Goal: Task Accomplishment & Management: Use online tool/utility

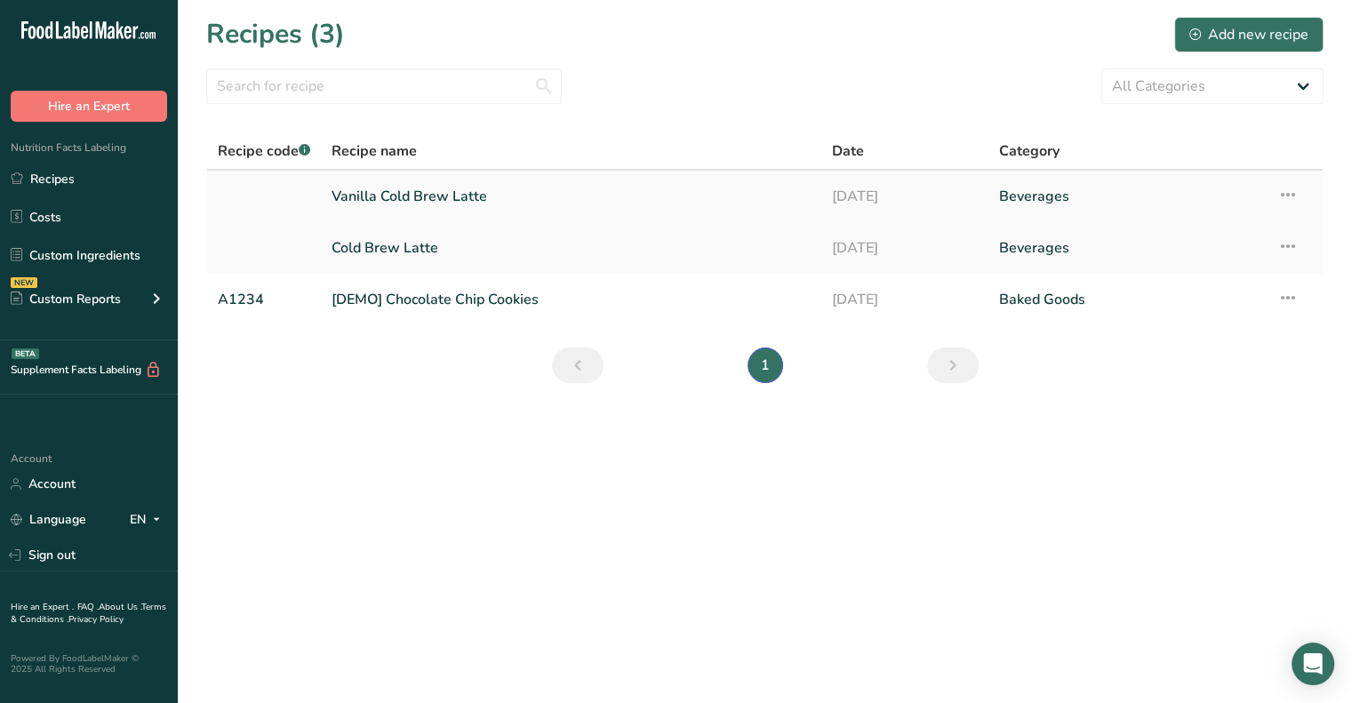
click at [853, 194] on link "[DATE]" at bounding box center [905, 196] width 146 height 37
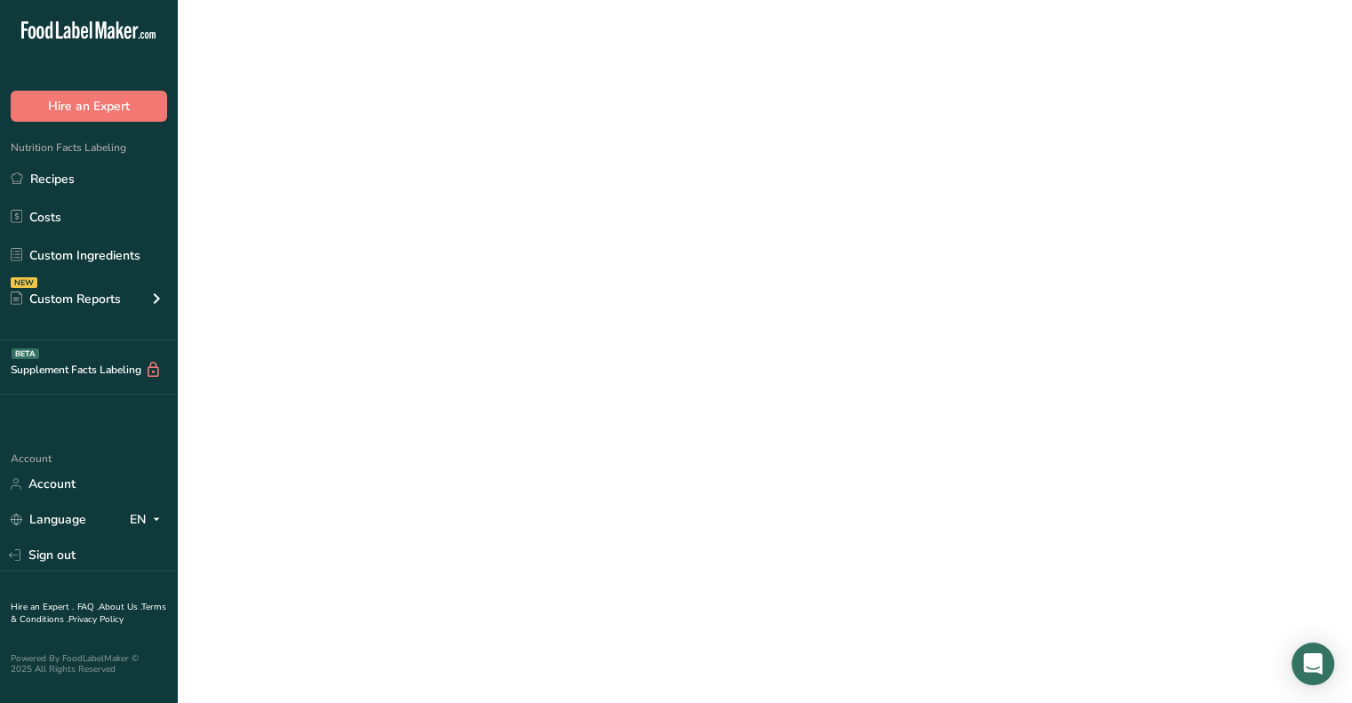
click at [853, 194] on link "[DATE]" at bounding box center [905, 196] width 146 height 37
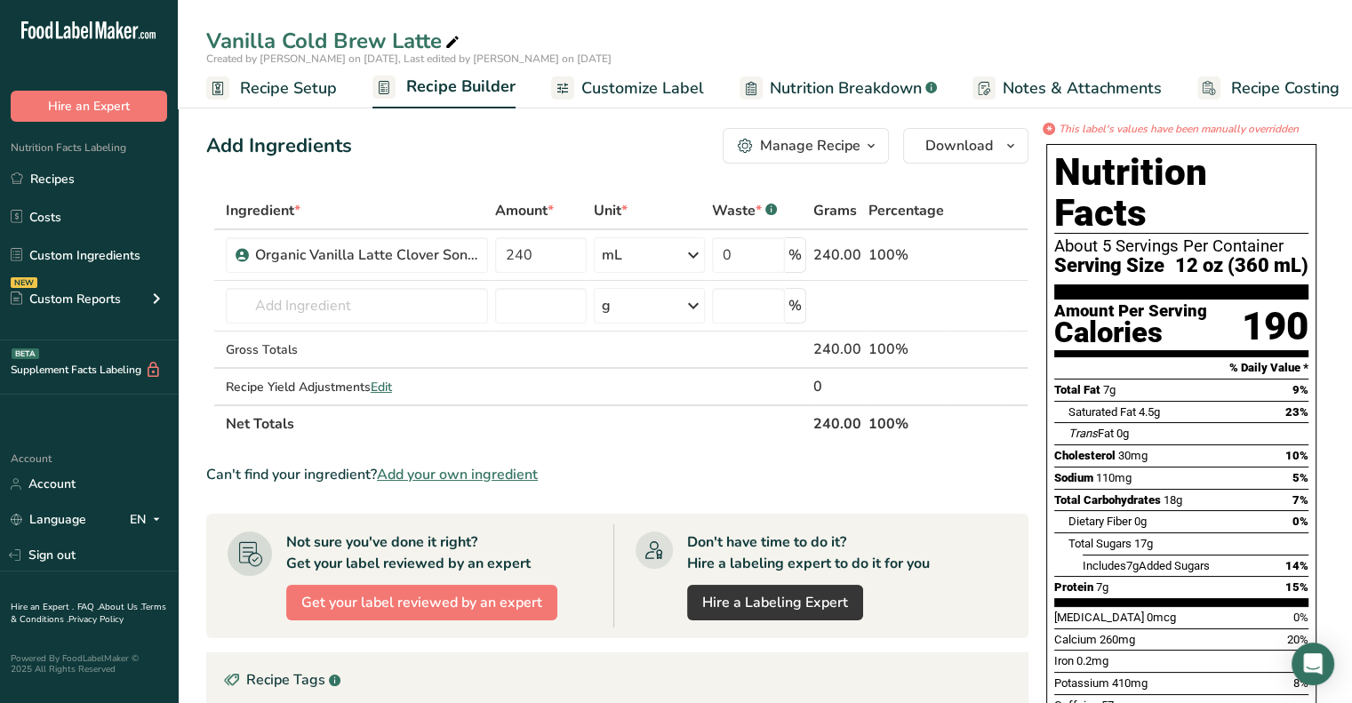
click at [263, 83] on span "Recipe Setup" at bounding box center [288, 88] width 97 height 24
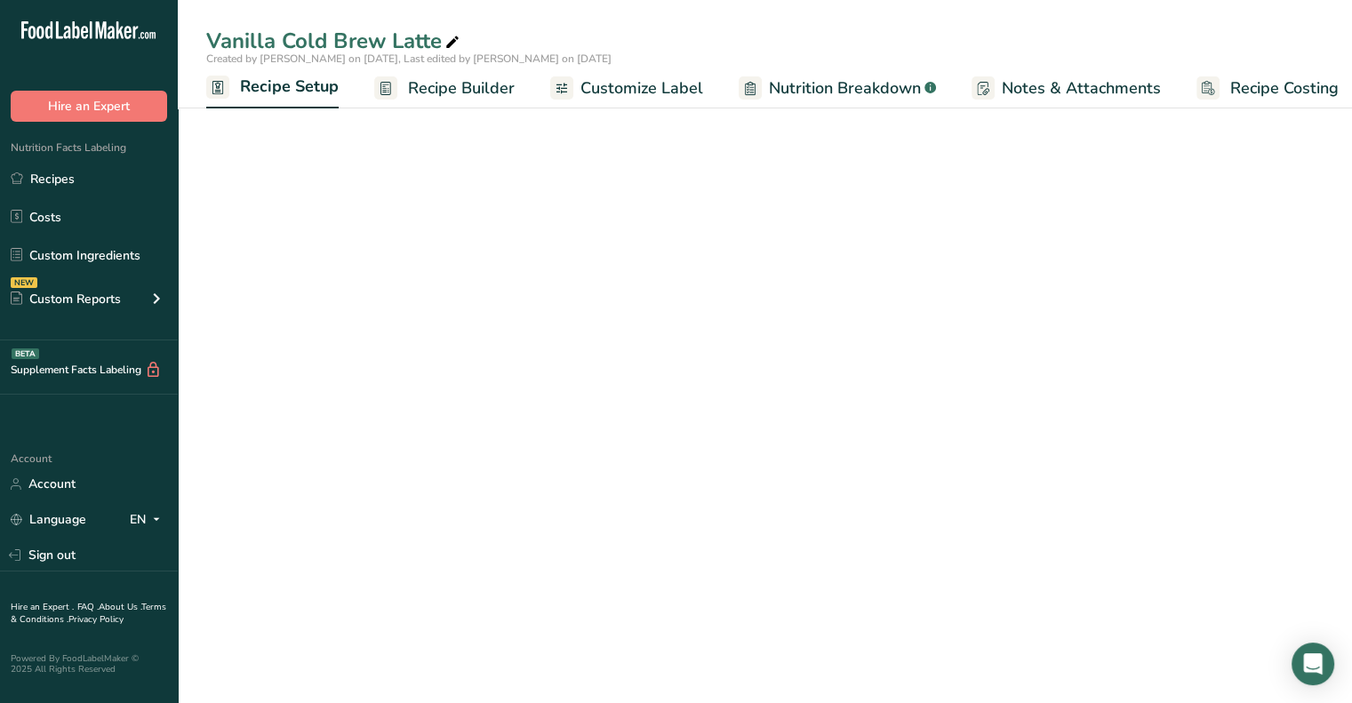
scroll to position [0, 6]
select select "5"
select select "22"
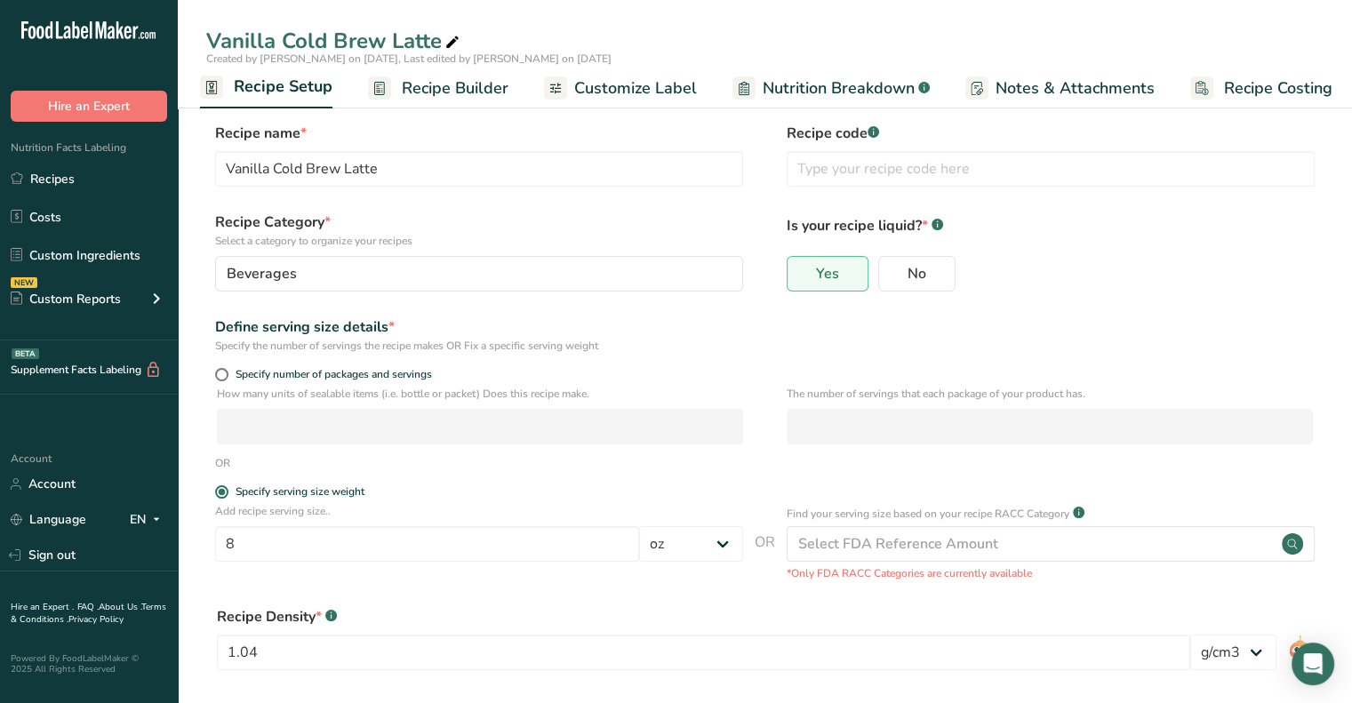
scroll to position [0, 0]
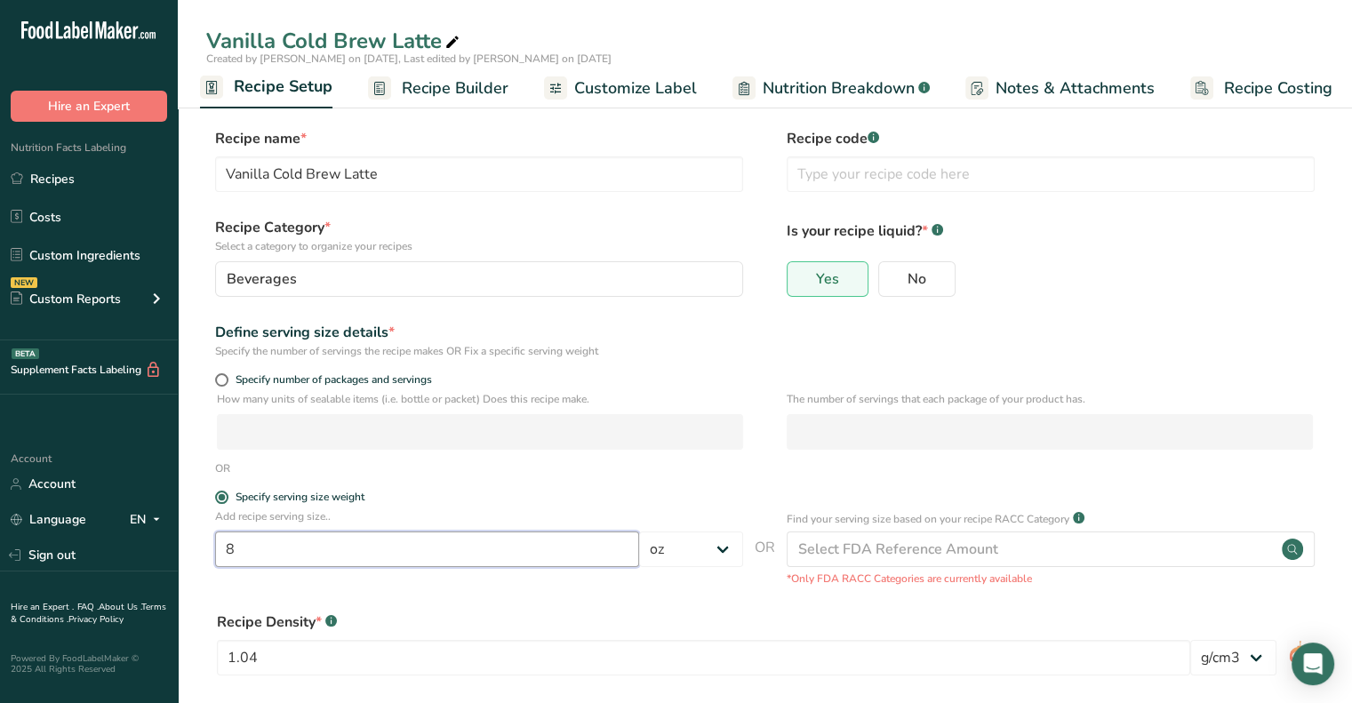
click at [340, 536] on input "8" at bounding box center [427, 550] width 424 height 36
click at [430, 519] on p "Add recipe serving size.." at bounding box center [479, 517] width 528 height 16
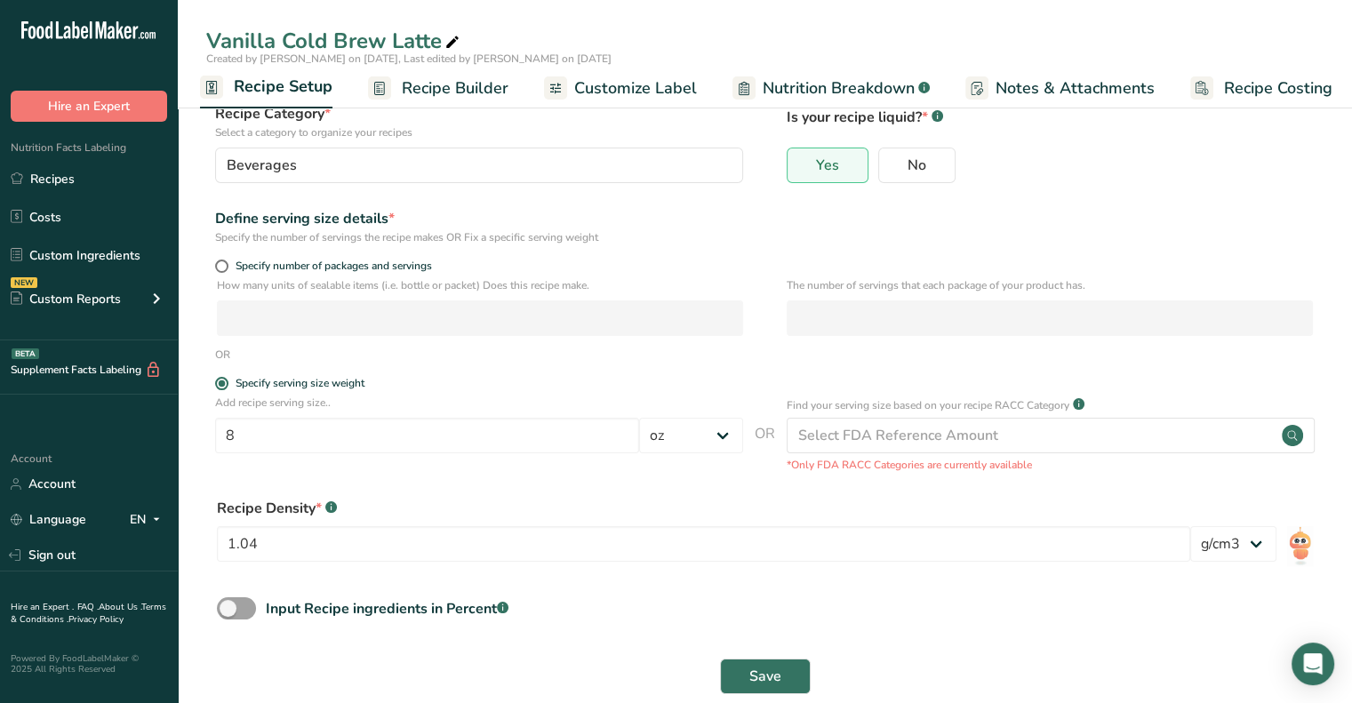
scroll to position [116, 0]
click at [1246, 543] on select "lb/ft3 g/cm3" at bounding box center [1234, 543] width 86 height 36
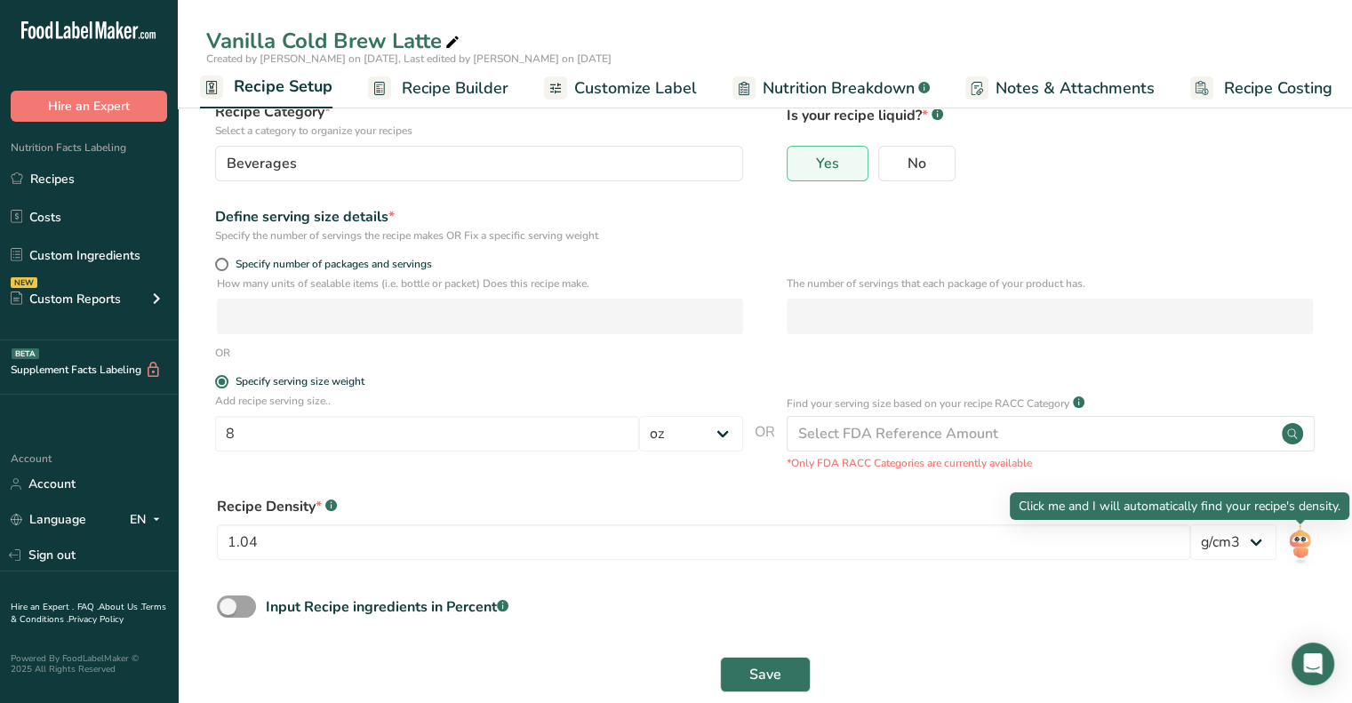
click at [1294, 542] on img at bounding box center [1300, 545] width 26 height 40
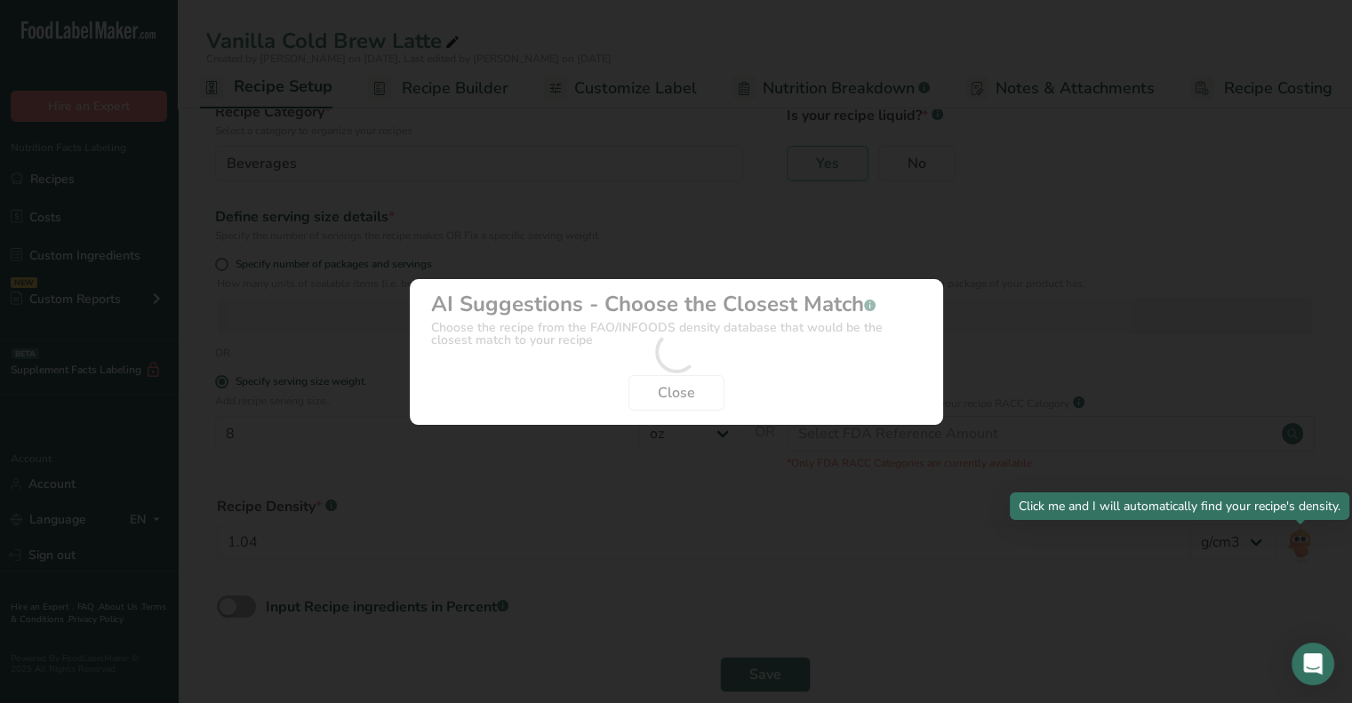
scroll to position [0, 1]
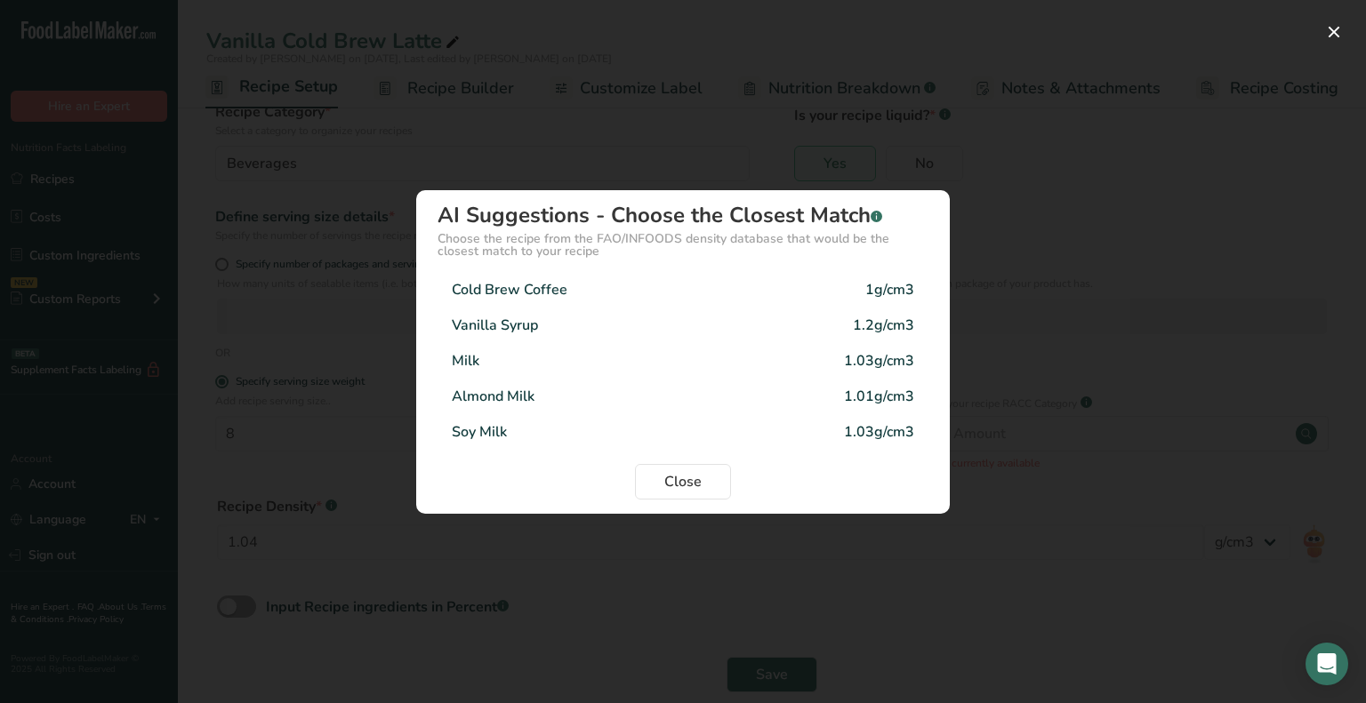
click at [537, 368] on div "Milk 1.03g/cm3" at bounding box center [682, 361] width 491 height 36
type input "1.03"
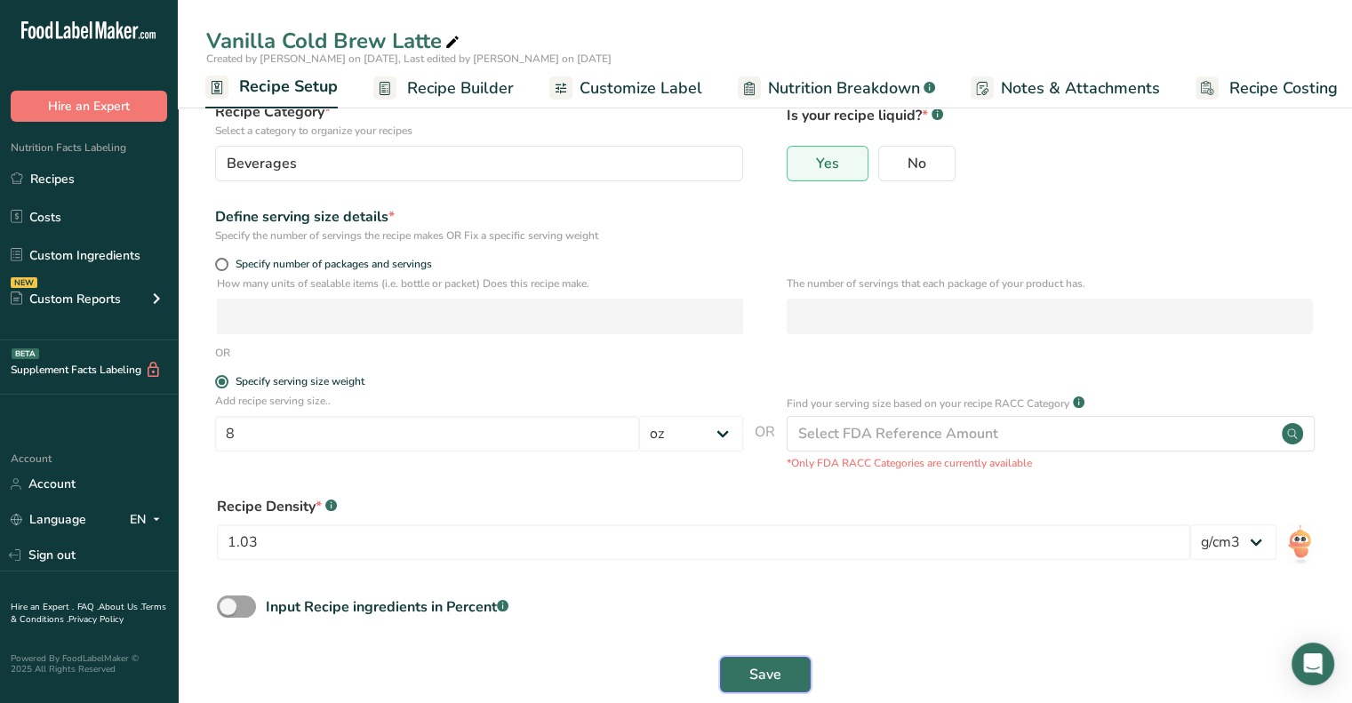
click at [760, 665] on span "Save" at bounding box center [766, 674] width 32 height 21
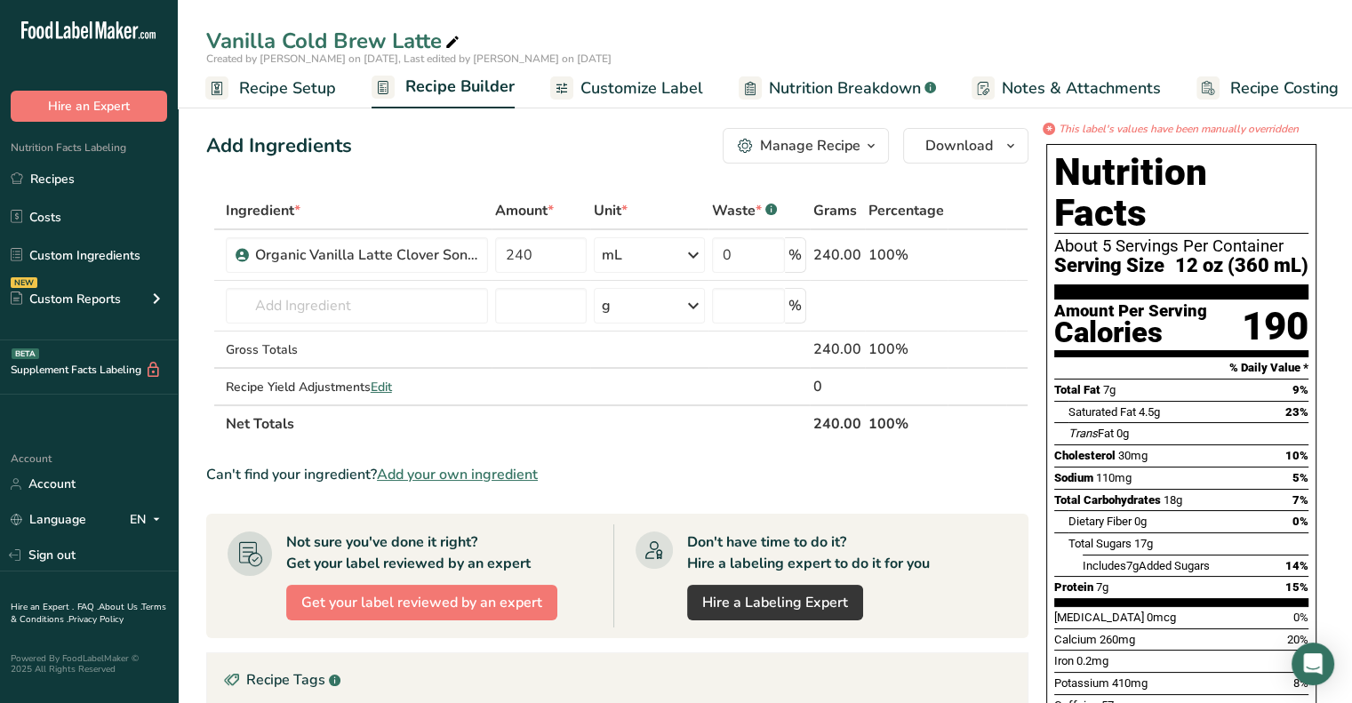
click at [619, 91] on span "Customize Label" at bounding box center [642, 88] width 123 height 24
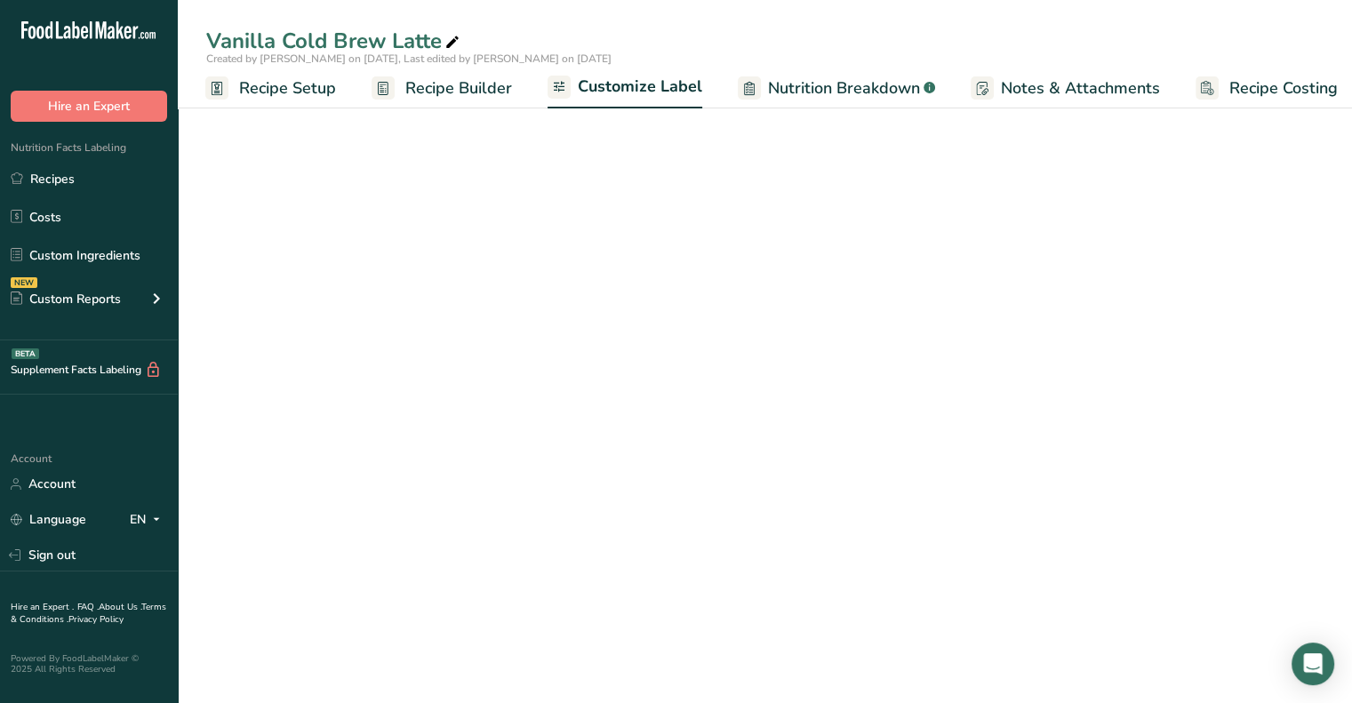
scroll to position [0, 15]
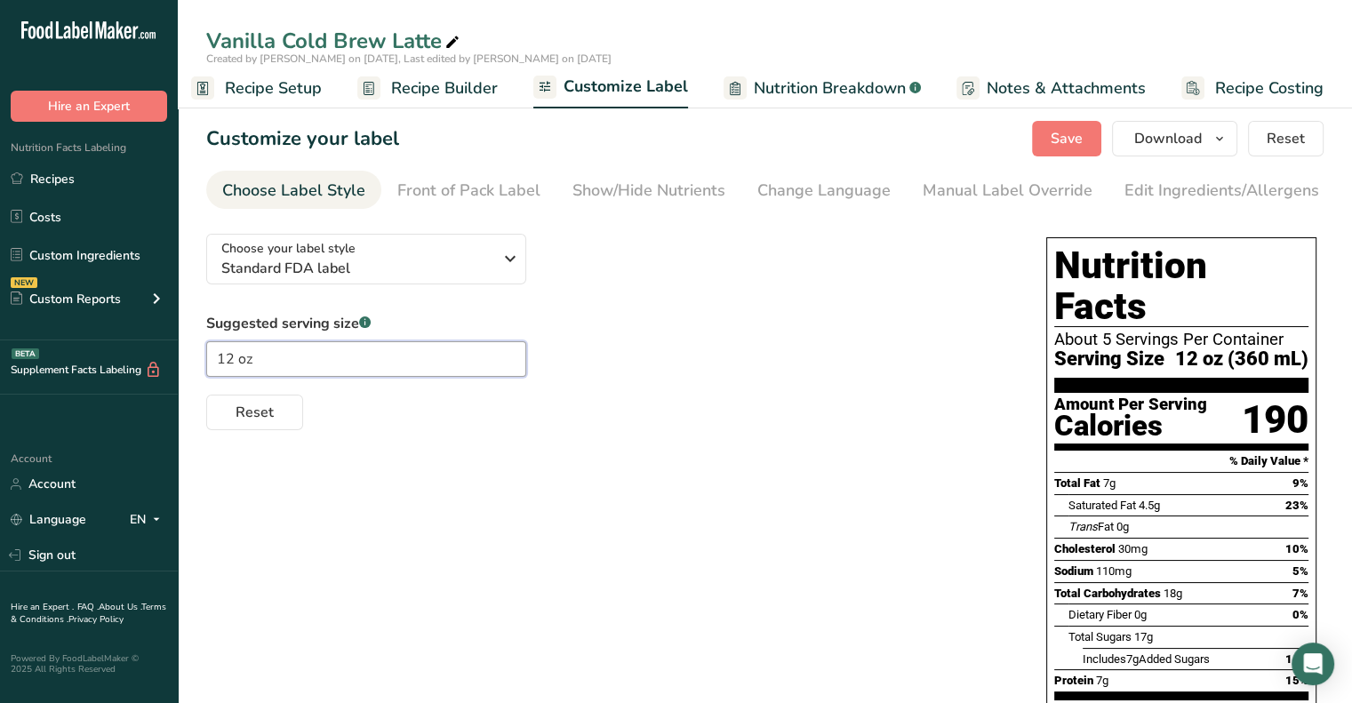
click at [263, 364] on input "12 oz" at bounding box center [366, 359] width 320 height 36
type input "8 oz"
click at [363, 448] on div "Choose your label style Standard FDA label USA (FDA) Standard FDA label Tabular…" at bounding box center [765, 571] width 1118 height 702
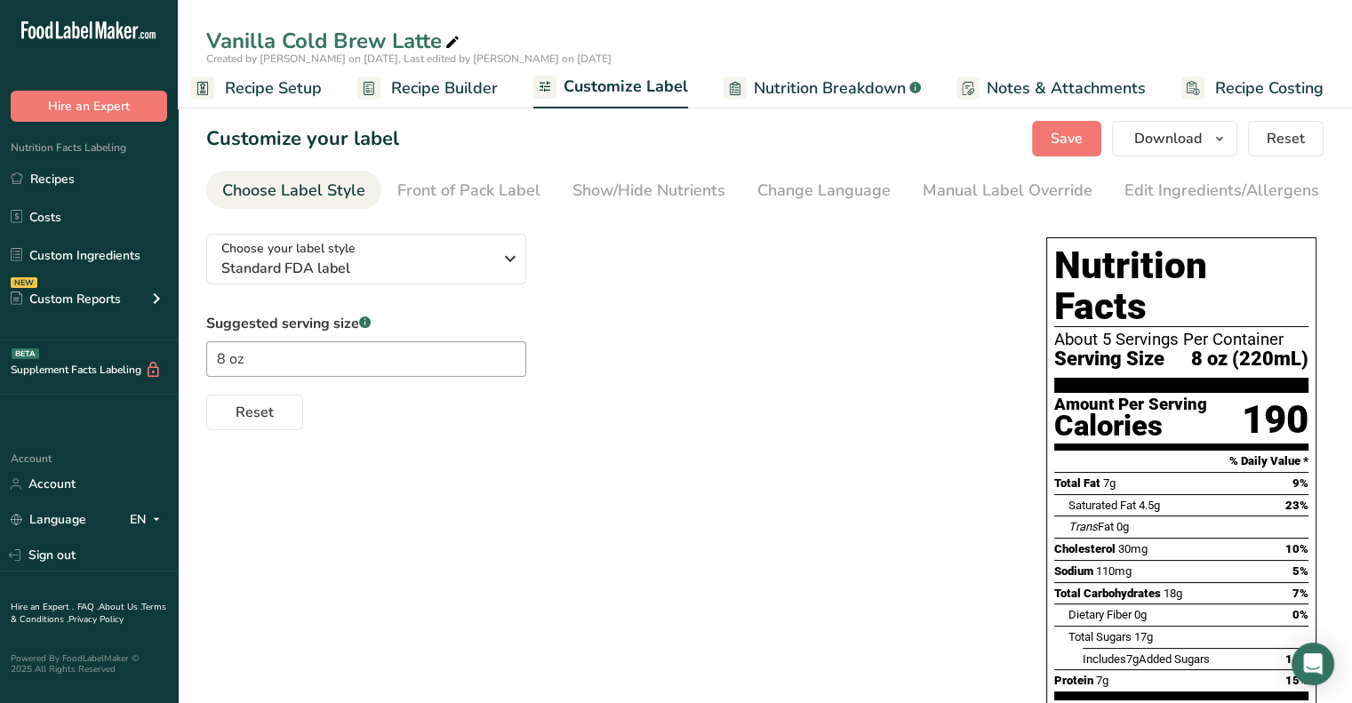
click at [269, 397] on div "Reset" at bounding box center [608, 409] width 805 height 43
click at [263, 412] on span "Reset" at bounding box center [255, 412] width 38 height 21
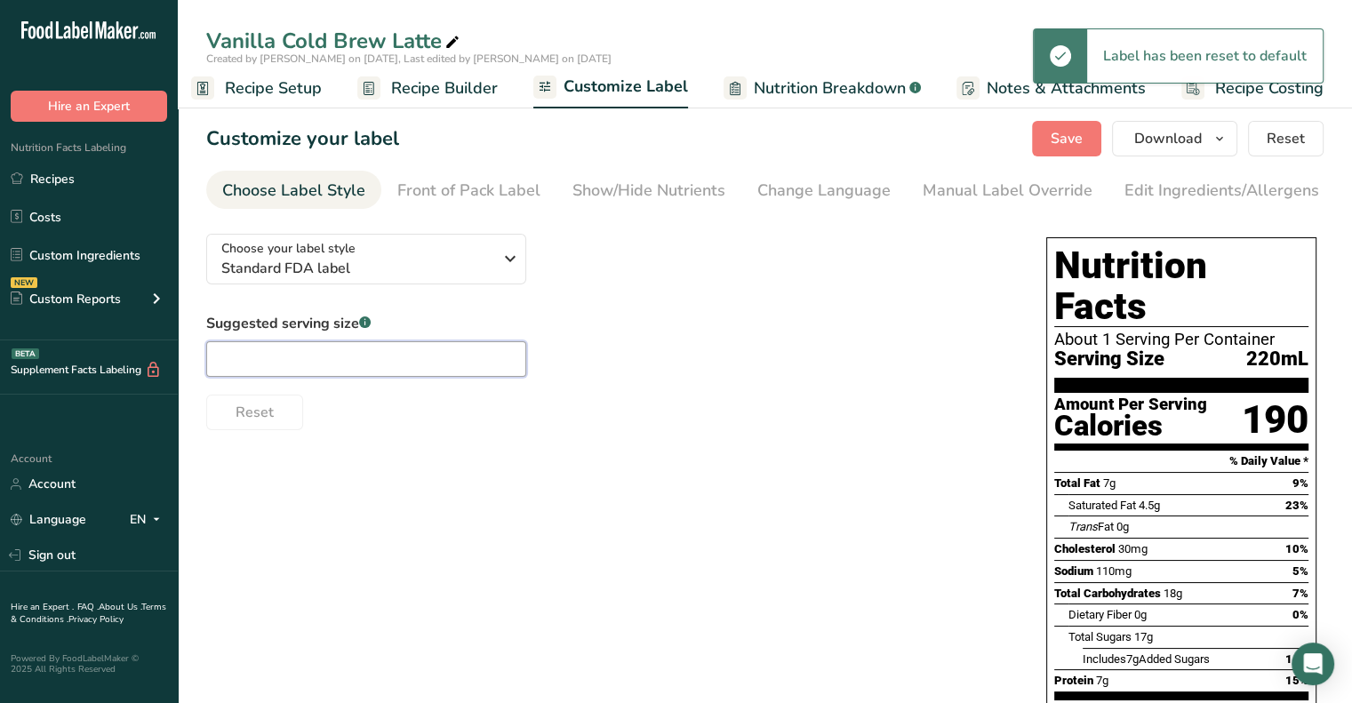
click at [267, 350] on input "text" at bounding box center [366, 359] width 320 height 36
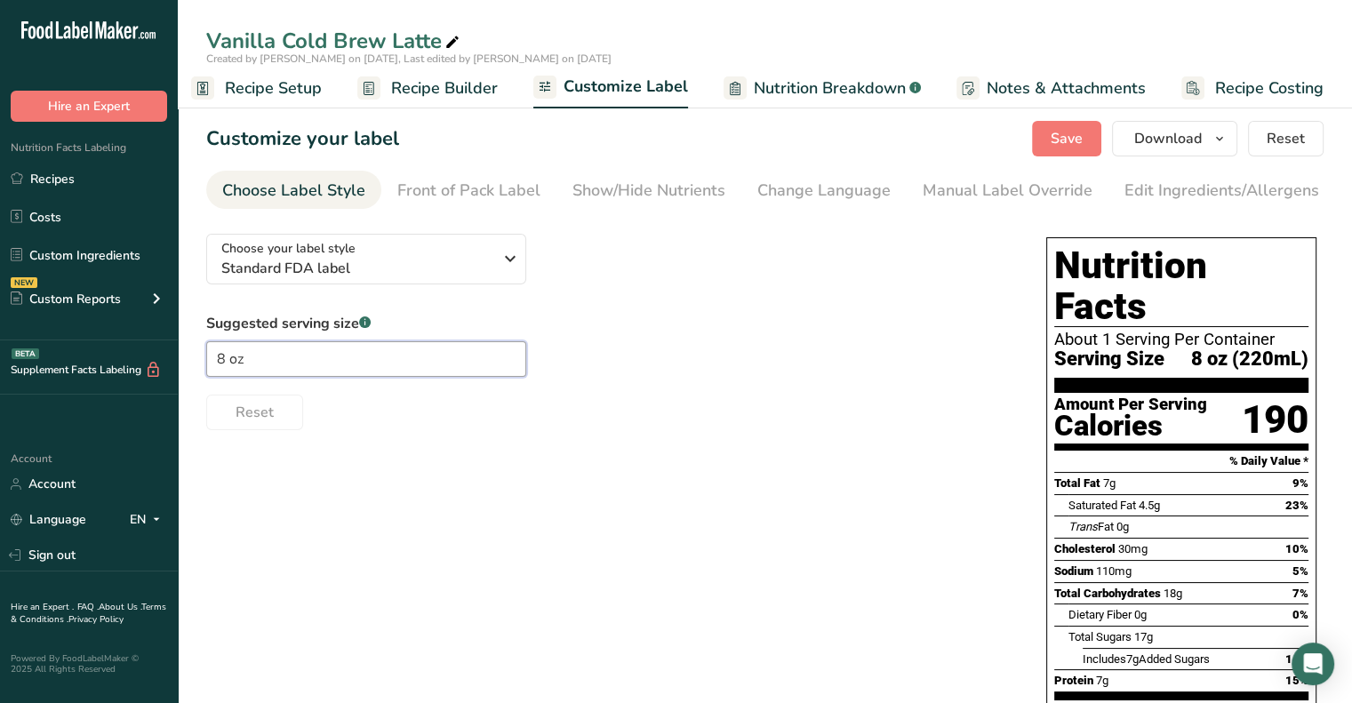
type input "8 oz"
click at [705, 404] on div "Reset" at bounding box center [608, 409] width 805 height 43
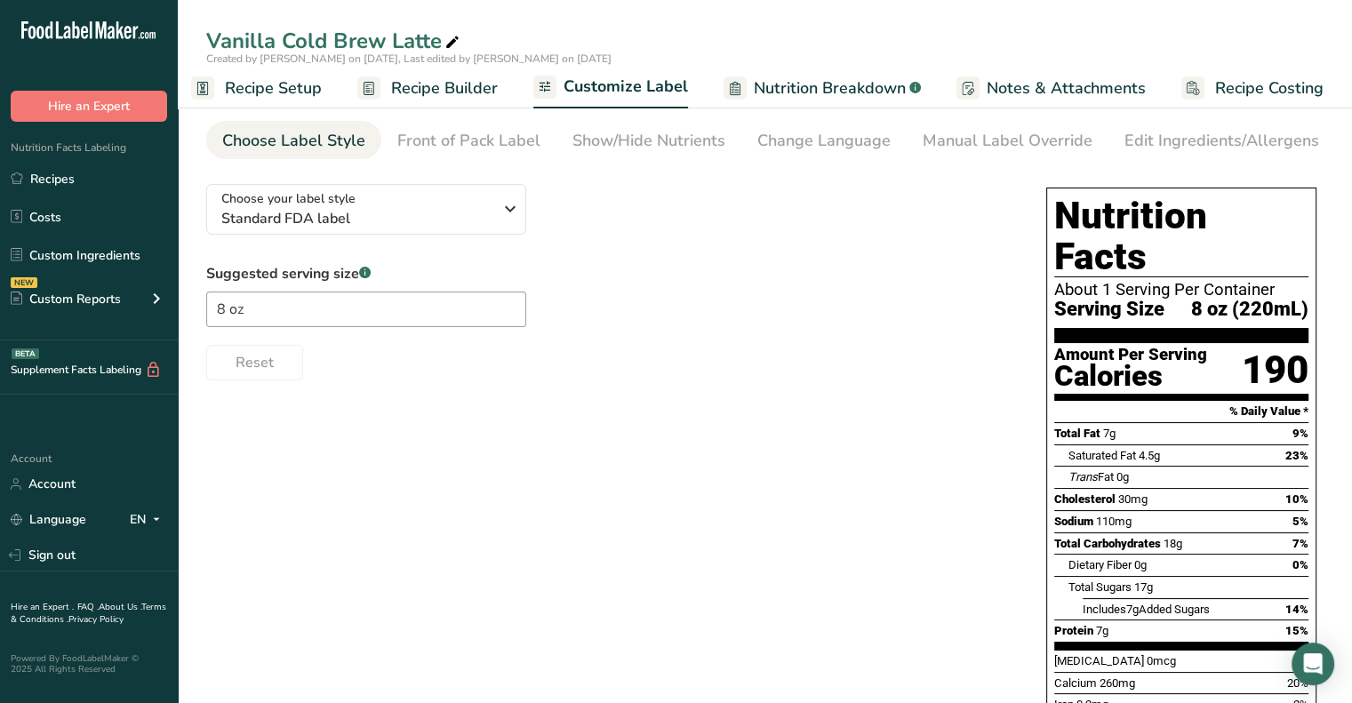
scroll to position [0, 0]
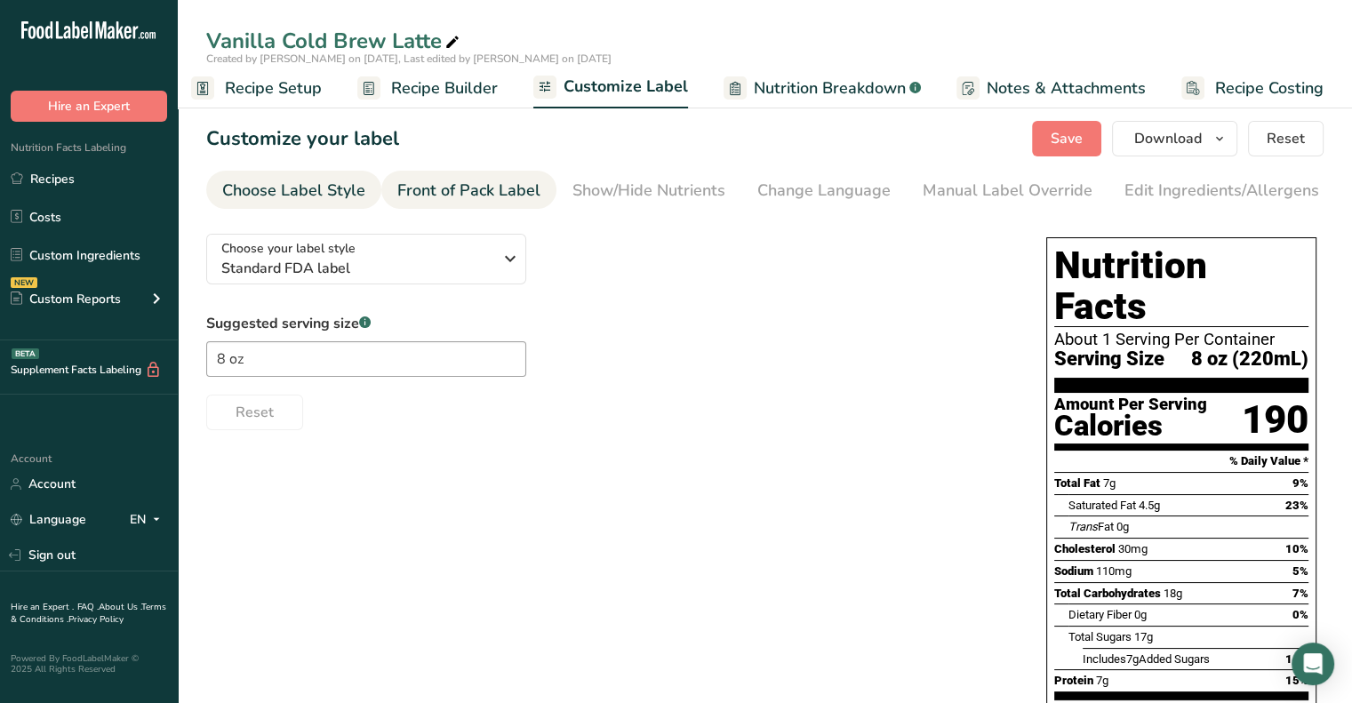
click at [490, 192] on div "Front of Pack Label" at bounding box center [468, 191] width 143 height 24
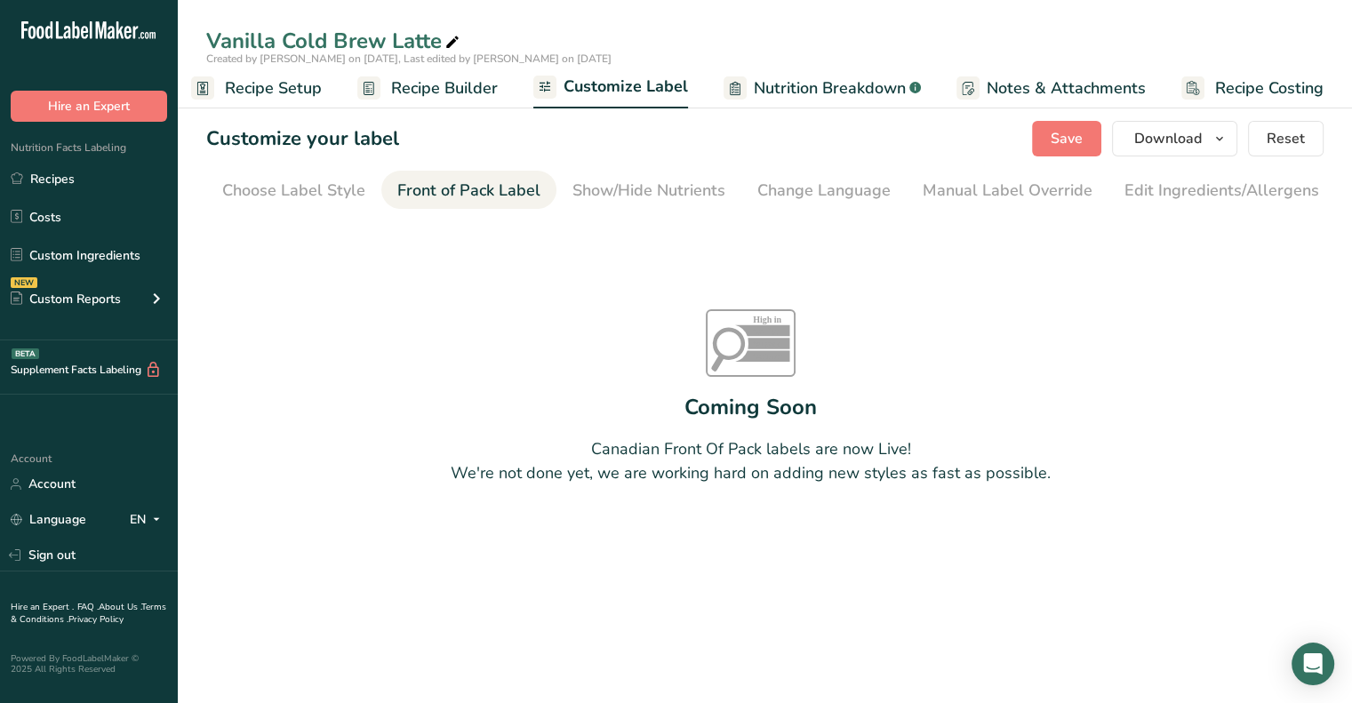
scroll to position [0, 172]
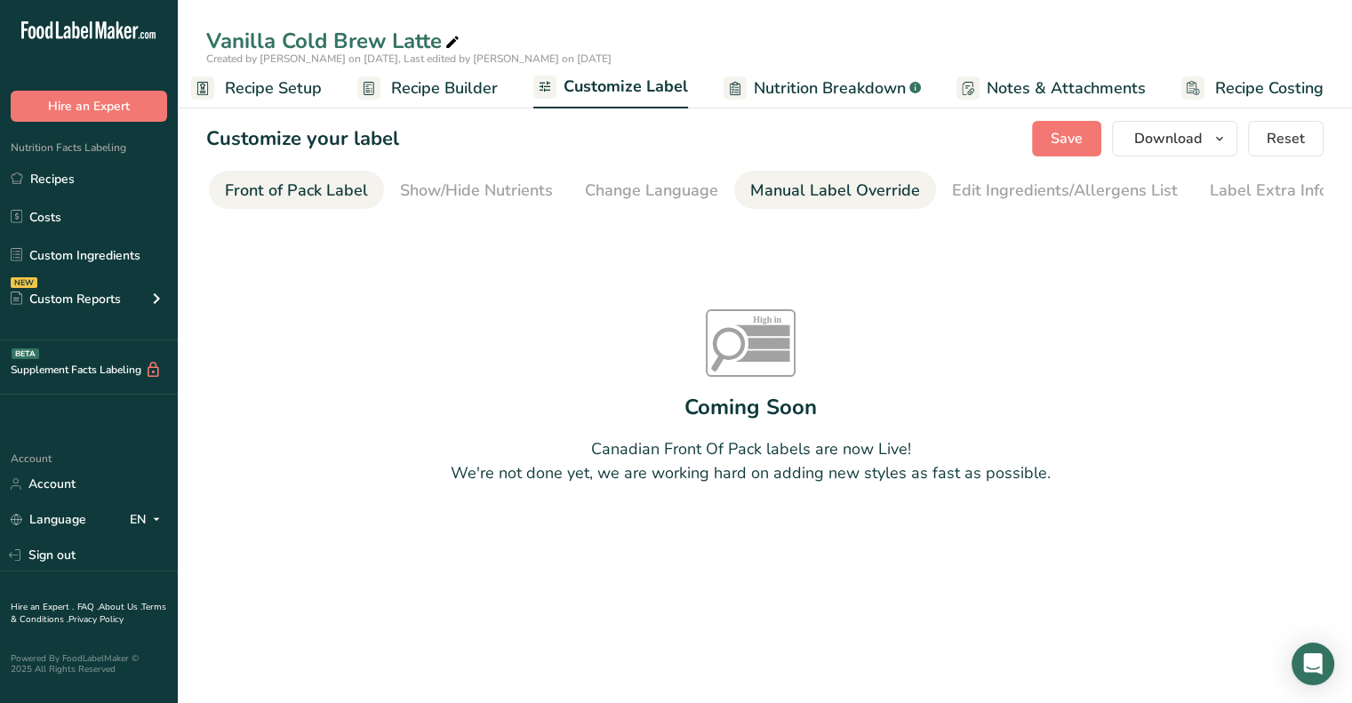
click at [832, 194] on div "Manual Label Override" at bounding box center [835, 191] width 170 height 24
type input "8 oz (220mL)"
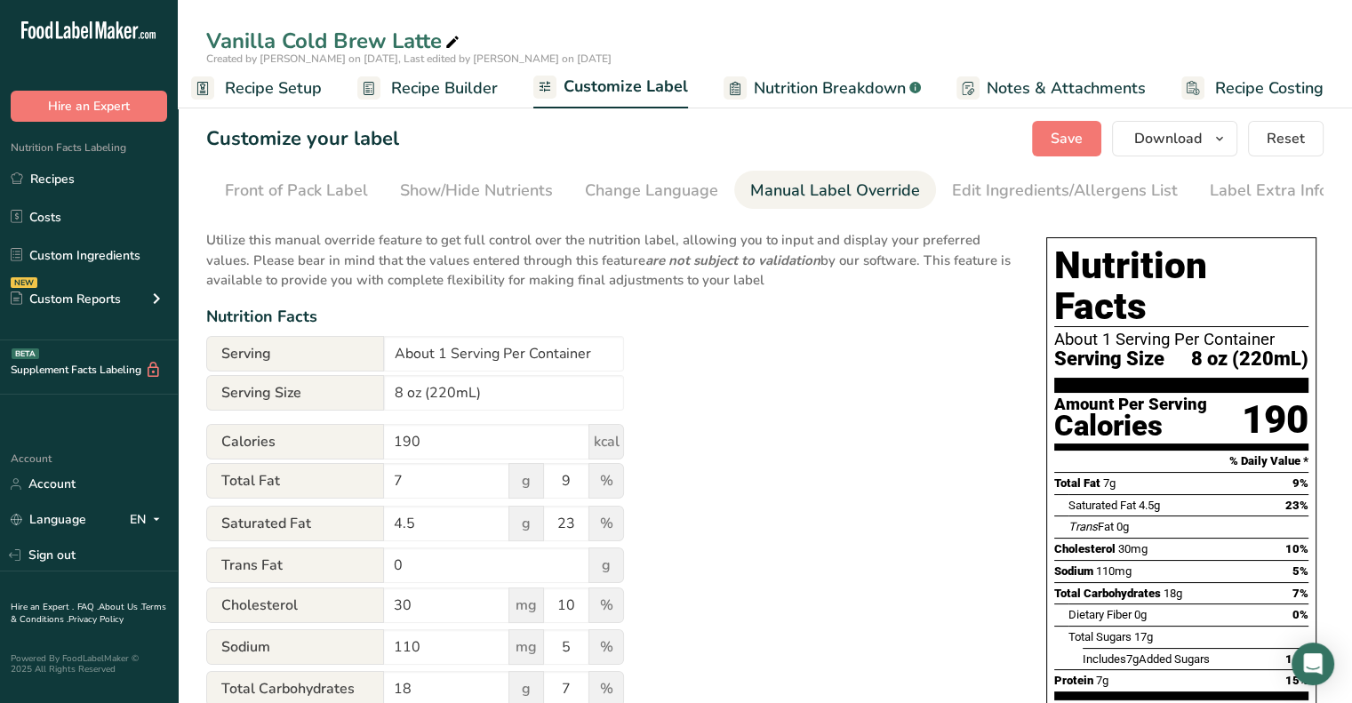
scroll to position [0, 174]
click at [445, 401] on input "8 oz (220mL)" at bounding box center [504, 393] width 240 height 36
click at [718, 411] on div "Utilize this manual override feature to get full control over the nutrition lab…" at bounding box center [608, 675] width 805 height 910
click at [448, 399] on input "8 oz (220mL)" at bounding box center [504, 393] width 240 height 36
click at [761, 416] on div "Utilize this manual override feature to get full control over the nutrition lab…" at bounding box center [608, 675] width 805 height 910
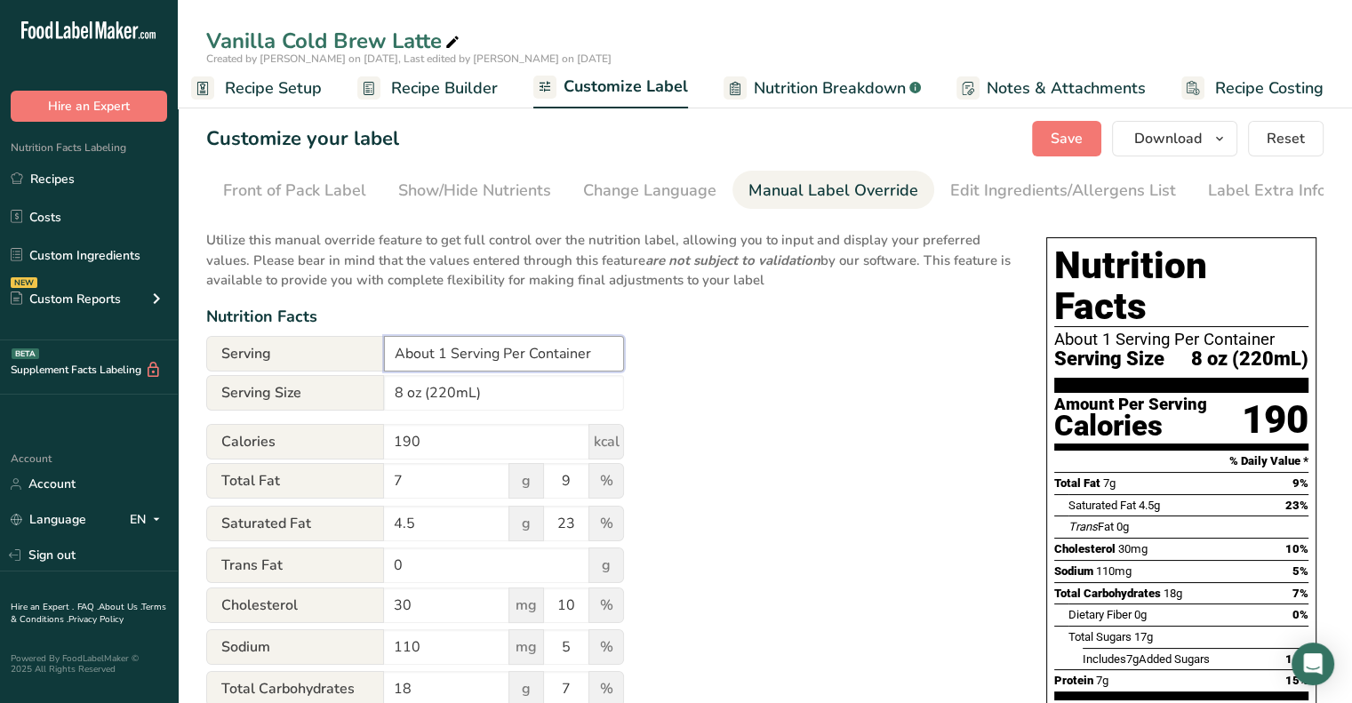
click at [450, 364] on input "About 1 Serving Per Container" at bounding box center [504, 354] width 240 height 36
click at [497, 358] on input "About 7 Serving Per Container" at bounding box center [504, 354] width 240 height 36
type input "About 7 Servings Per Container"
click at [445, 397] on input "8 oz (220mL)" at bounding box center [504, 393] width 240 height 36
type input "8 oz (240mL)"
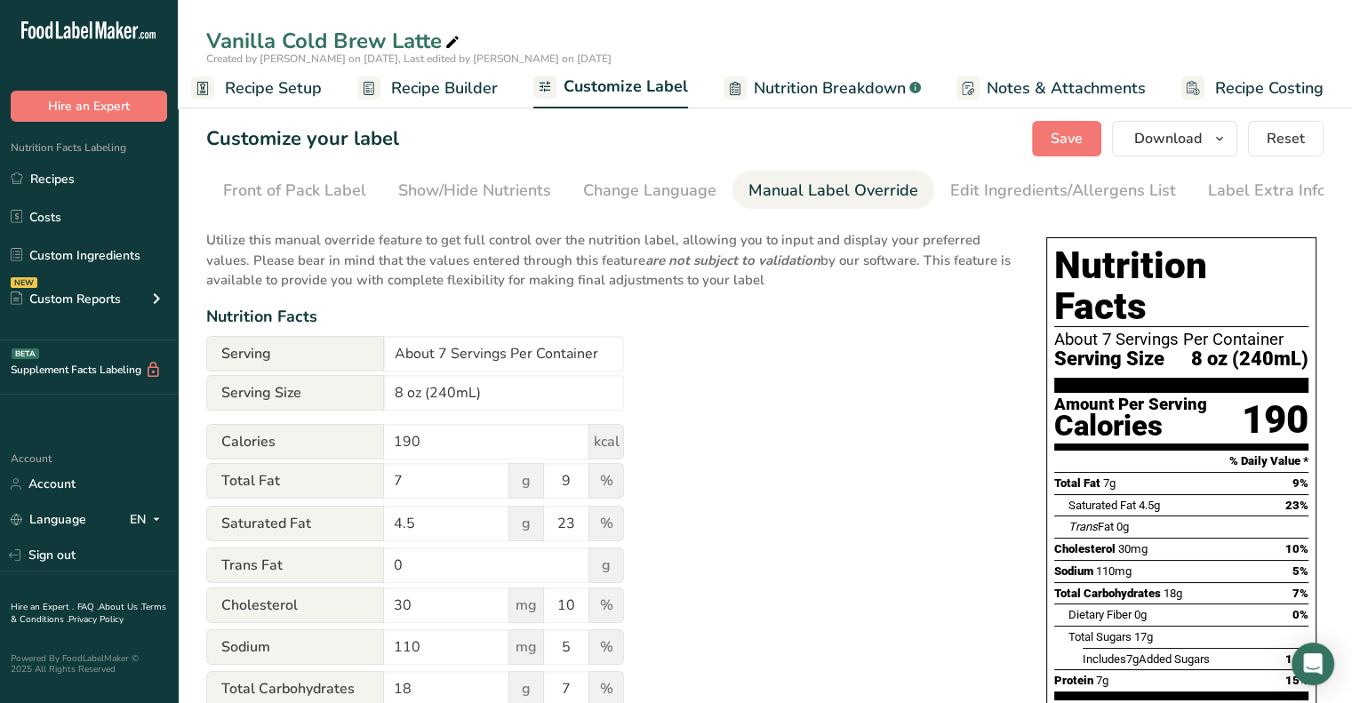
click at [723, 380] on div "Utilize this manual override feature to get full control over the nutrition lab…" at bounding box center [608, 675] width 805 height 910
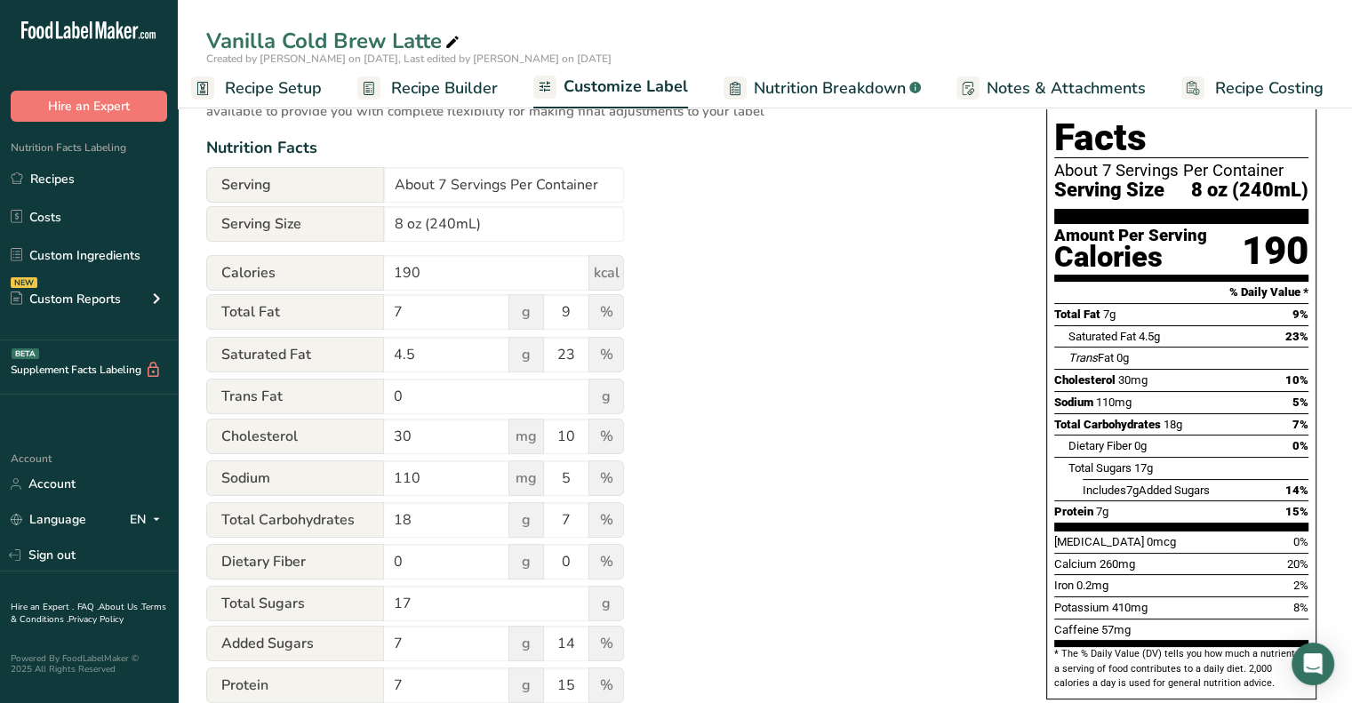
scroll to position [171, 0]
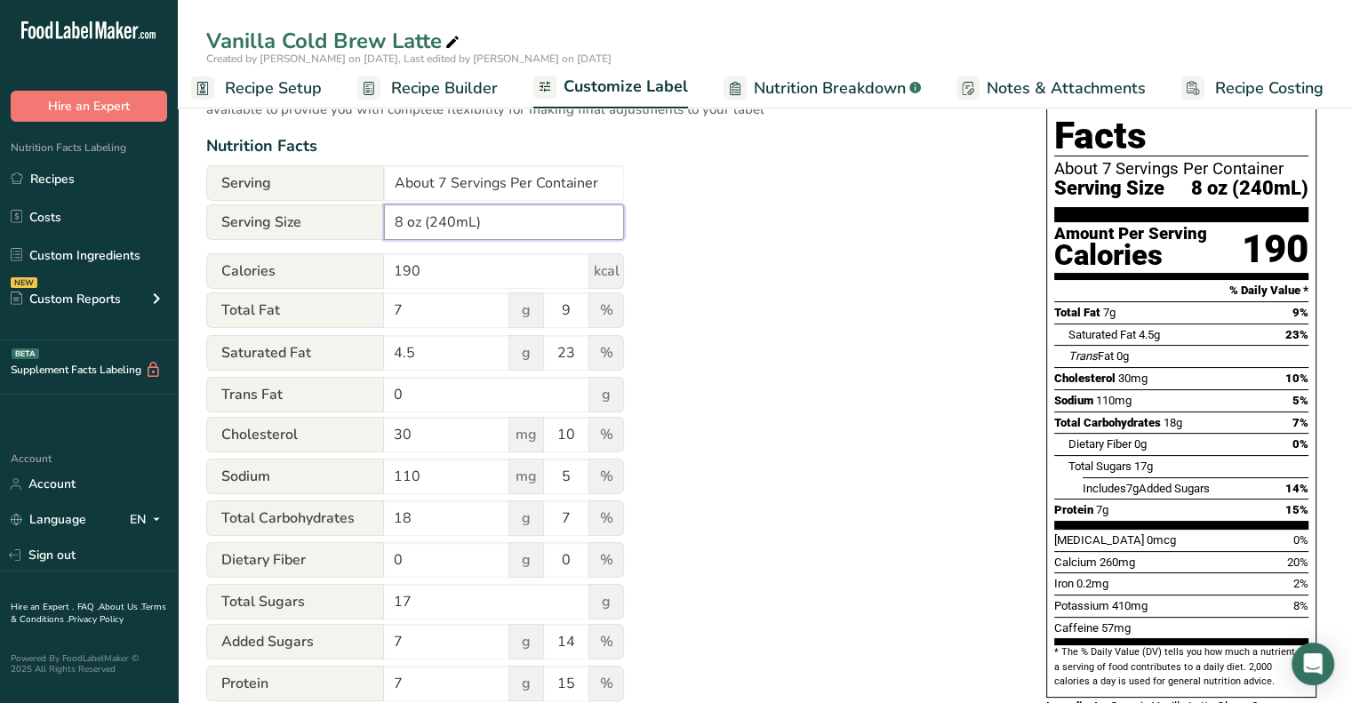
click at [448, 227] on input "8 oz (240mL)" at bounding box center [504, 222] width 240 height 36
click at [718, 290] on div "Utilize this manual override feature to get full control over the nutrition lab…" at bounding box center [608, 504] width 805 height 910
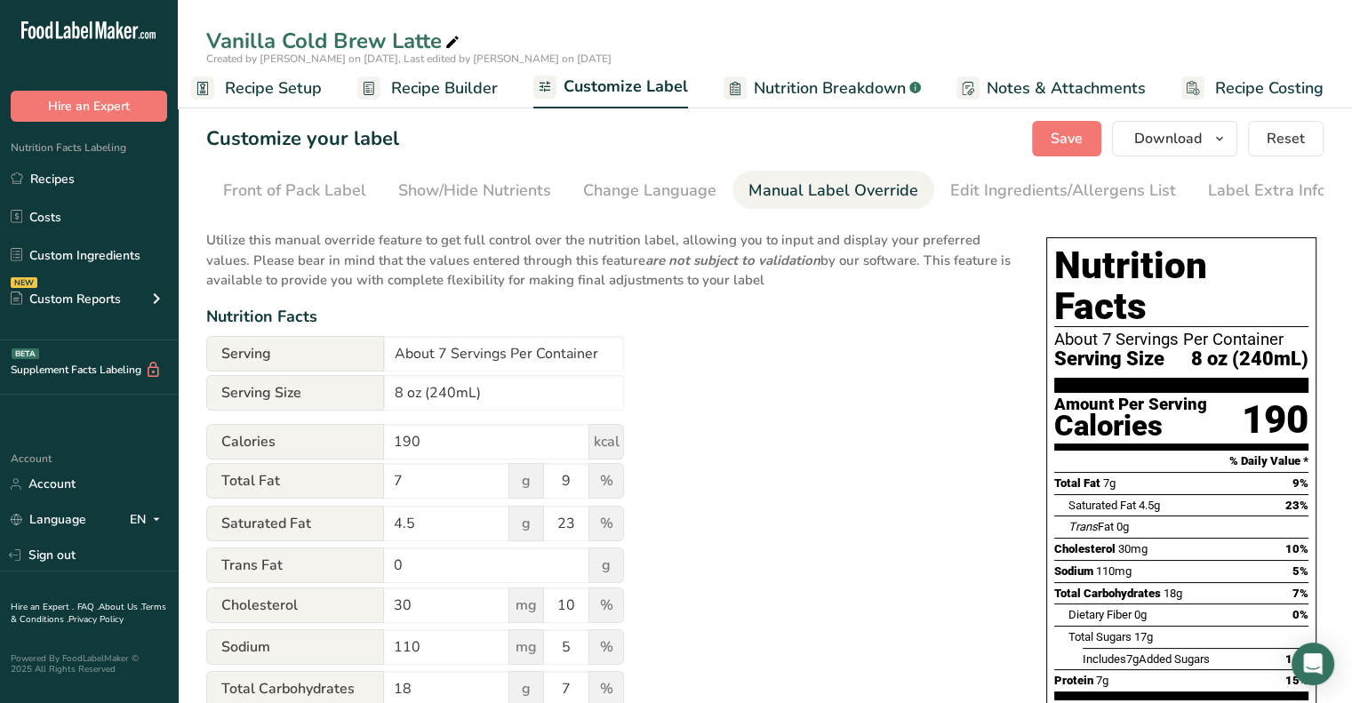
scroll to position [0, 0]
click at [1021, 197] on div "Edit Ingredients/Allergens List" at bounding box center [1063, 191] width 226 height 24
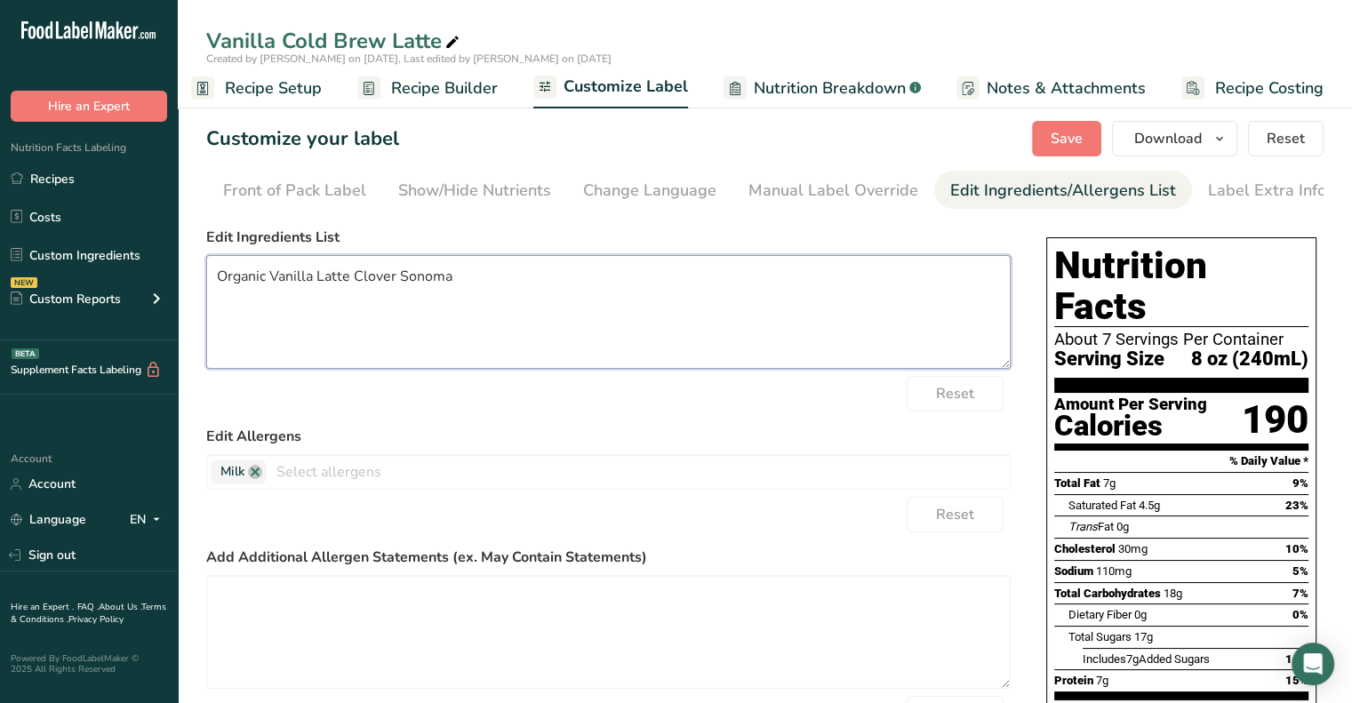
click at [335, 314] on textarea "Organic Vanilla Latte Clover Sonoma" at bounding box center [608, 312] width 805 height 114
click at [342, 277] on textarea "Organic Vanilla Latte Clover Sonoma" at bounding box center [608, 312] width 805 height 114
click at [573, 277] on textarea "Organic Milk, Cold Brewed Coffee Extract, Cane Sugar, Vanilla Extract" at bounding box center [608, 312] width 805 height 114
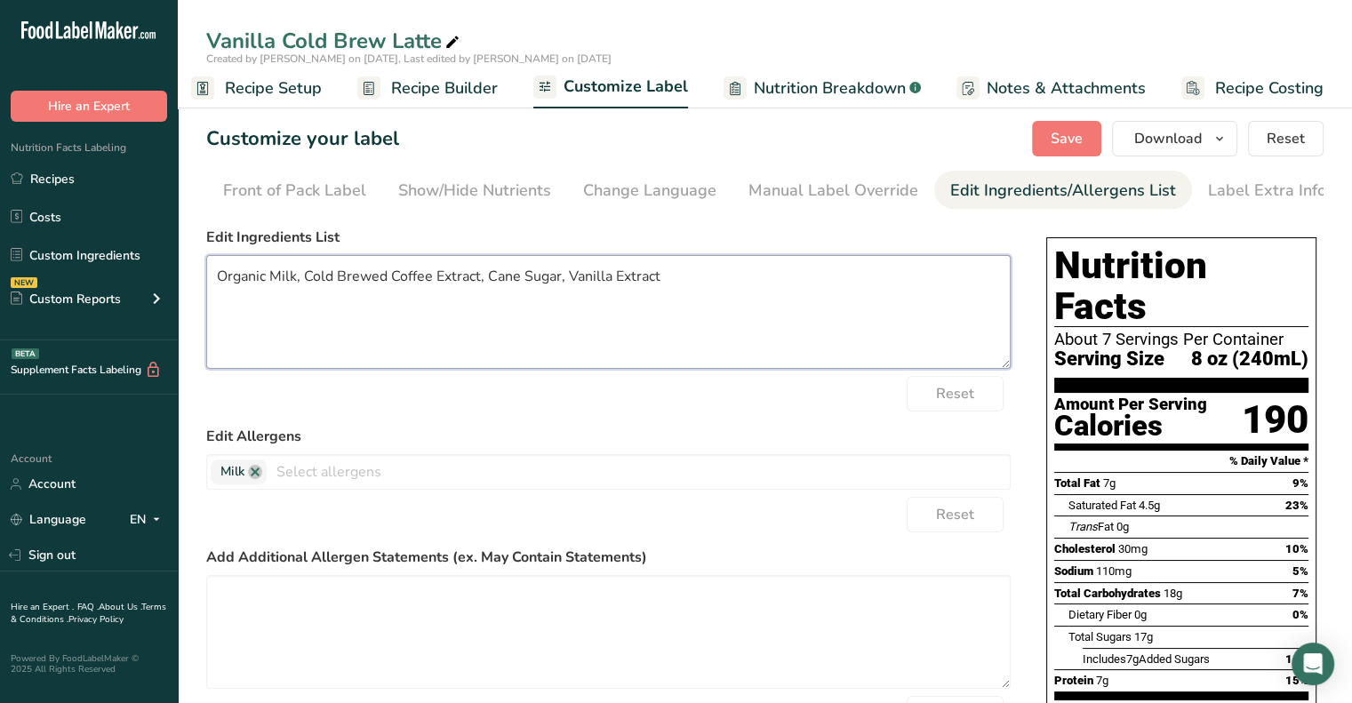
click at [565, 277] on textarea "Organic Milk, Cold Brewed Coffee Extract, Cane Sugar, Vanilla Extract" at bounding box center [608, 312] width 805 height 114
click at [569, 279] on textarea "Organic Milk, Cold Brewed Coffee Extract, Cane Sugar, Vanilla Extract" at bounding box center [608, 312] width 805 height 114
click at [736, 279] on textarea "Organic Milk, Cold Brewed Coffee Extract, Cane Sugar, Pure Vanilla Extract" at bounding box center [608, 312] width 805 height 114
type textarea "Organic Milk, Cold Brewed Coffee Extract, Cane Sugar, Pure Vanilla Extract"
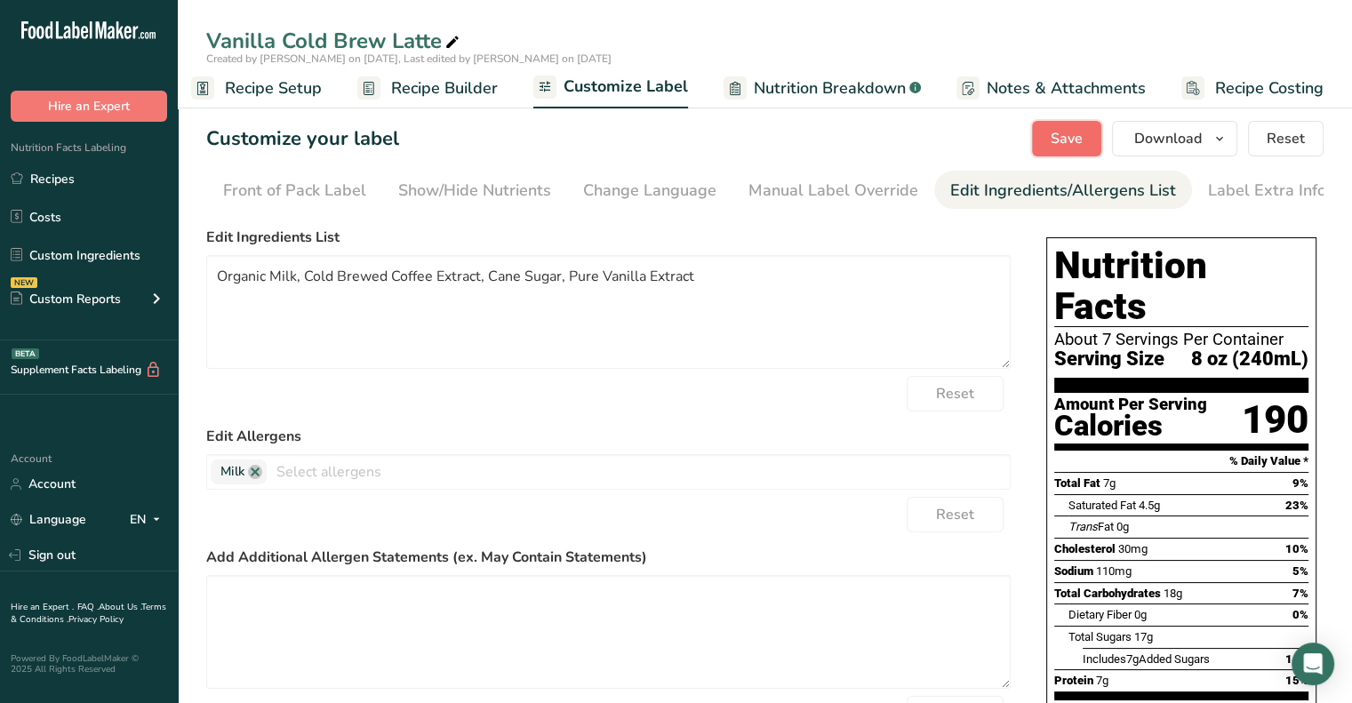
click at [1082, 133] on span "Save" at bounding box center [1067, 138] width 32 height 21
click at [1231, 180] on div "Label Extra Info" at bounding box center [1267, 191] width 118 height 24
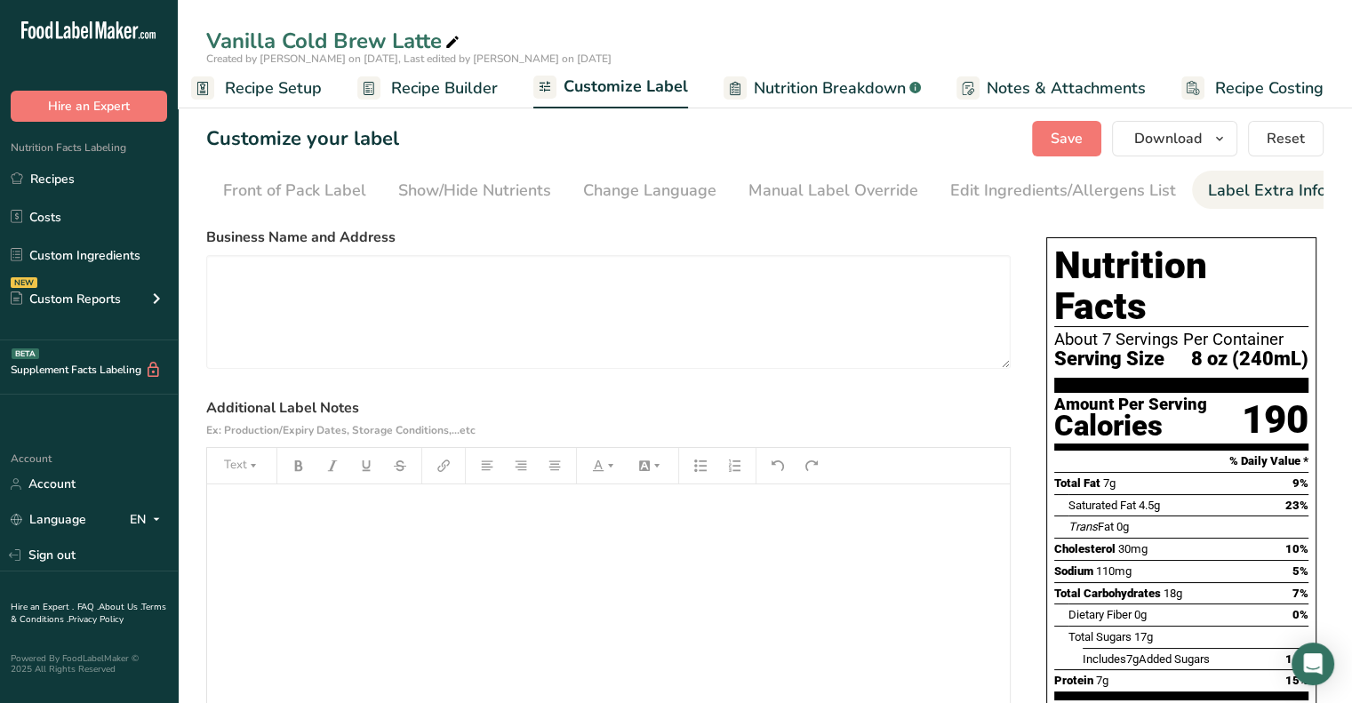
click at [544, 587] on div "﻿" at bounding box center [608, 596] width 803 height 222
click at [1058, 147] on span "Save" at bounding box center [1067, 138] width 32 height 21
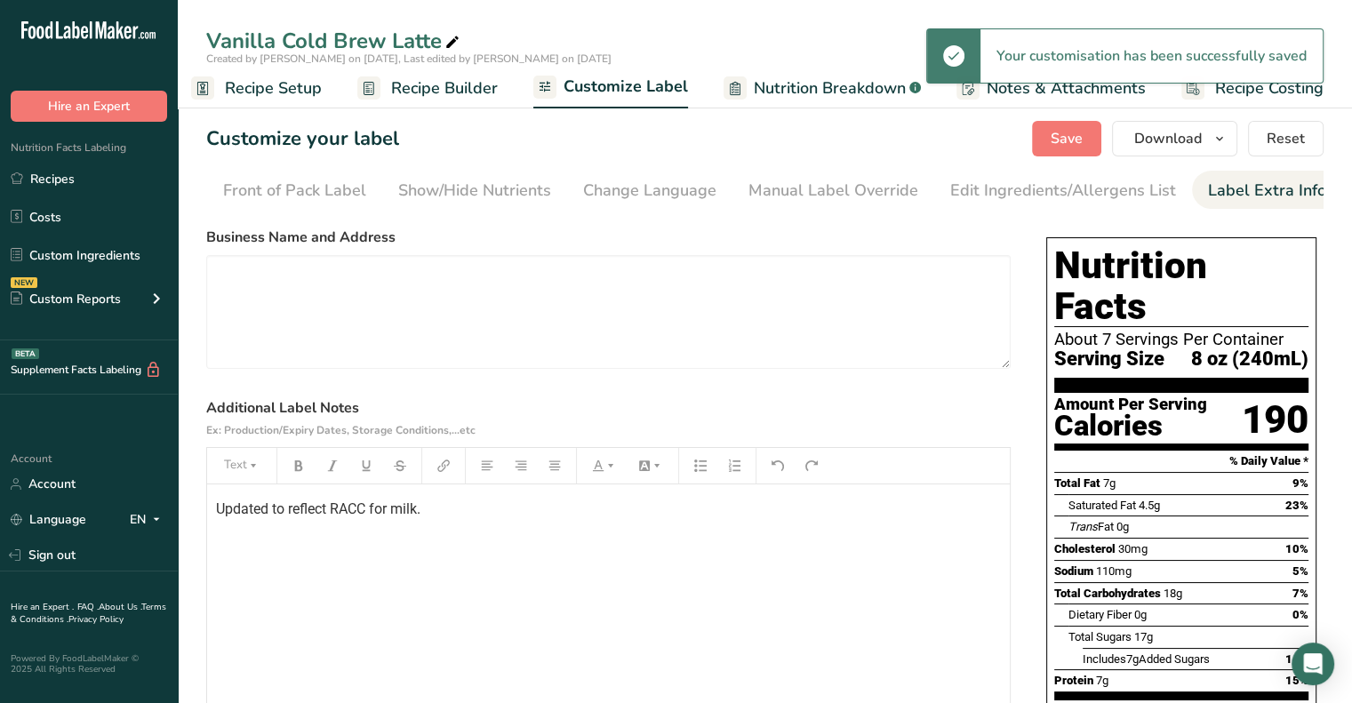
click at [212, 515] on div "Updated to reflect RACC for milk." at bounding box center [608, 596] width 803 height 222
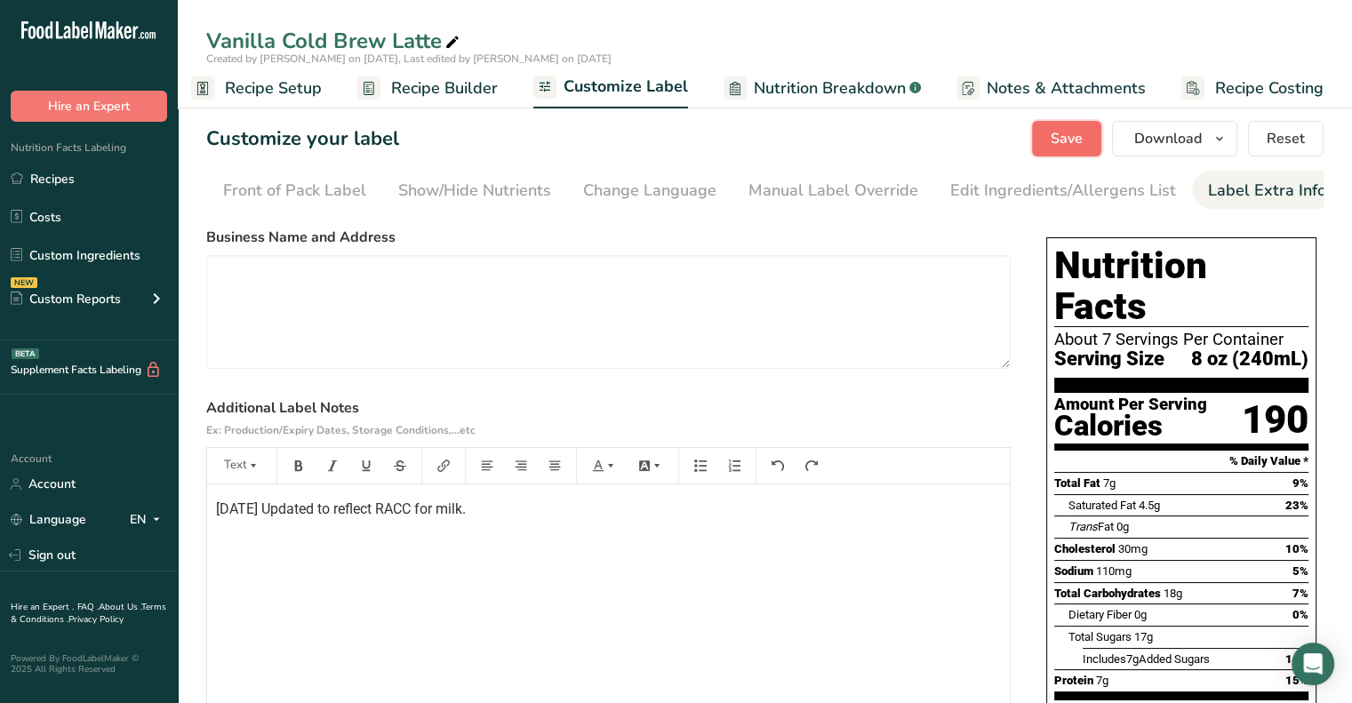
click at [1070, 130] on span "Save" at bounding box center [1067, 138] width 32 height 21
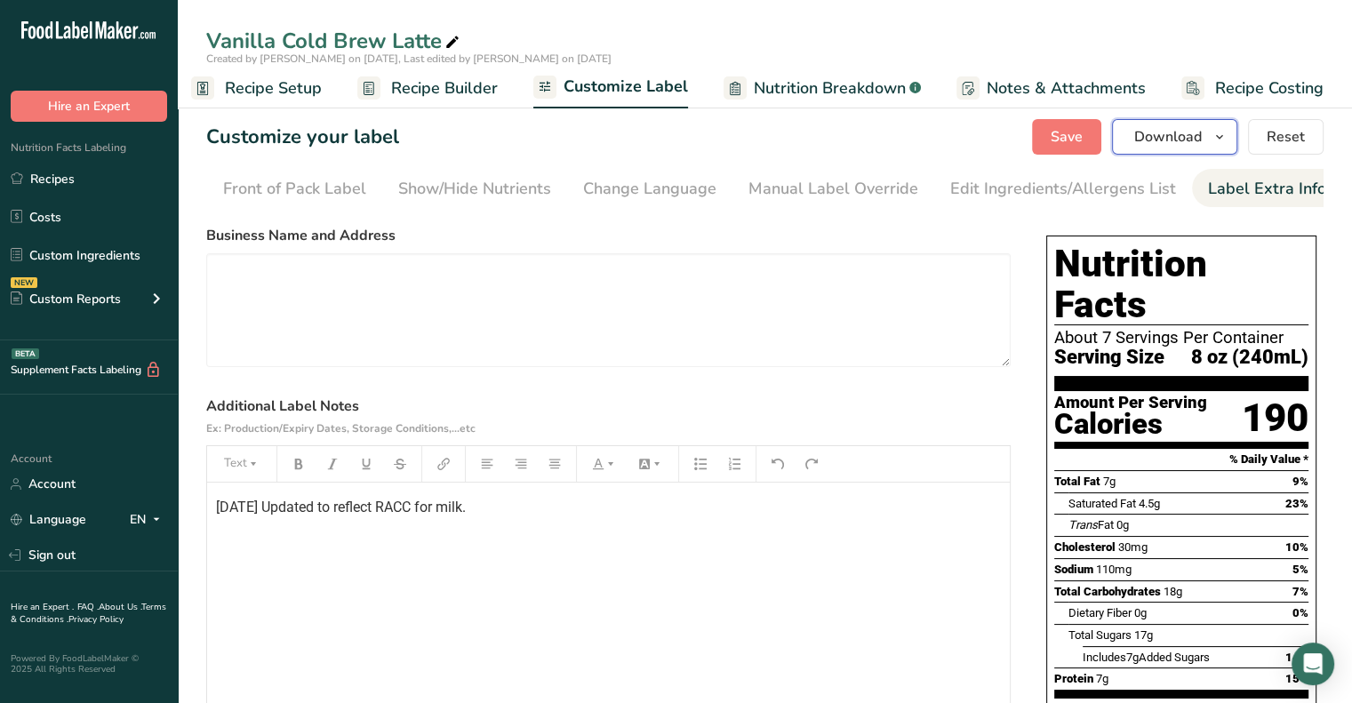
click at [1171, 124] on button "Download" at bounding box center [1174, 137] width 125 height 36
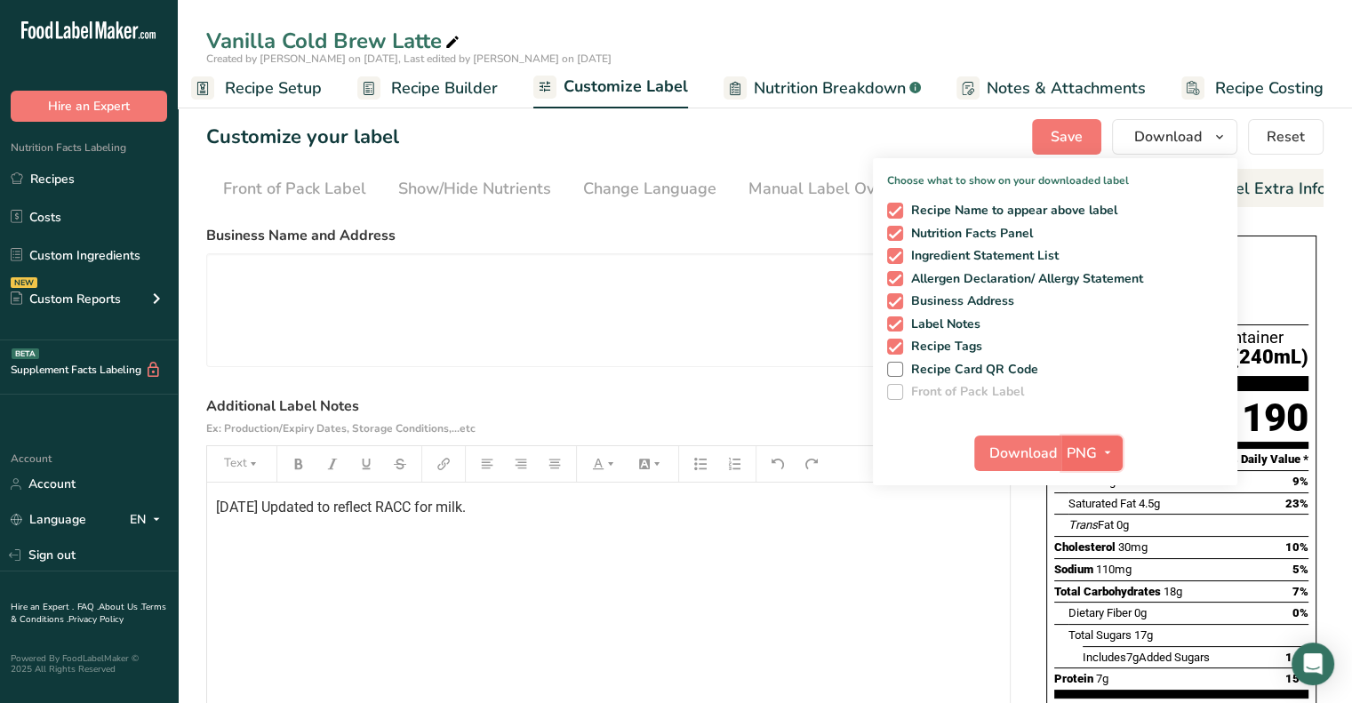
click at [1097, 437] on button "PNG" at bounding box center [1092, 454] width 61 height 36
click at [1094, 572] on link "PDF" at bounding box center [1094, 577] width 57 height 29
click at [896, 302] on span at bounding box center [895, 301] width 16 height 16
click at [896, 302] on input "Business Address" at bounding box center [893, 301] width 12 height 12
checkbox input "false"
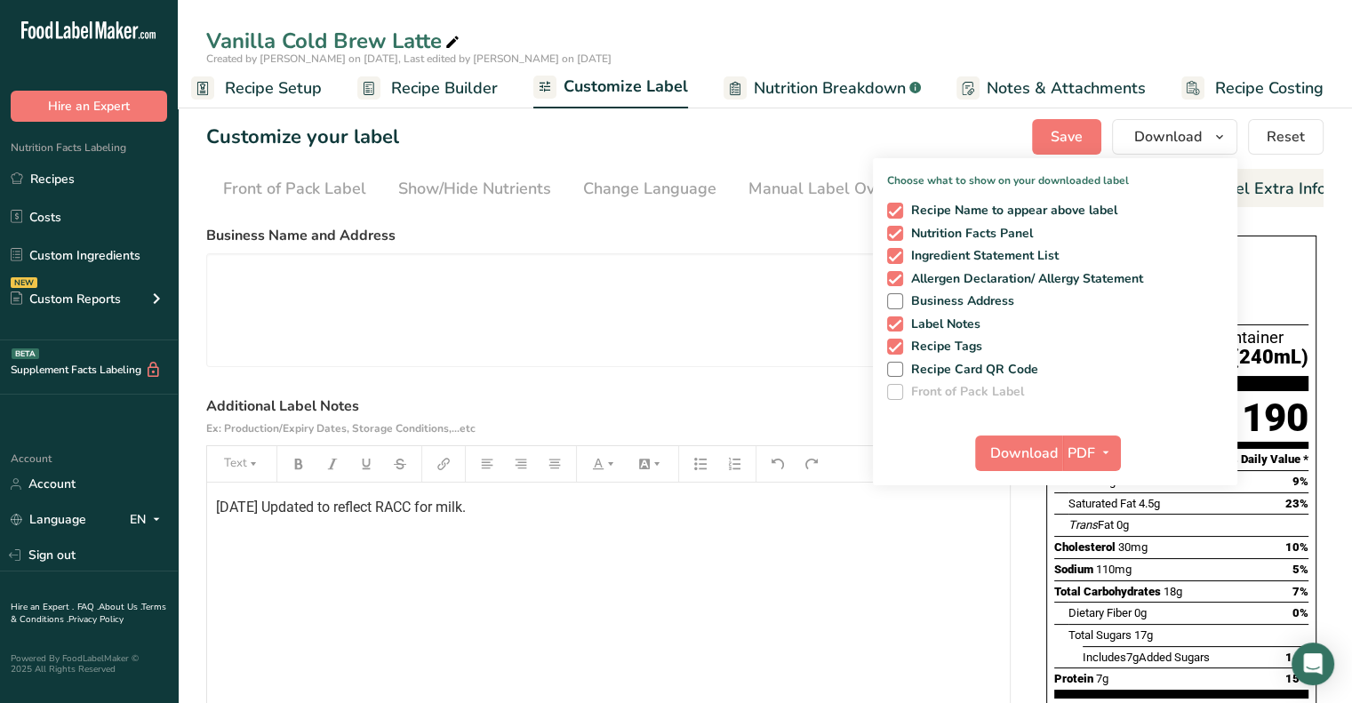
click at [896, 356] on div "Recipe Name to appear above label Nutrition Facts Panel Ingredient Statement Li…" at bounding box center [1055, 298] width 365 height 204
click at [896, 335] on div "Recipe Name to appear above label Nutrition Facts Panel Ingredient Statement Li…" at bounding box center [1055, 298] width 365 height 204
click at [894, 350] on span at bounding box center [895, 347] width 16 height 16
click at [894, 350] on input "Recipe Tags" at bounding box center [893, 347] width 12 height 12
checkbox input "false"
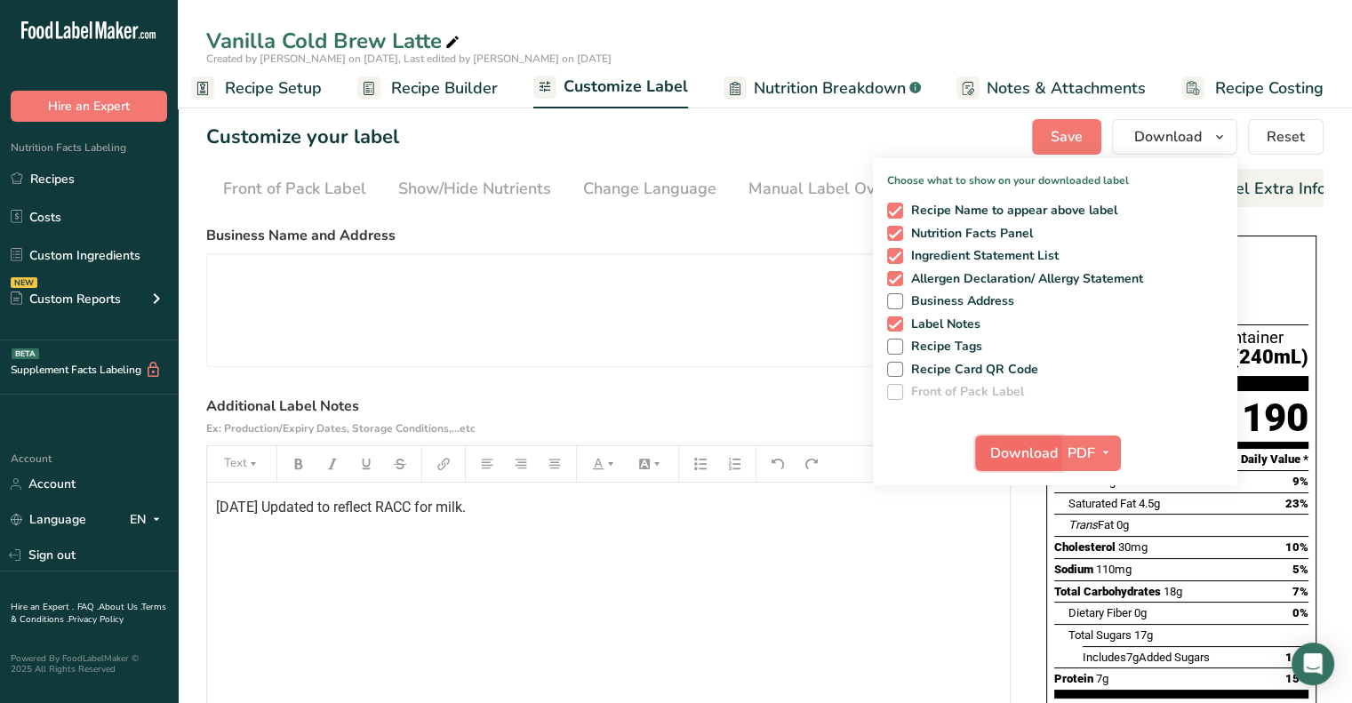
click at [1023, 462] on span "Download" at bounding box center [1024, 453] width 68 height 21
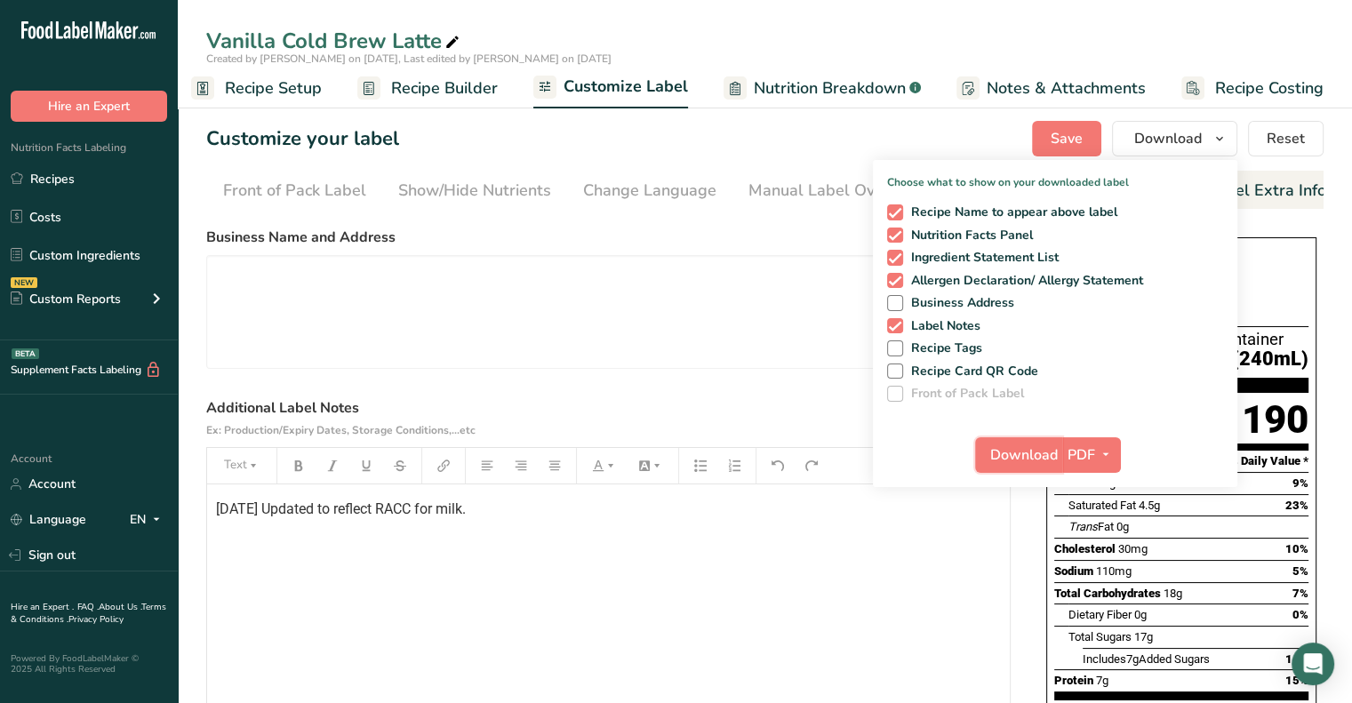
scroll to position [0, 0]
click at [928, 138] on div "Customize your label Save Download Choose what to show on your downloaded label…" at bounding box center [765, 139] width 1118 height 36
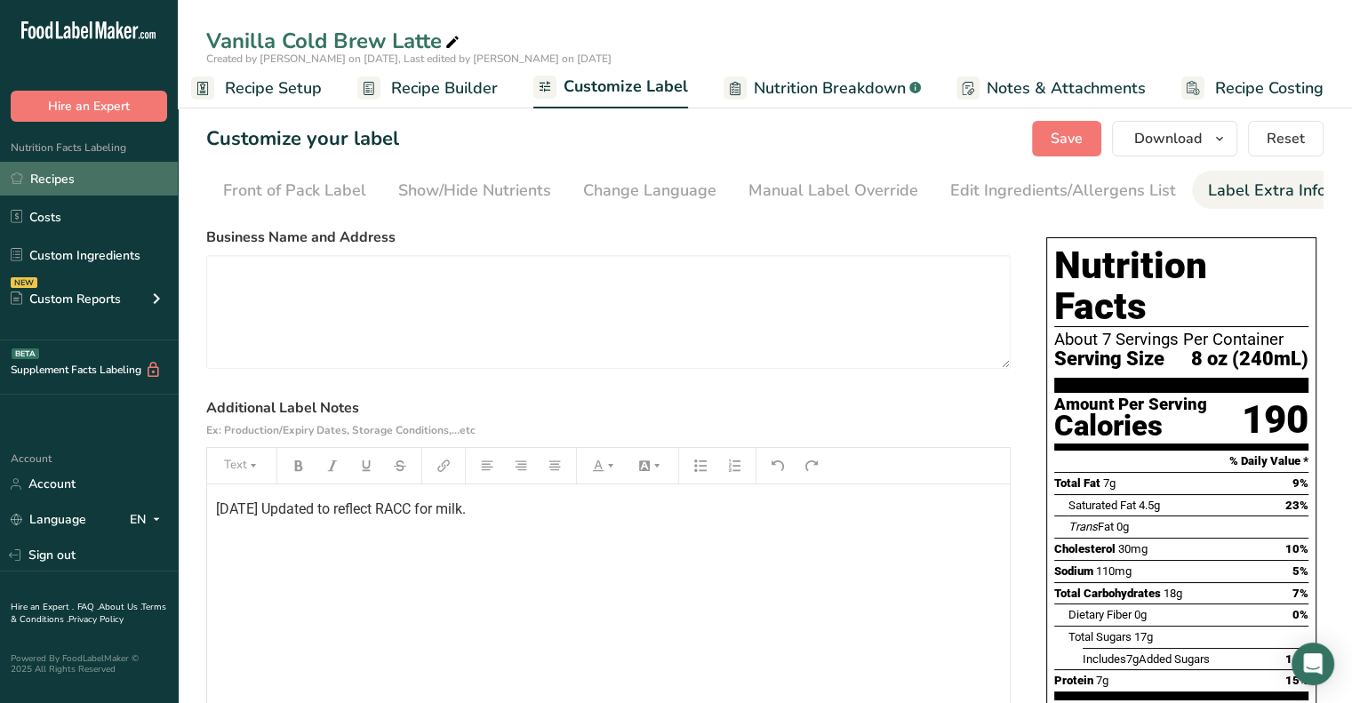
click at [37, 187] on link "Recipes" at bounding box center [89, 179] width 178 height 34
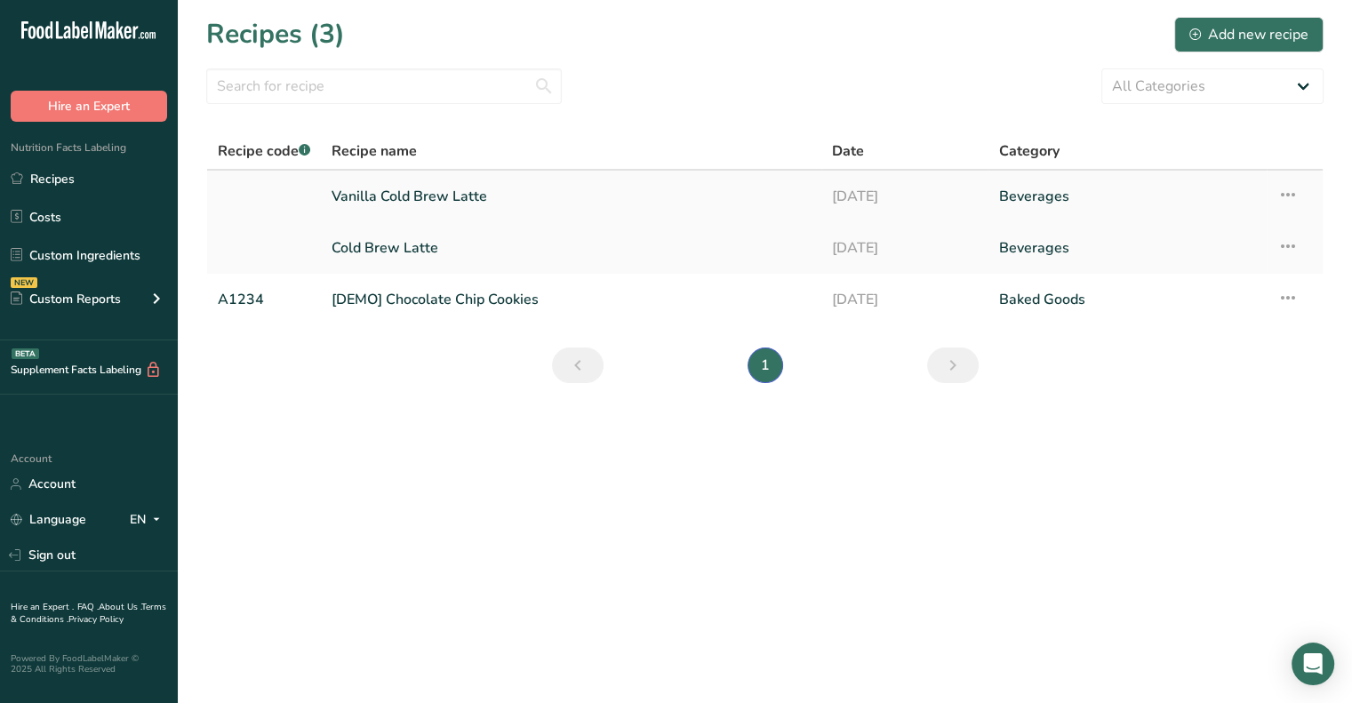
click at [427, 195] on link "Vanilla Cold Brew Latte" at bounding box center [571, 196] width 479 height 37
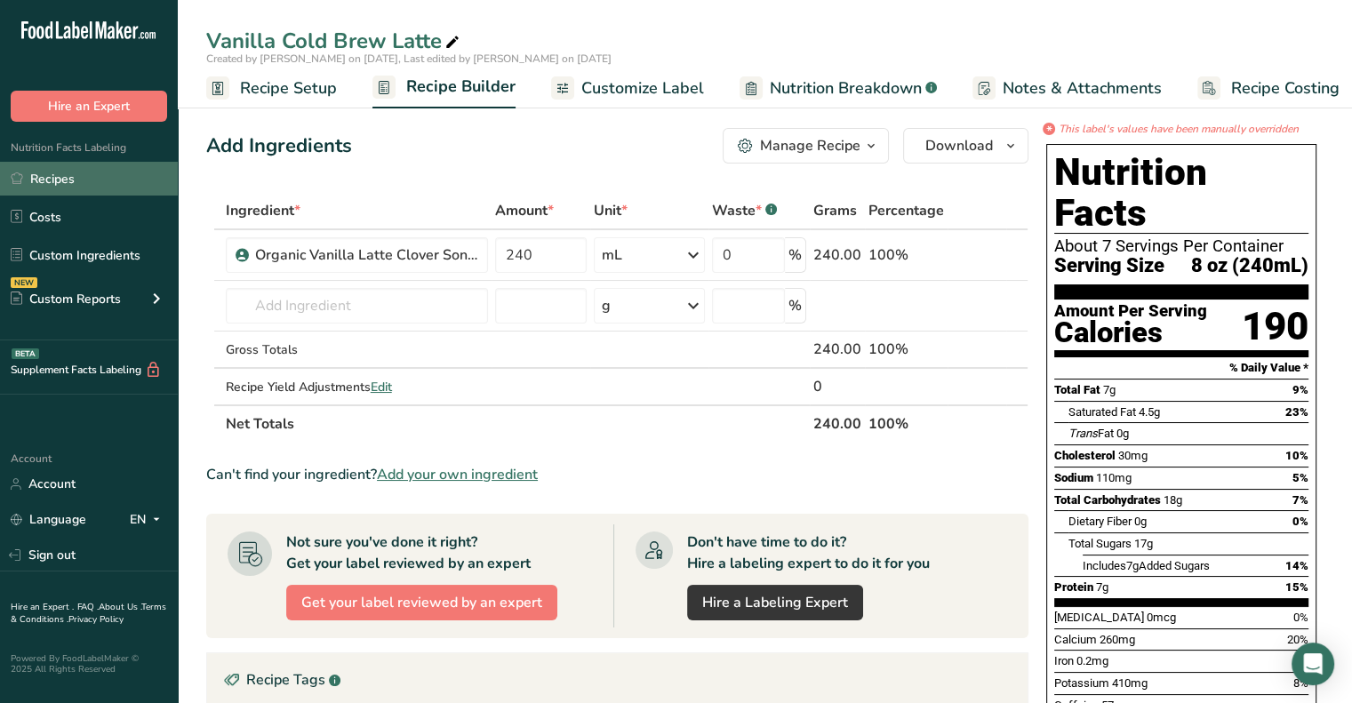
click at [70, 180] on link "Recipes" at bounding box center [89, 179] width 178 height 34
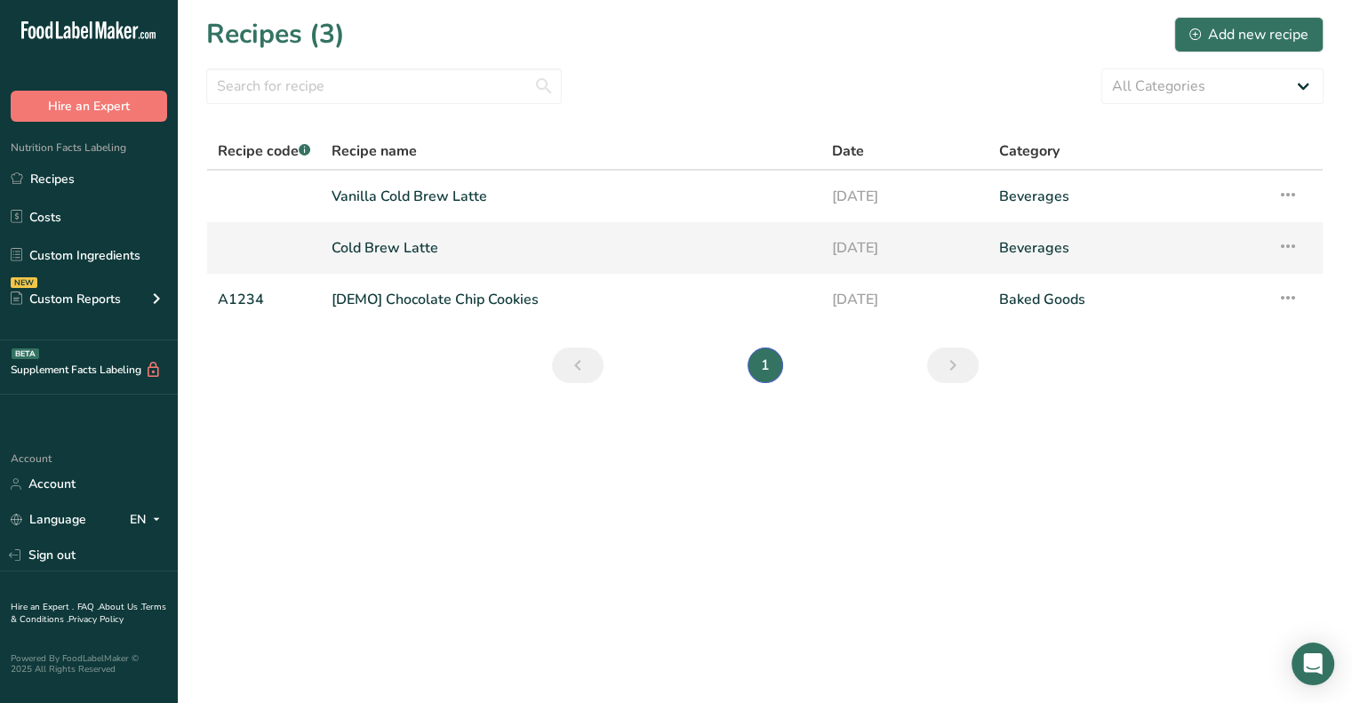
click at [409, 246] on link "Cold Brew Latte" at bounding box center [571, 247] width 479 height 37
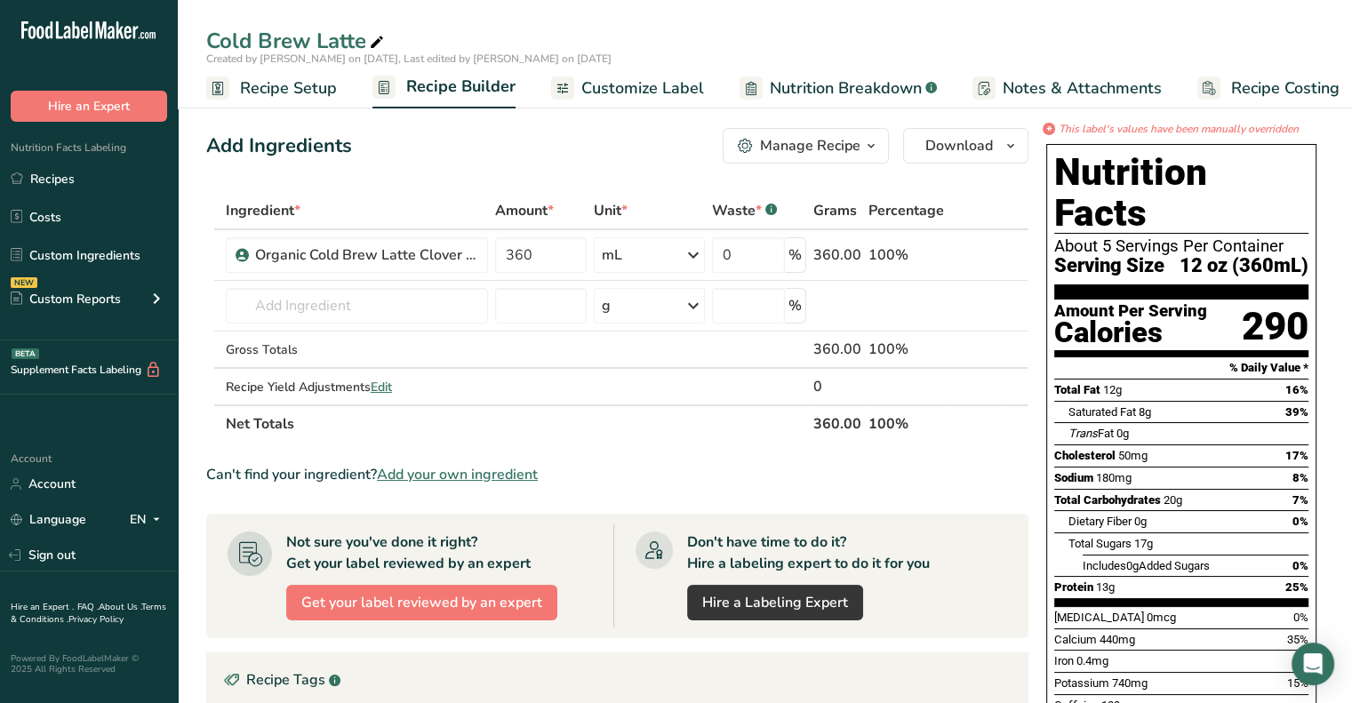
scroll to position [11, 0]
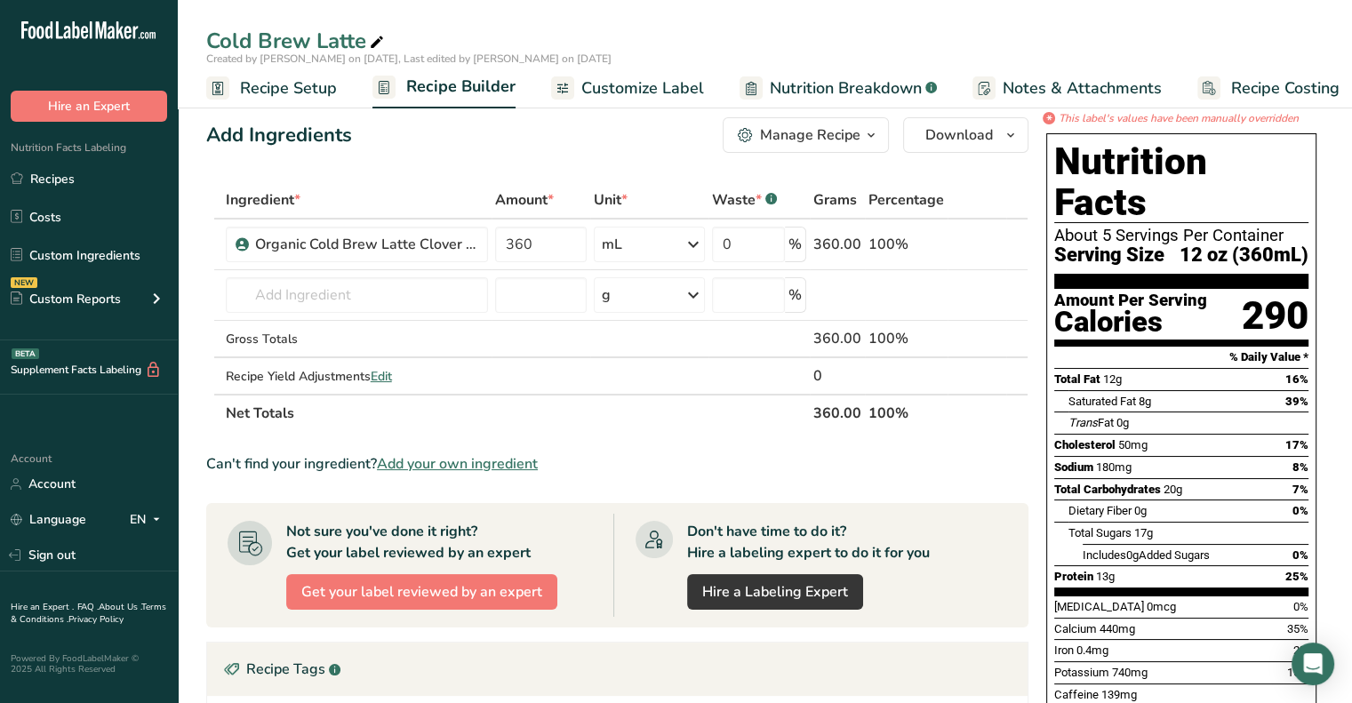
click at [298, 92] on span "Recipe Setup" at bounding box center [288, 88] width 97 height 24
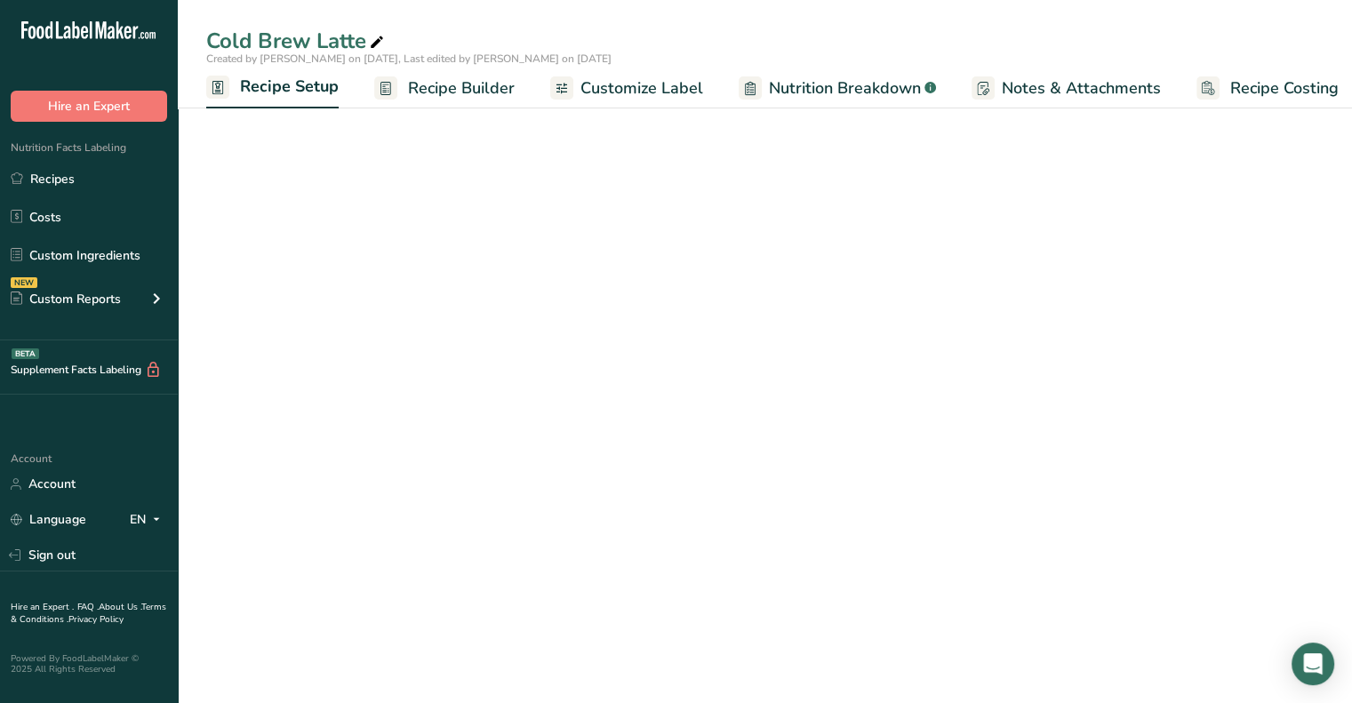
scroll to position [0, 6]
select select "17"
select select "22"
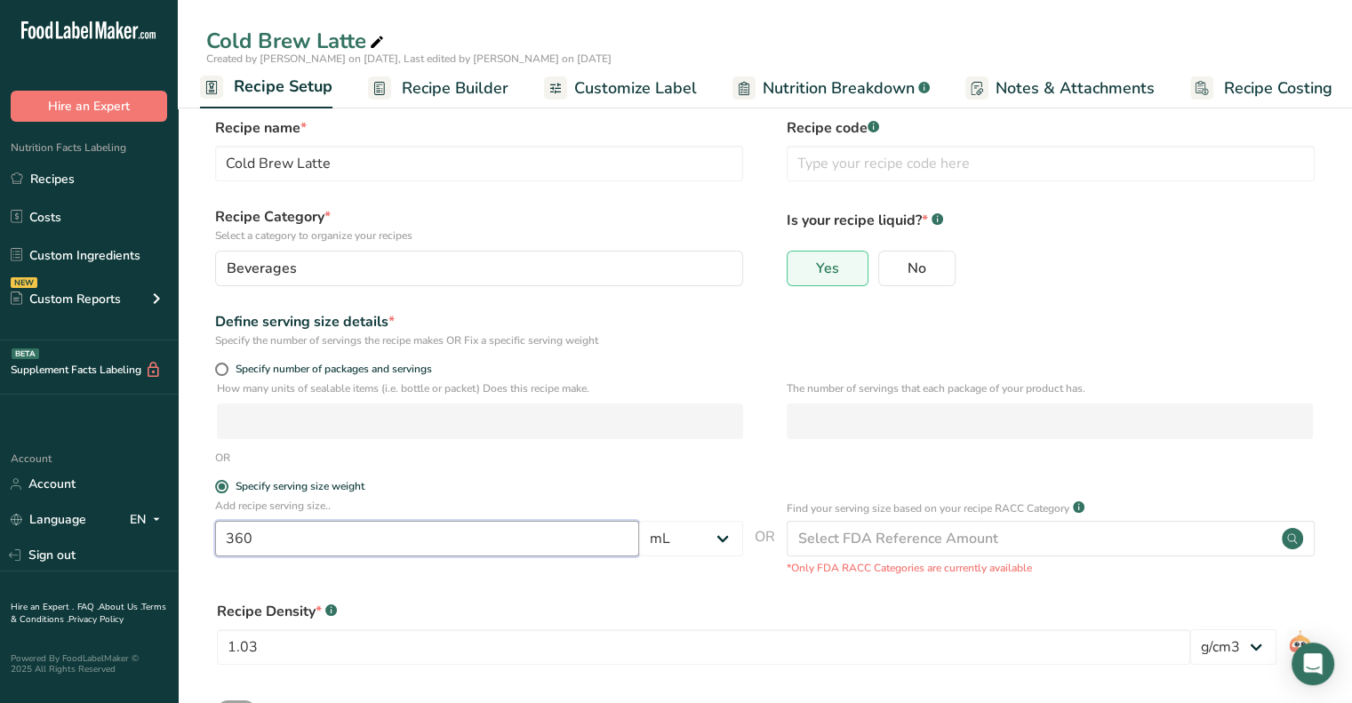
click at [317, 525] on input "360" at bounding box center [427, 539] width 424 height 36
type input "8"
click at [696, 554] on select "Grams kg mg mcg lb oz l mL fl oz tbsp tsp cup qt gallon" at bounding box center [691, 539] width 104 height 36
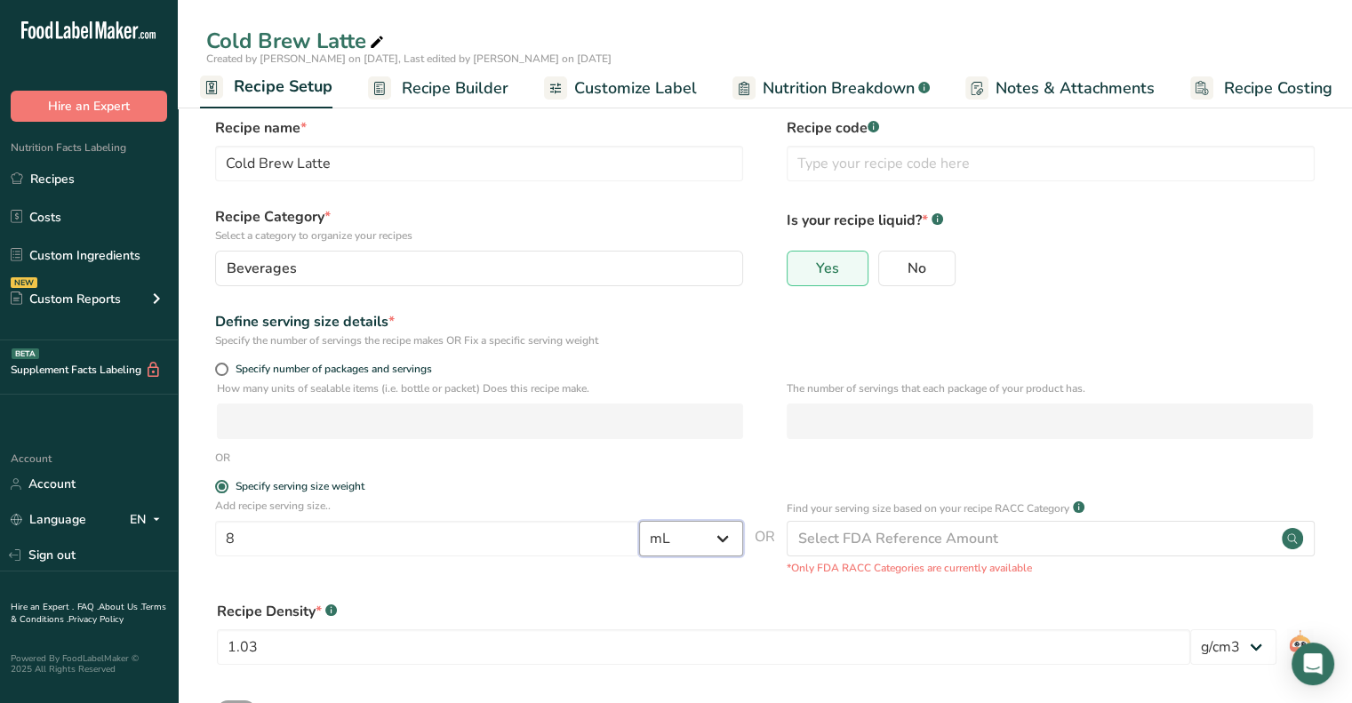
select select "18"
click at [639, 521] on select "Grams kg mg mcg lb oz l mL fl oz tbsp tsp cup qt gallon" at bounding box center [691, 539] width 104 height 36
click at [566, 492] on label "Specify serving size weight" at bounding box center [479, 486] width 528 height 13
click at [227, 492] on input "Specify serving size weight" at bounding box center [221, 487] width 12 height 12
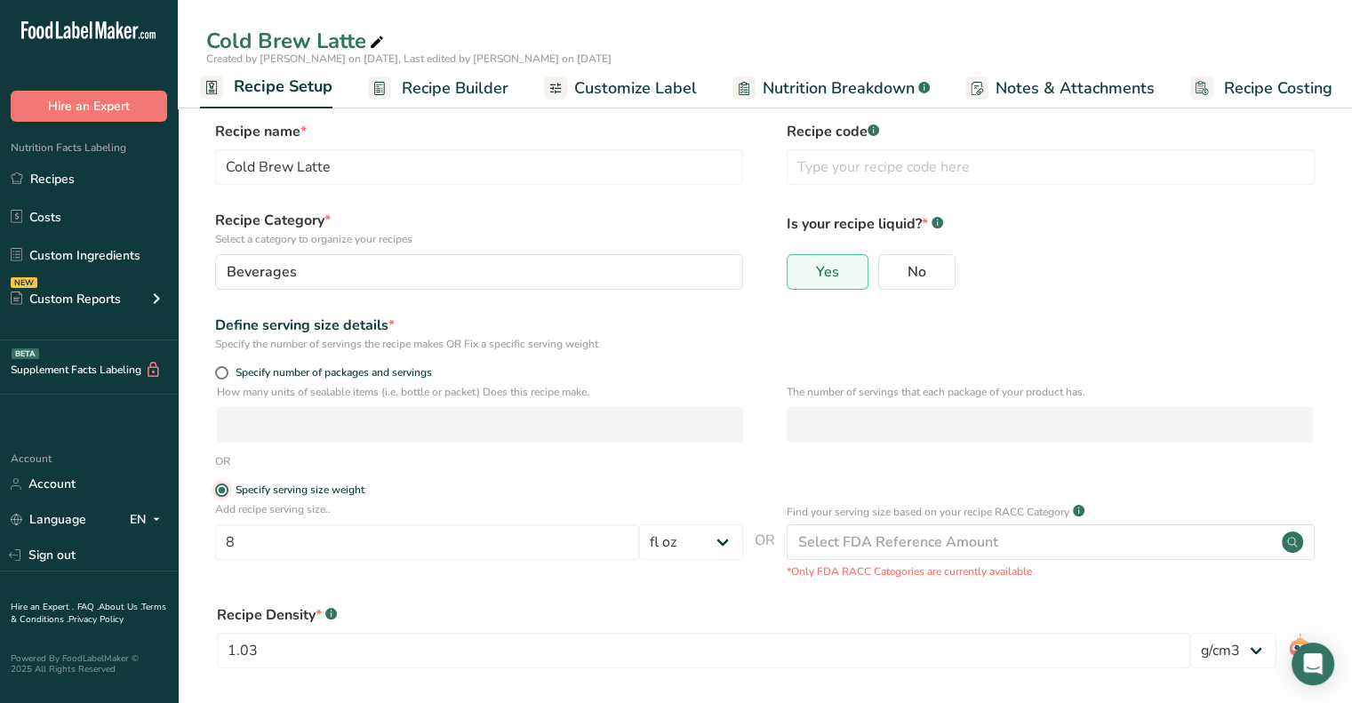
scroll to position [144, 0]
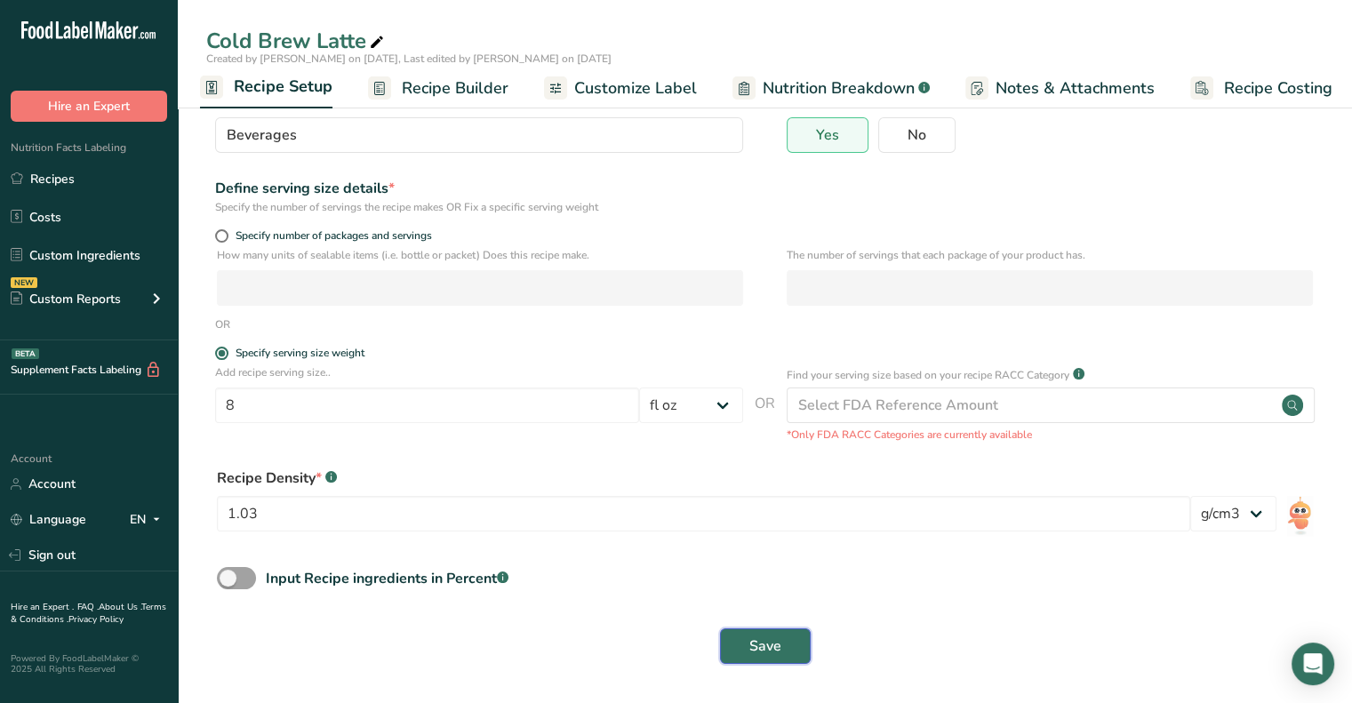
click at [757, 657] on button "Save" at bounding box center [765, 647] width 91 height 36
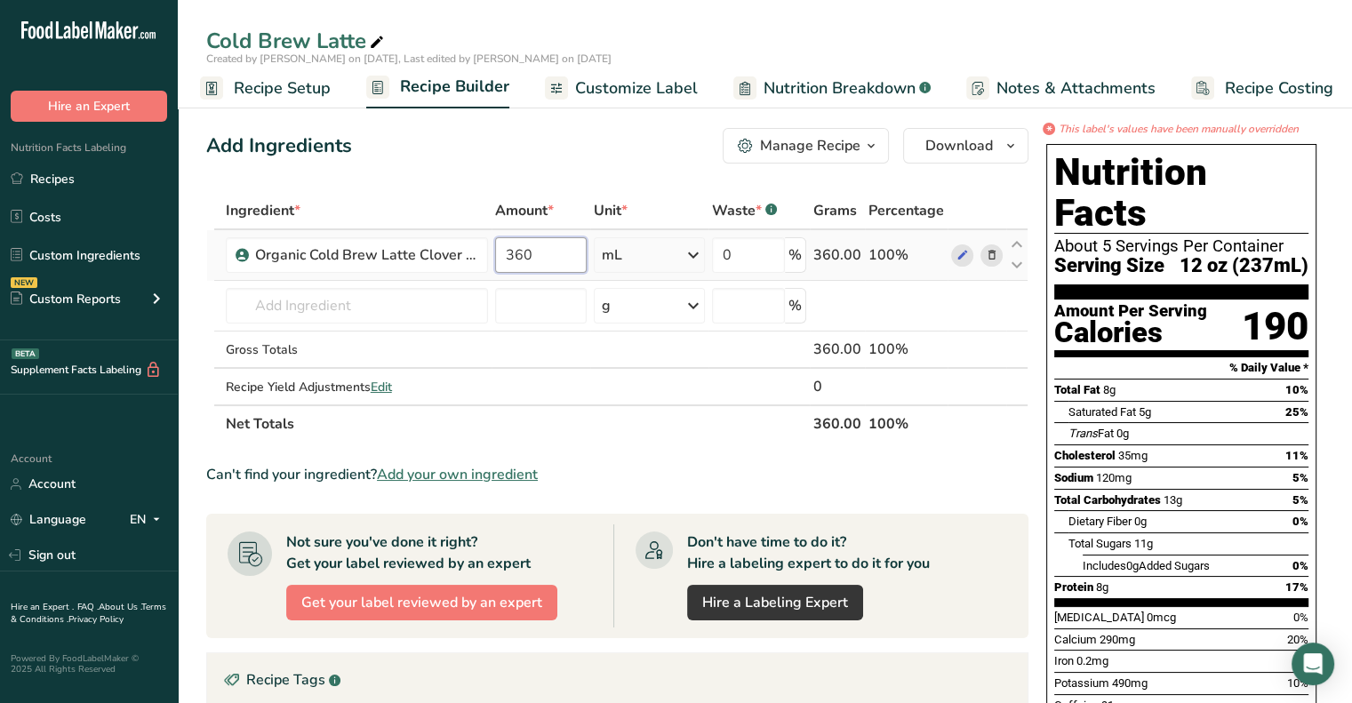
click at [530, 239] on input "360" at bounding box center [541, 255] width 92 height 36
click at [533, 261] on input "360" at bounding box center [541, 255] width 92 height 36
type input "240"
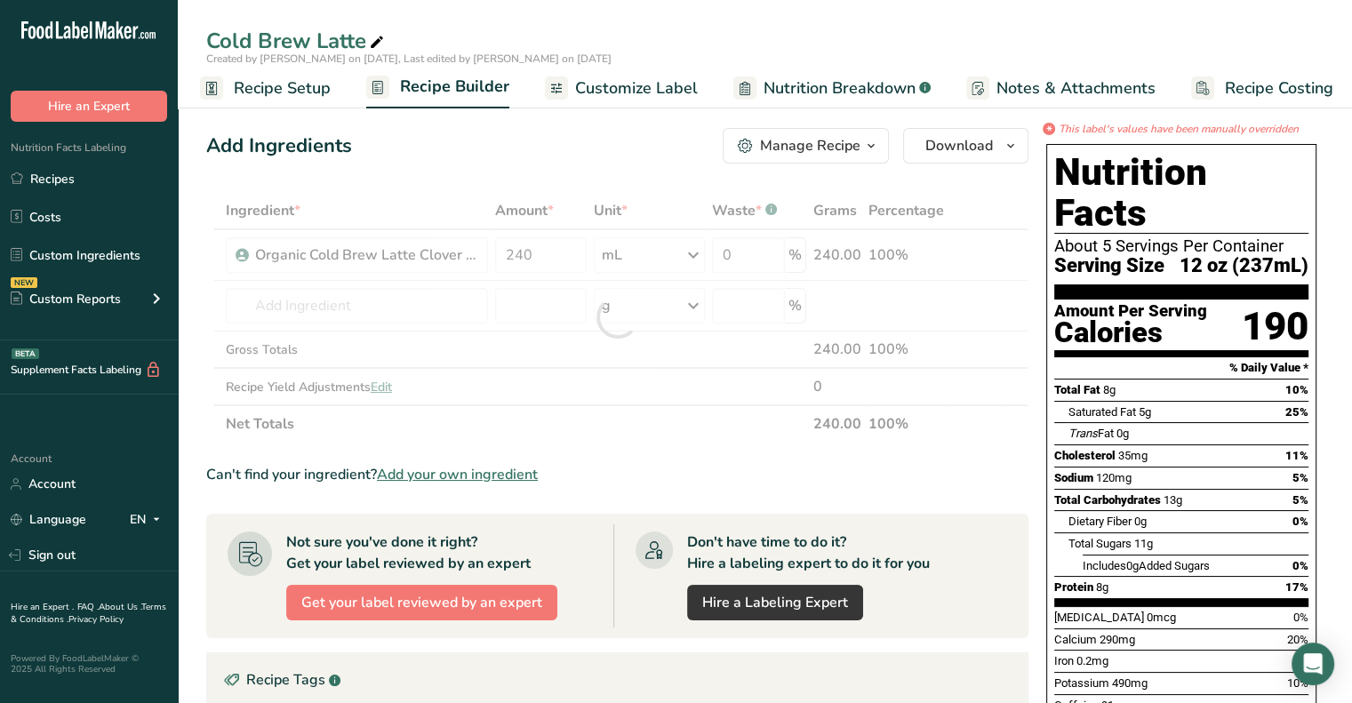
click at [558, 140] on div "Add Ingredients Manage Recipe Delete Recipe Duplicate Recipe Scale Recipe Save …" at bounding box center [617, 146] width 822 height 36
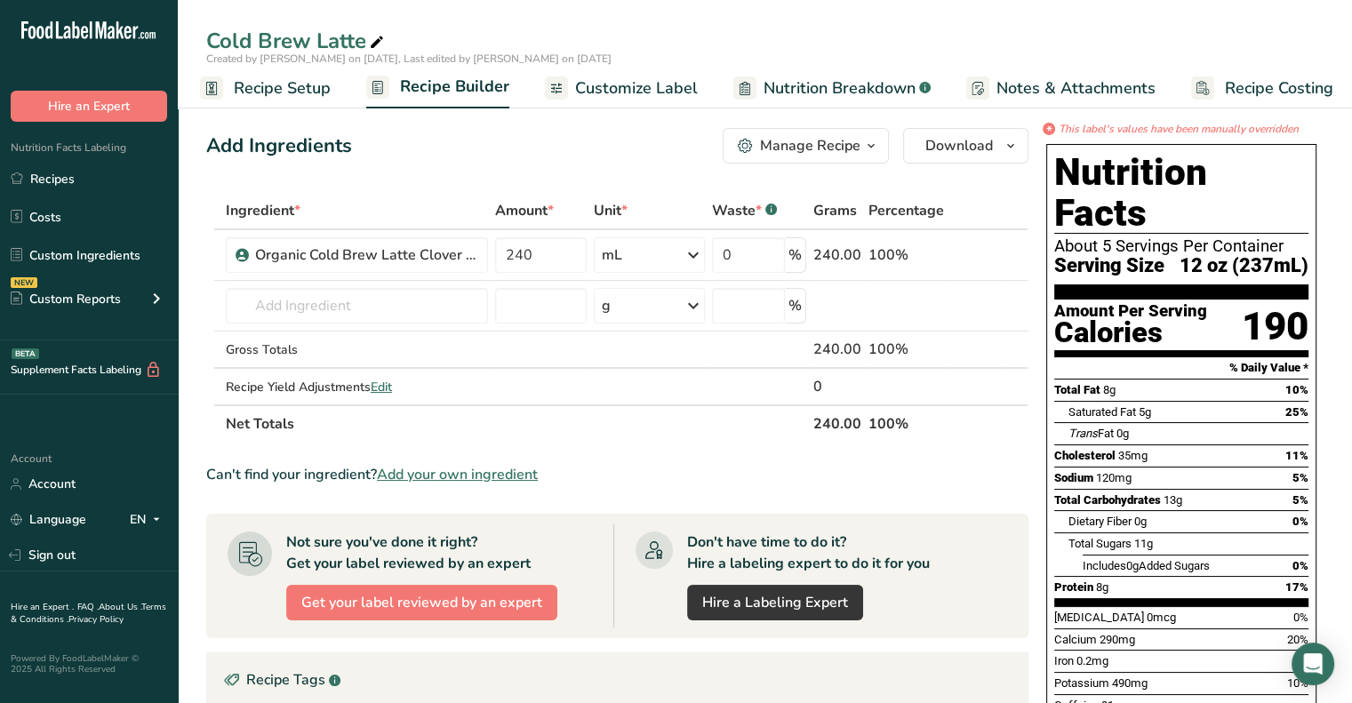
click at [624, 87] on span "Customize Label" at bounding box center [636, 88] width 123 height 24
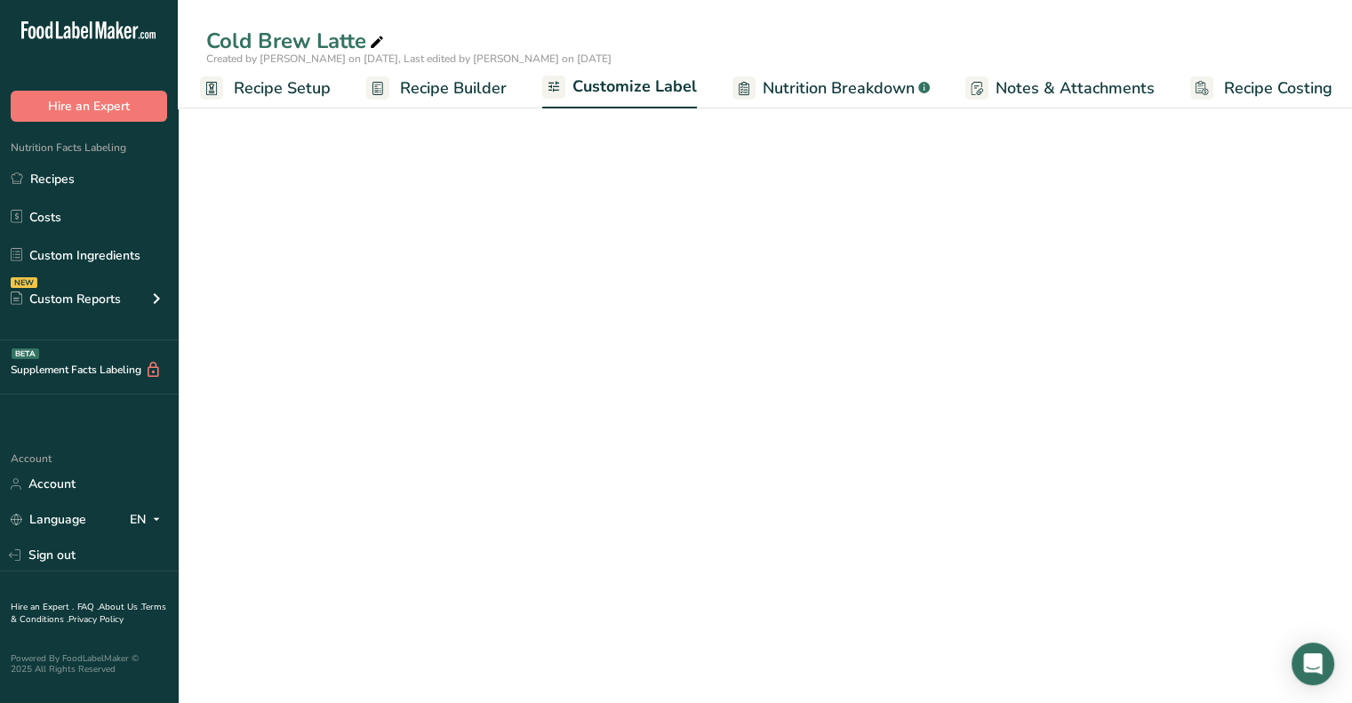
scroll to position [0, 15]
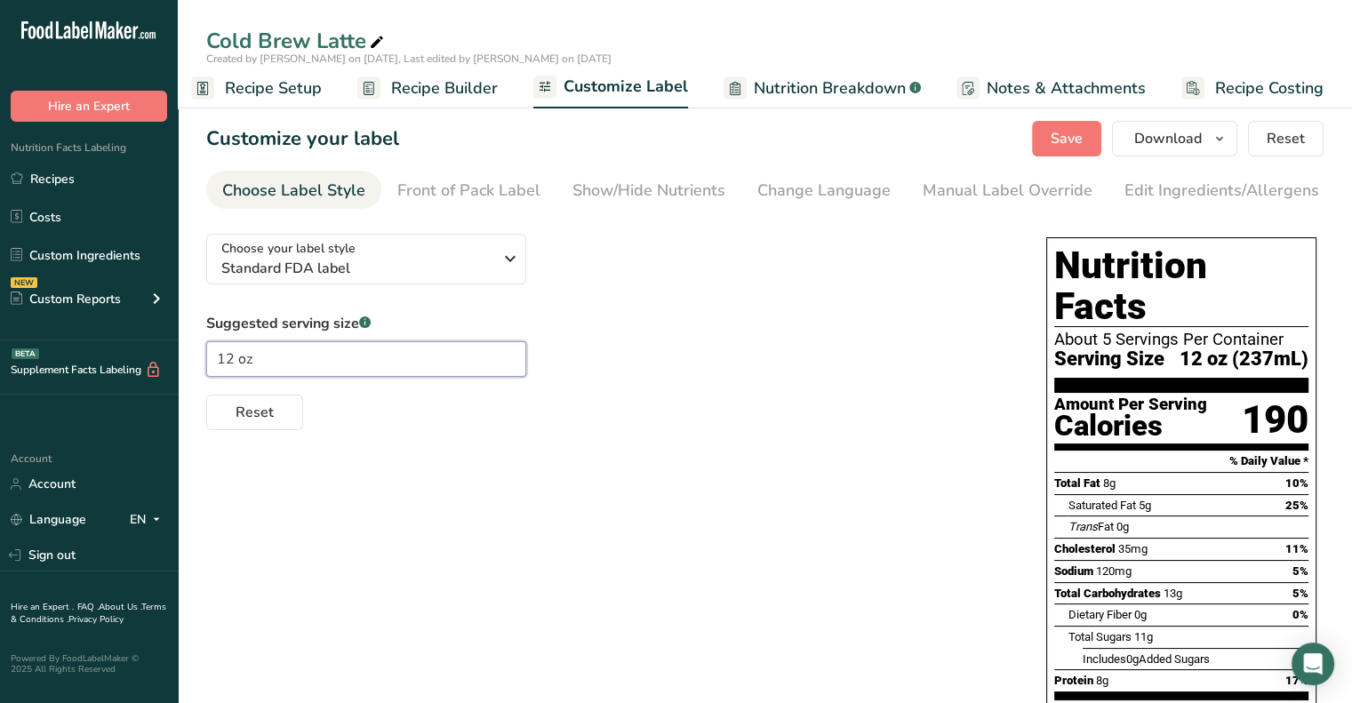
drag, startPoint x: 232, startPoint y: 364, endPoint x: 179, endPoint y: 378, distance: 55.2
click at [179, 378] on section "Customize your label Save Download Choose what to show on your downloaded label…" at bounding box center [765, 529] width 1175 height 875
type input "8 oz"
click at [422, 421] on div "Reset" at bounding box center [608, 409] width 805 height 43
click at [1053, 137] on button "Save" at bounding box center [1066, 139] width 69 height 36
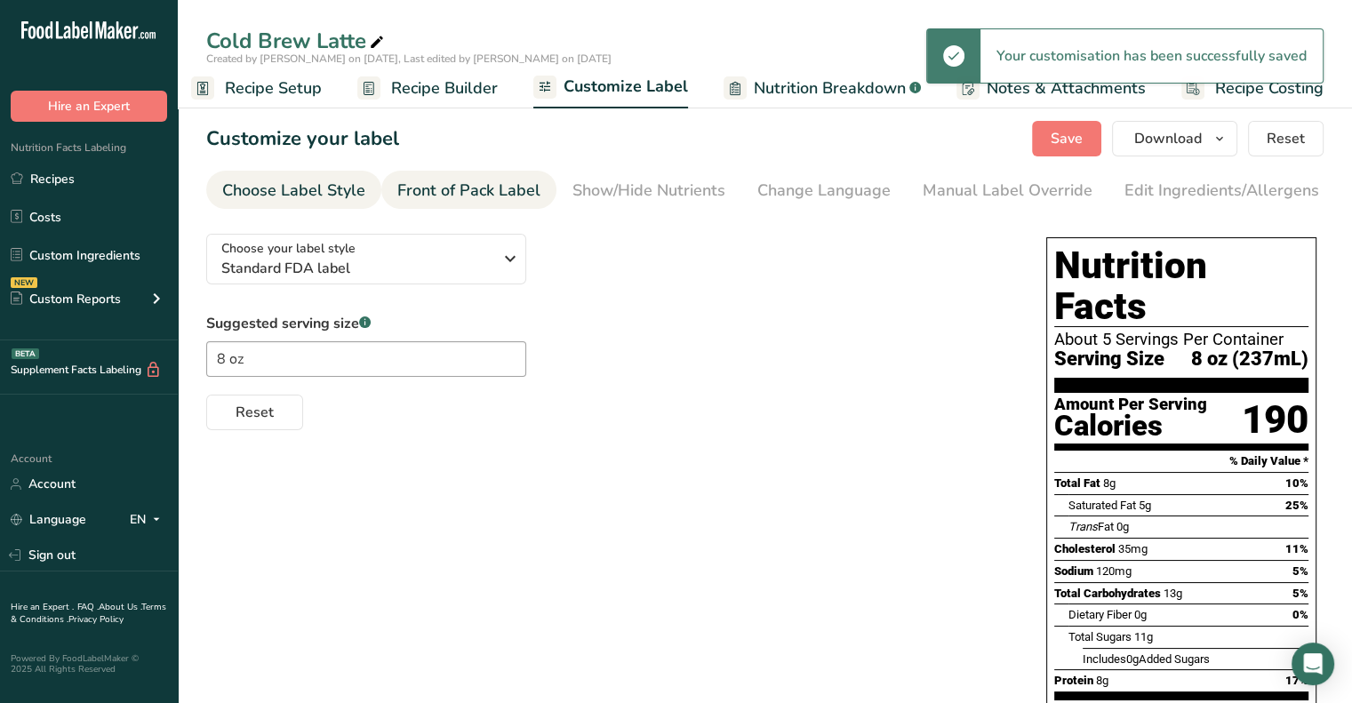
click at [443, 180] on div "Front of Pack Label" at bounding box center [468, 191] width 143 height 24
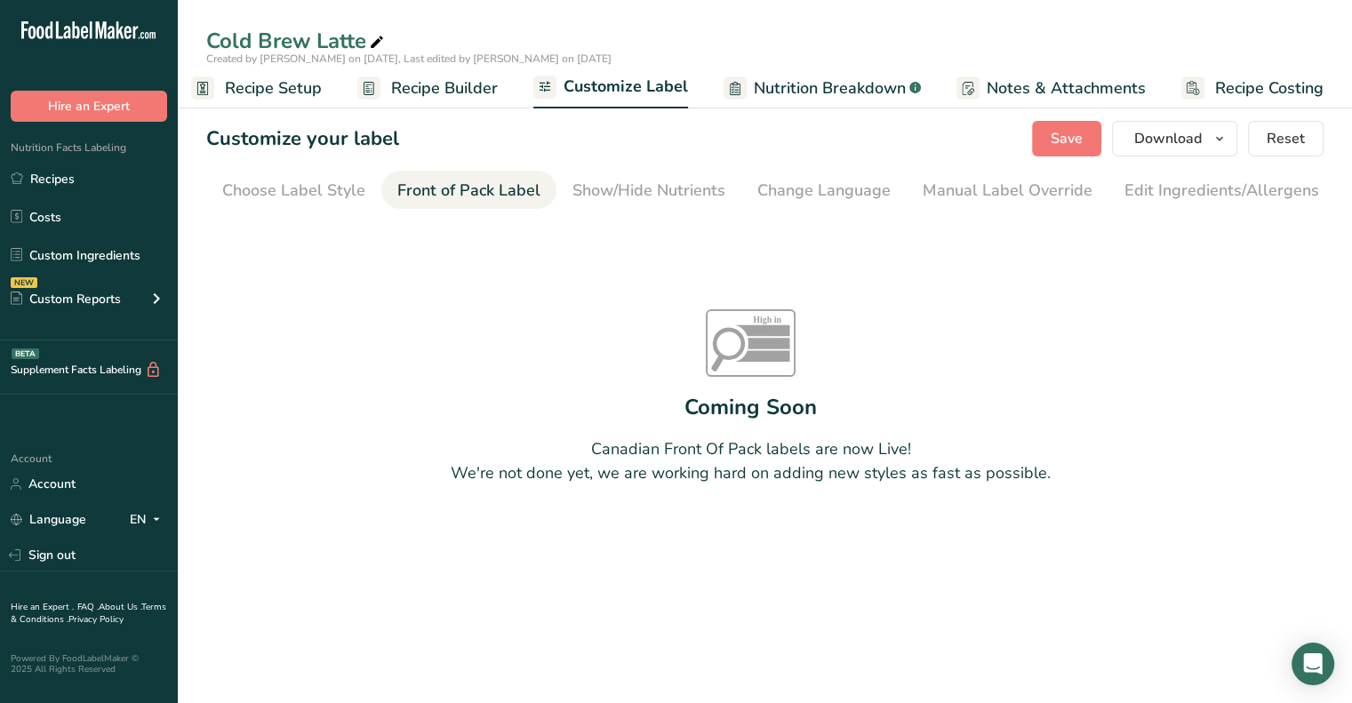
scroll to position [0, 0]
click at [475, 194] on div "Show/Hide Nutrients" at bounding box center [476, 191] width 153 height 24
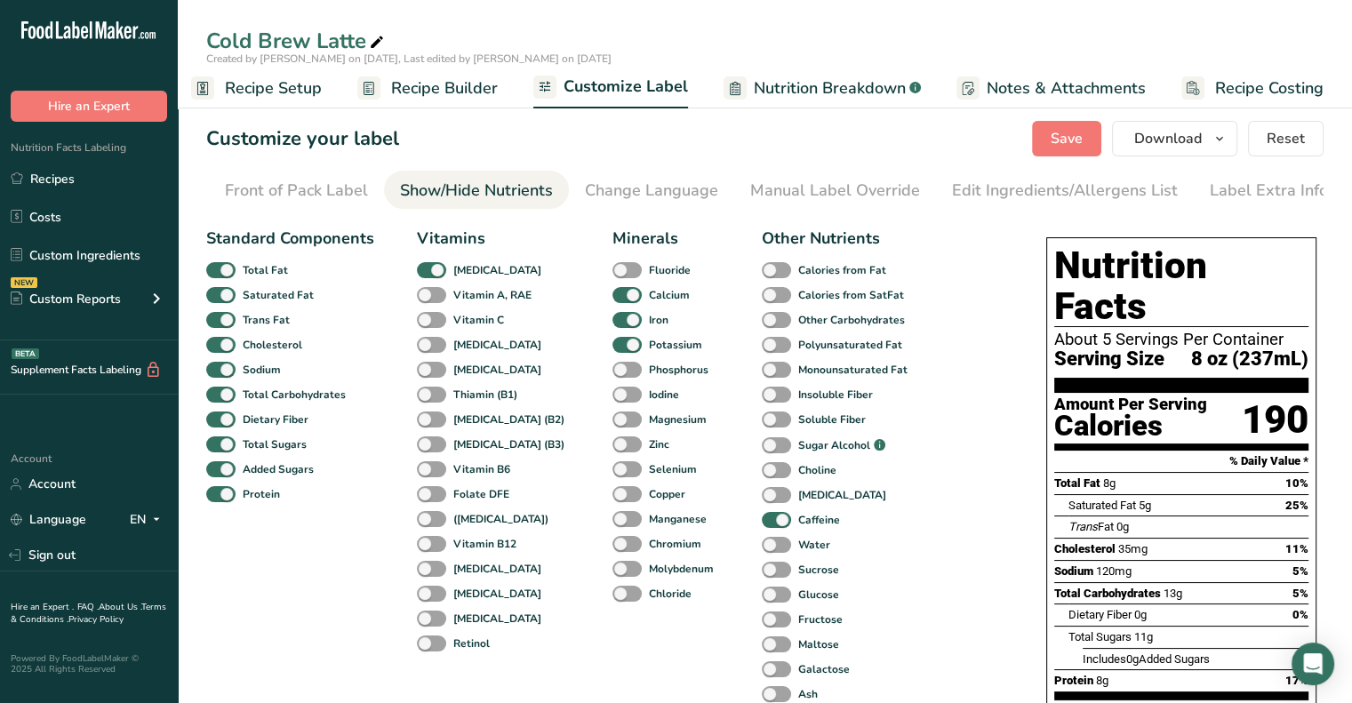
scroll to position [0, 174]
click at [797, 191] on div "Manual Label Override" at bounding box center [834, 191] width 170 height 24
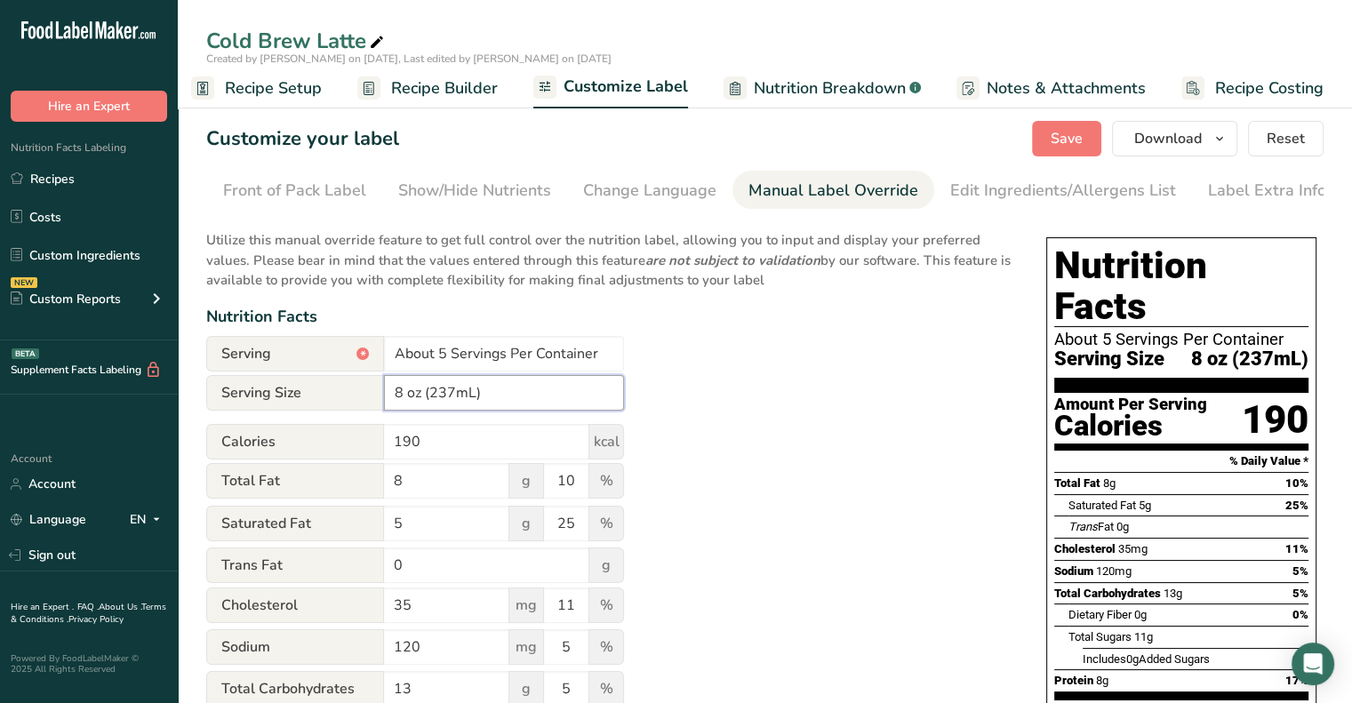
click at [445, 400] on input "8 oz (237mL)" at bounding box center [504, 393] width 240 height 36
type input "8 oz (240mL)"
click at [782, 429] on div "Utilize this manual override feature to get full control over the nutrition lab…" at bounding box center [608, 675] width 805 height 910
click at [447, 361] on input "About 5 Servings Per Container" at bounding box center [504, 354] width 240 height 36
type input "About 7 Servings Per Container"
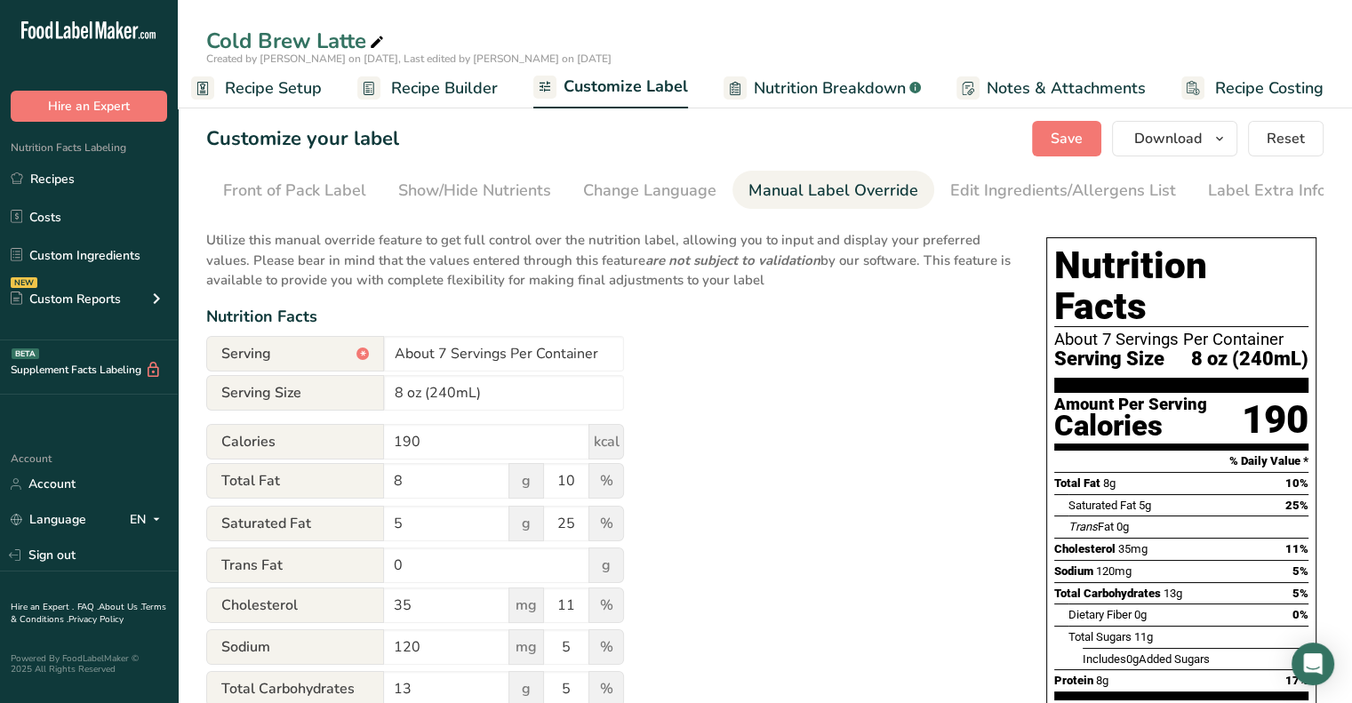
click at [718, 333] on div "Utilize this manual override feature to get full control over the nutrition lab…" at bounding box center [608, 675] width 805 height 910
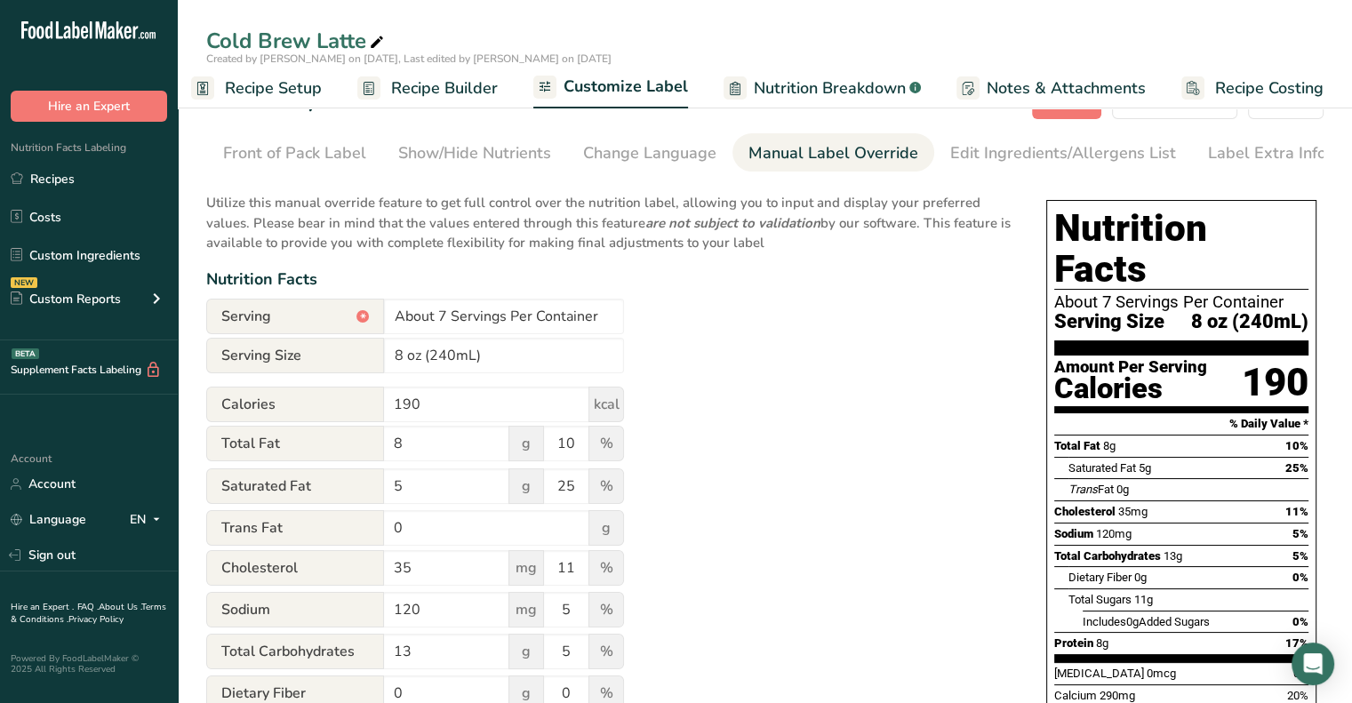
scroll to position [0, 0]
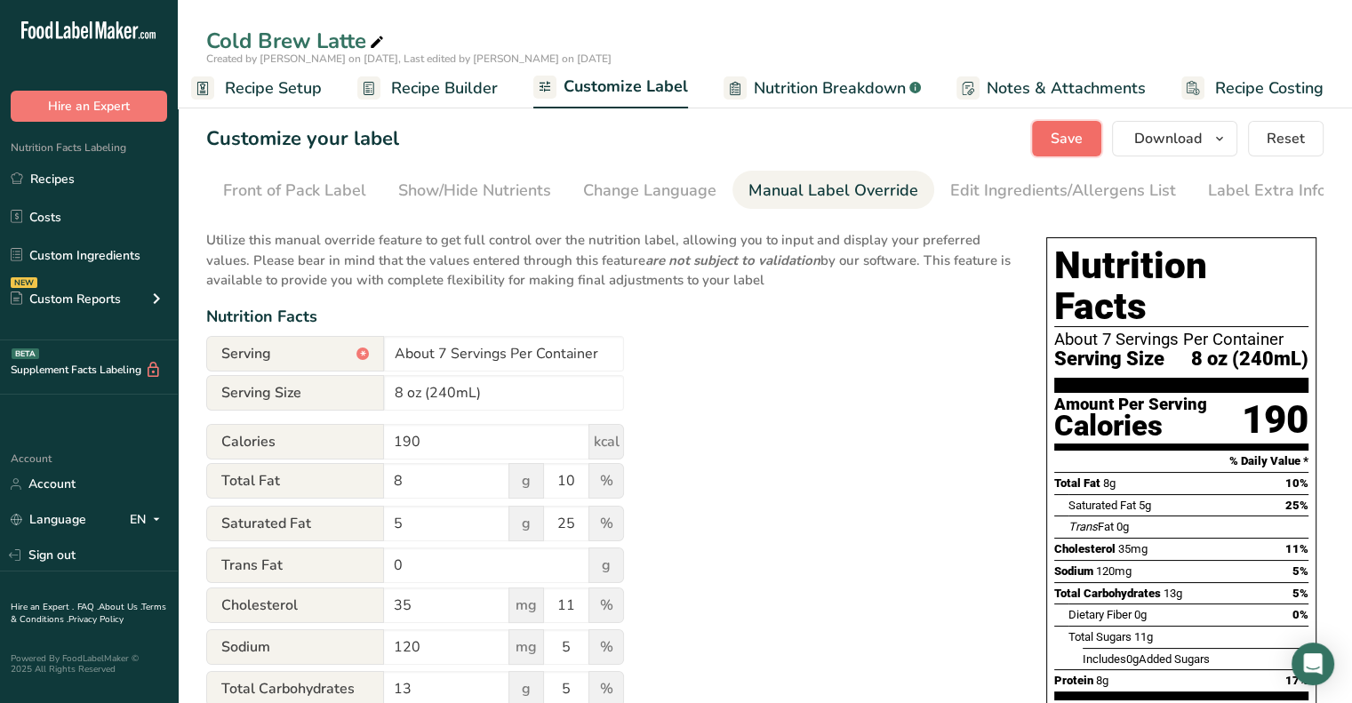
click at [1070, 132] on span "Save" at bounding box center [1067, 138] width 32 height 21
click at [1037, 170] on section "Customize your label Save Download Choose what to show on your downloaded label…" at bounding box center [765, 625] width 1175 height 1066
click at [1025, 180] on div "Edit Ingredients/Allergens List" at bounding box center [1063, 191] width 226 height 24
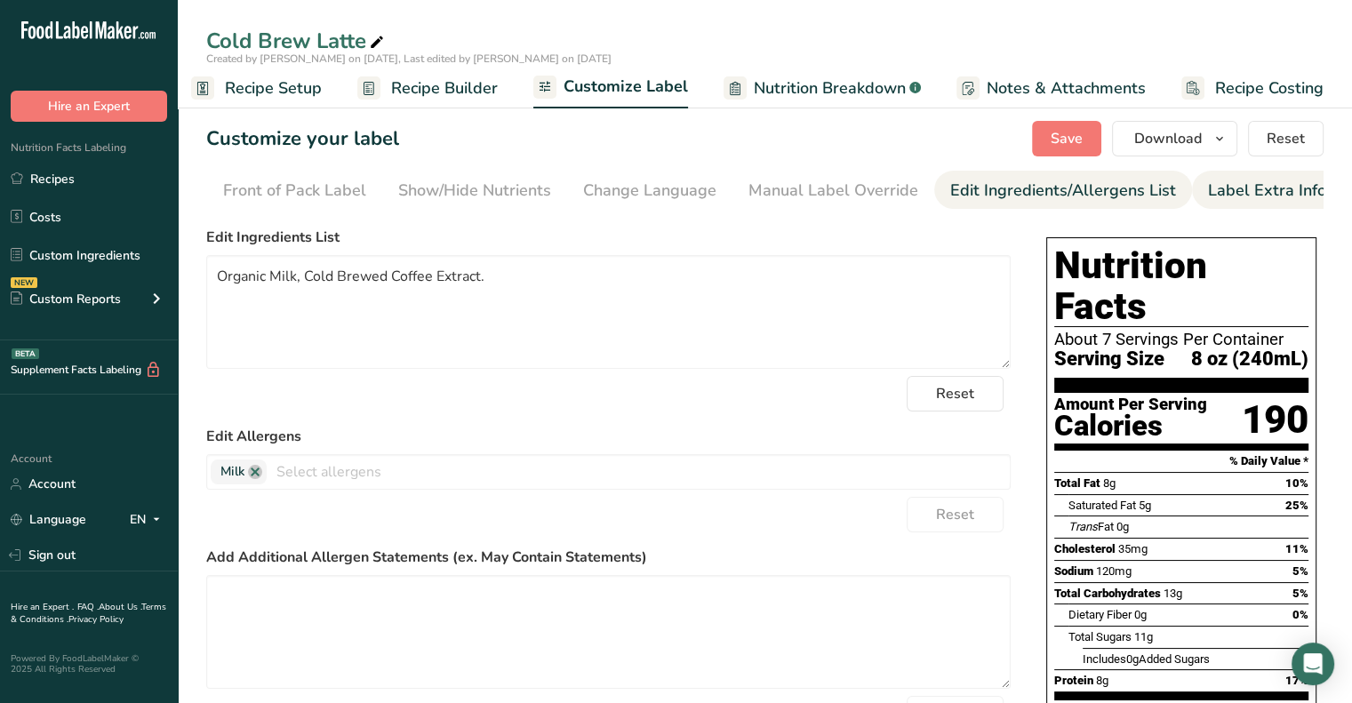
click at [1208, 203] on link "Label Extra Info" at bounding box center [1267, 191] width 118 height 40
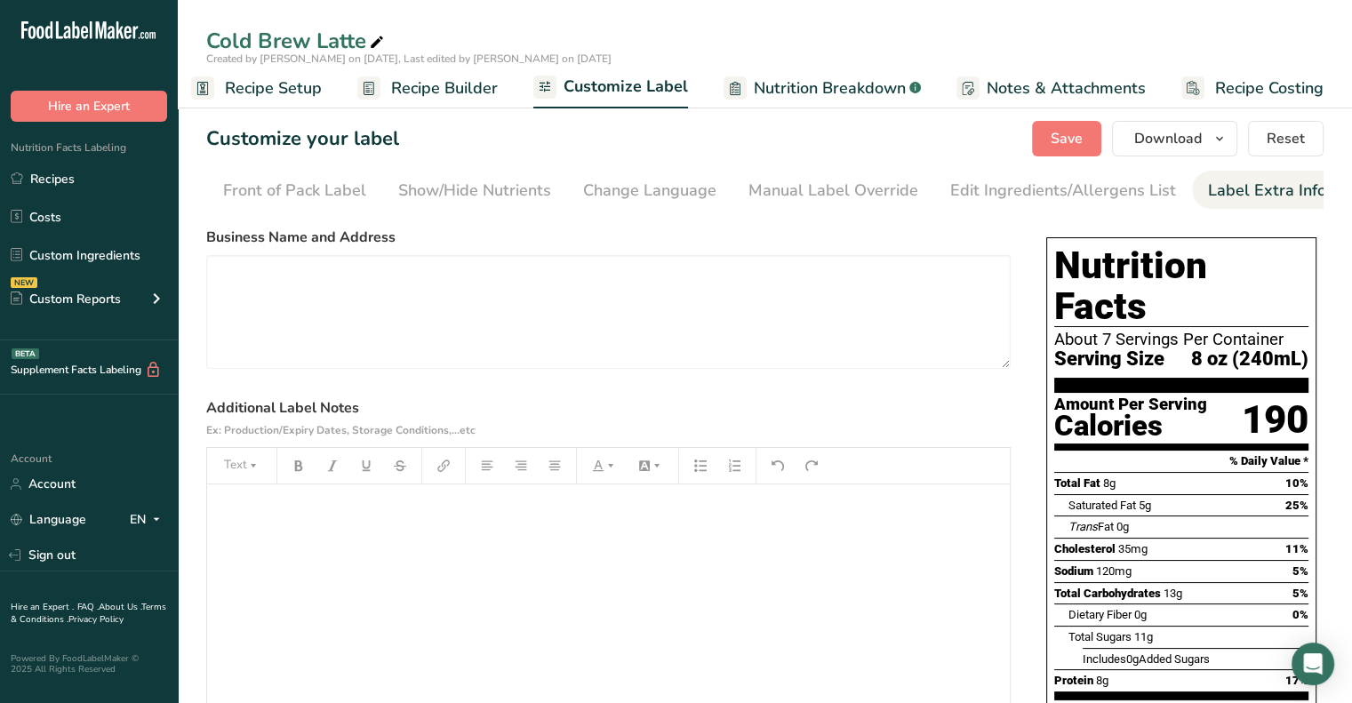
click at [577, 509] on p "﻿" at bounding box center [608, 509] width 785 height 21
click at [1090, 145] on button "Save" at bounding box center [1066, 139] width 69 height 36
click at [1213, 125] on button "Download" at bounding box center [1174, 139] width 125 height 36
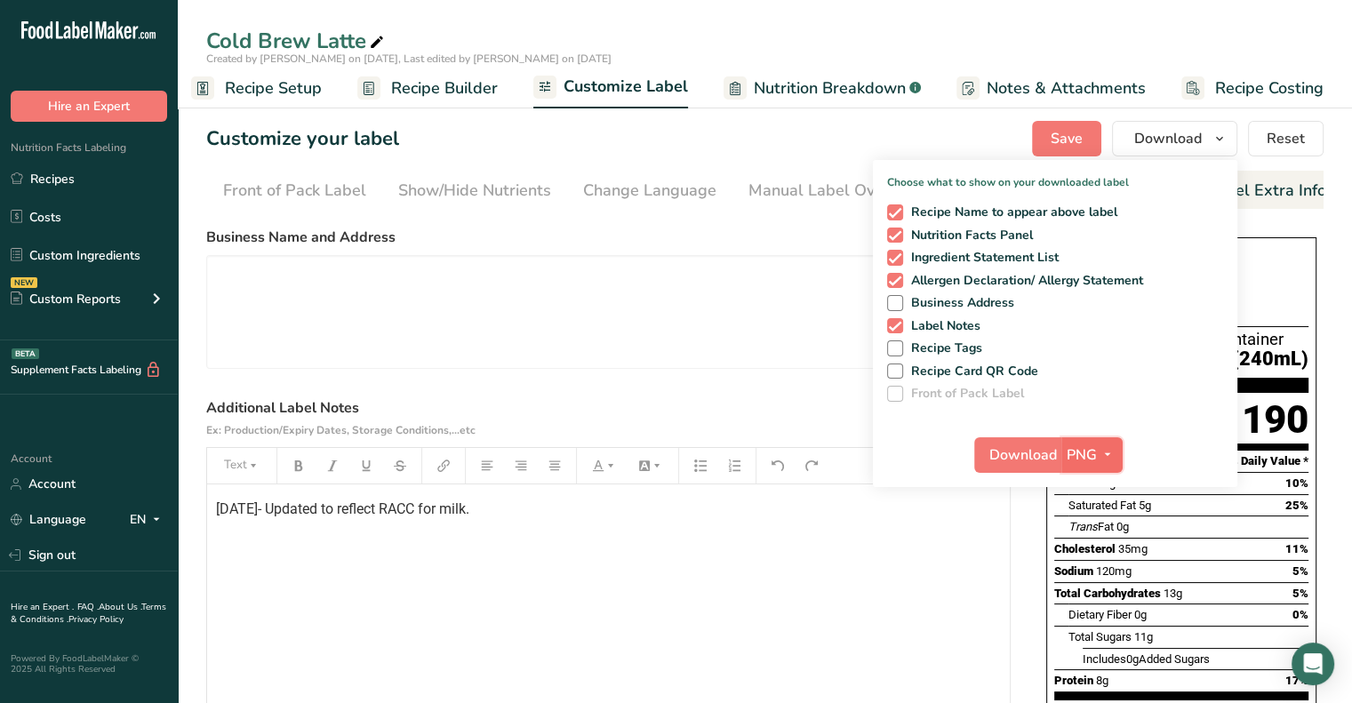
click at [1076, 437] on button "PNG" at bounding box center [1092, 455] width 61 height 36
click at [1088, 586] on link "PDF" at bounding box center [1094, 579] width 57 height 29
click at [1031, 446] on span "Download" at bounding box center [1024, 455] width 68 height 21
click at [974, 574] on div "[DATE]- Updated to reflect RACC for milk." at bounding box center [608, 596] width 803 height 222
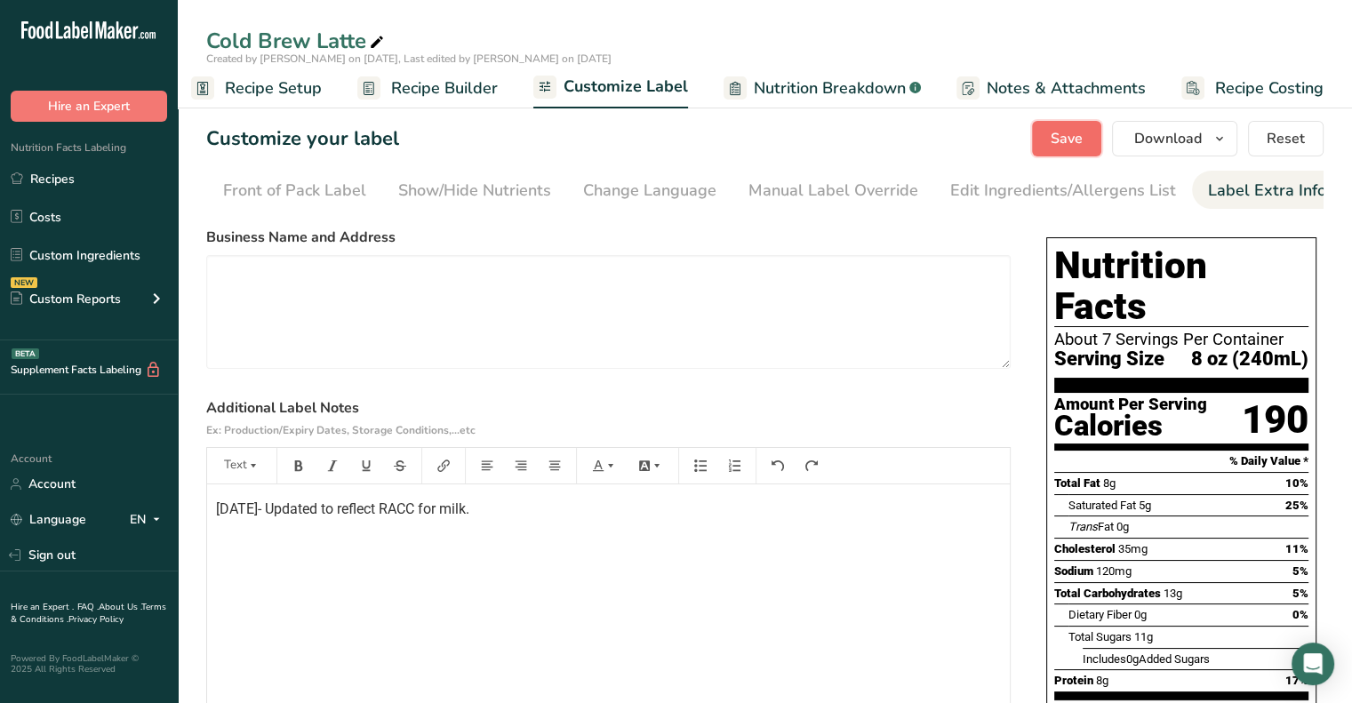
click at [1059, 148] on span "Save" at bounding box center [1067, 138] width 32 height 21
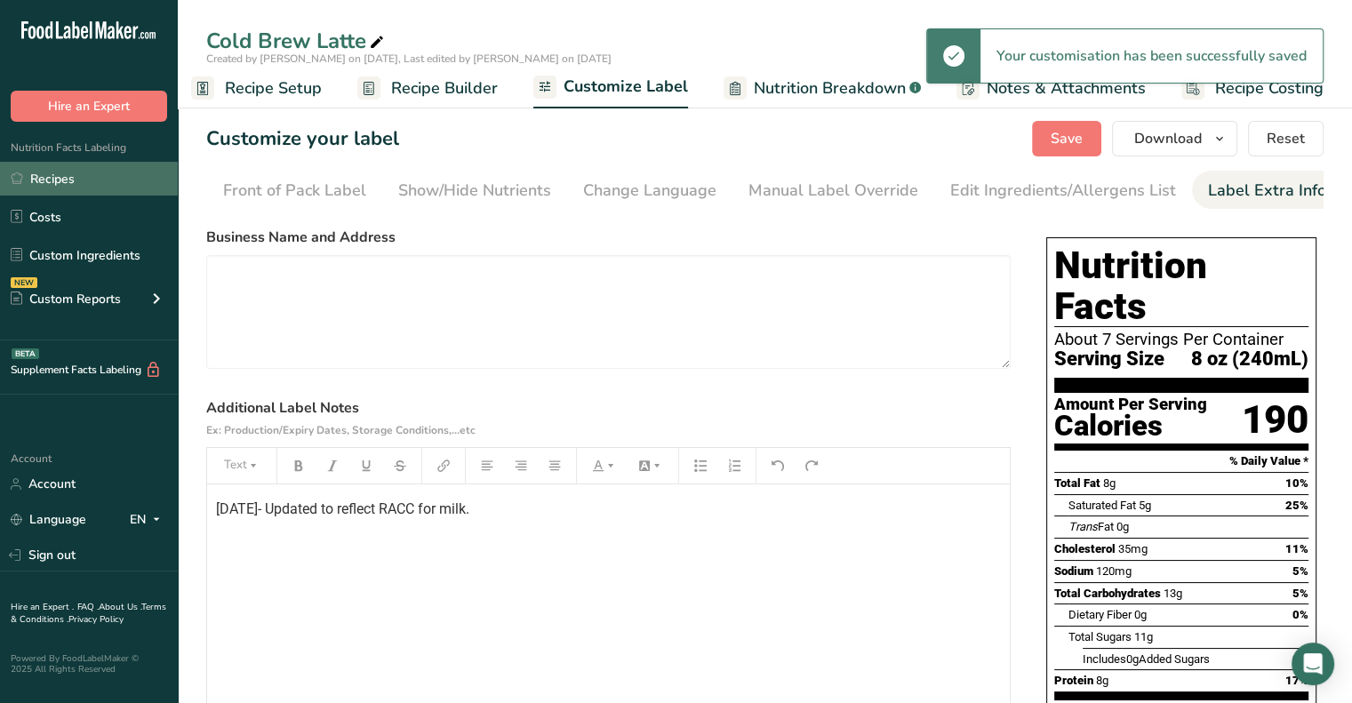
click at [68, 173] on link "Recipes" at bounding box center [89, 179] width 178 height 34
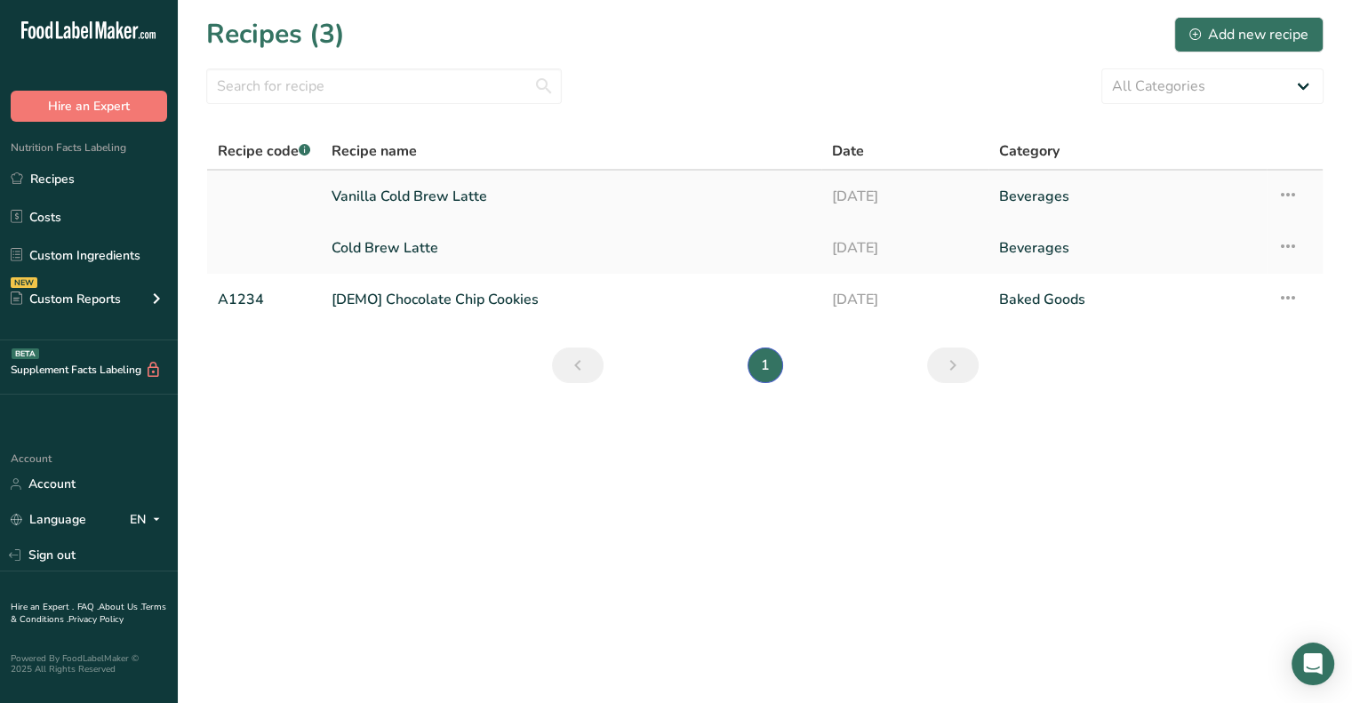
click at [468, 195] on link "Vanilla Cold Brew Latte" at bounding box center [571, 196] width 479 height 37
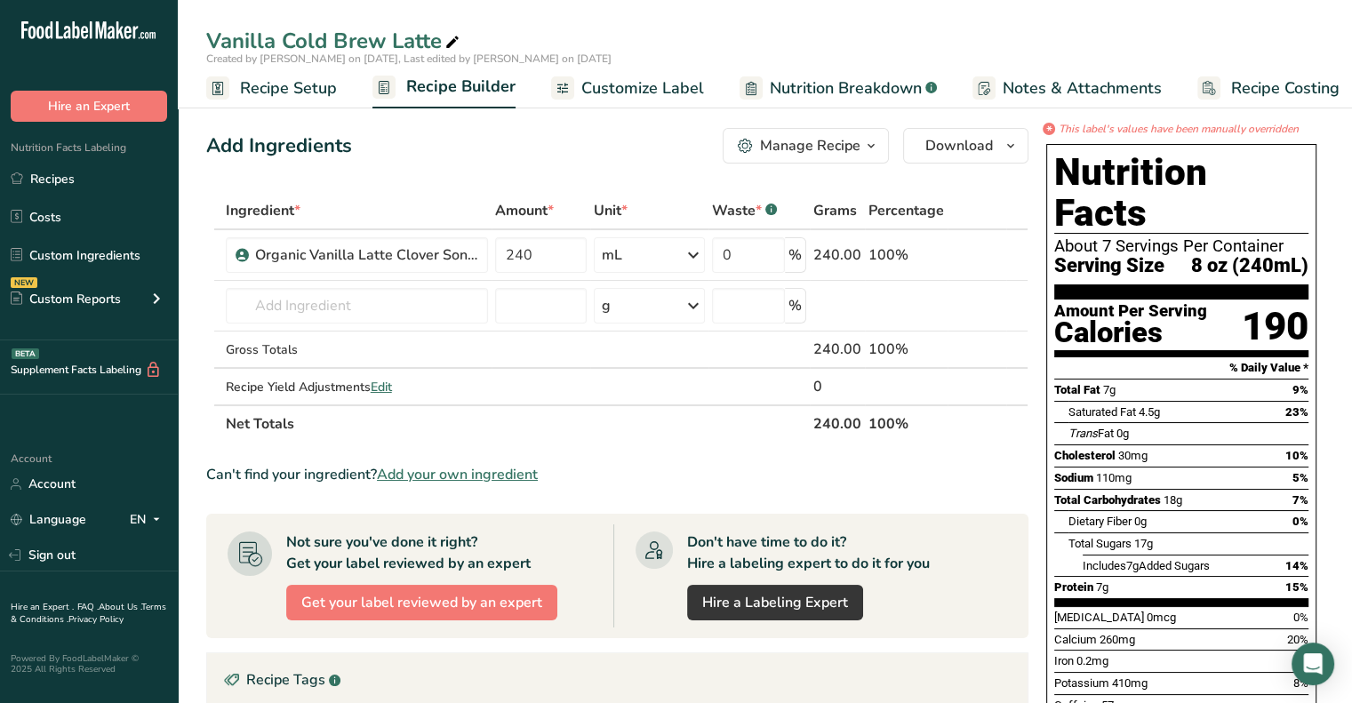
click at [243, 92] on span "Recipe Setup" at bounding box center [288, 88] width 97 height 24
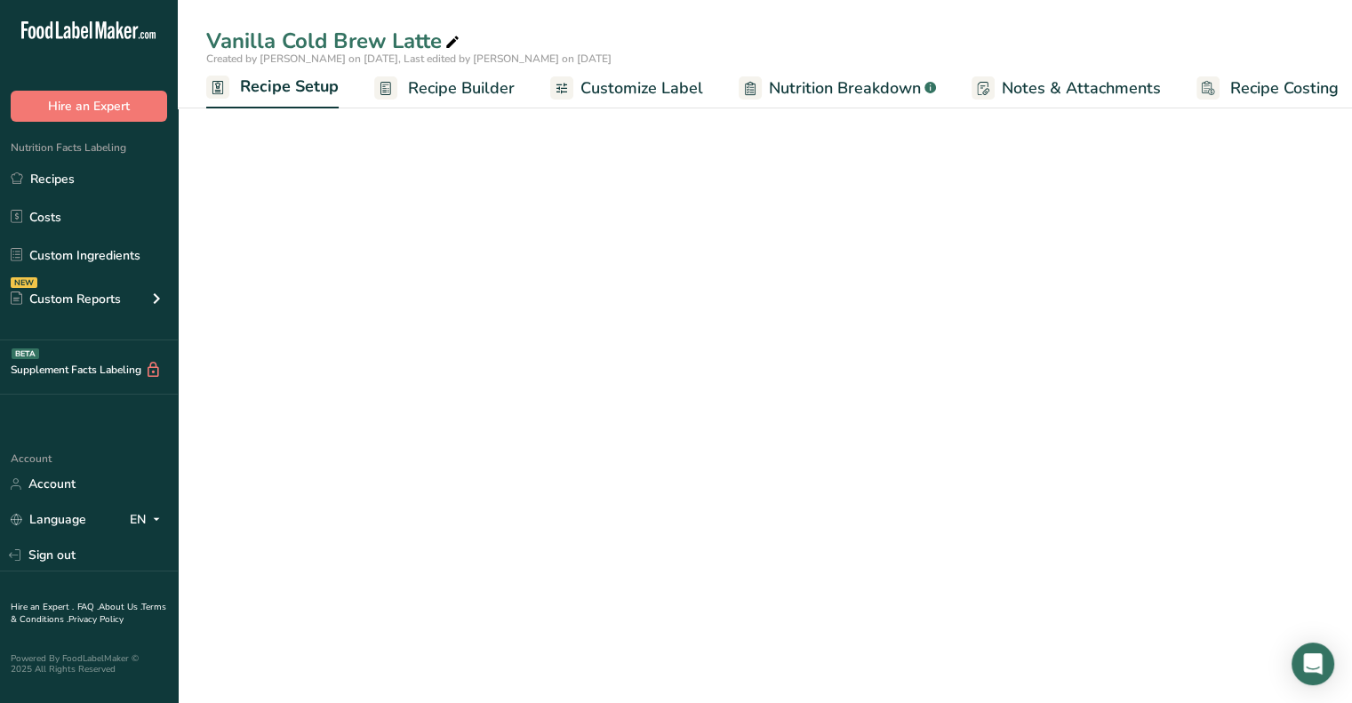
scroll to position [0, 6]
select select "5"
select select "22"
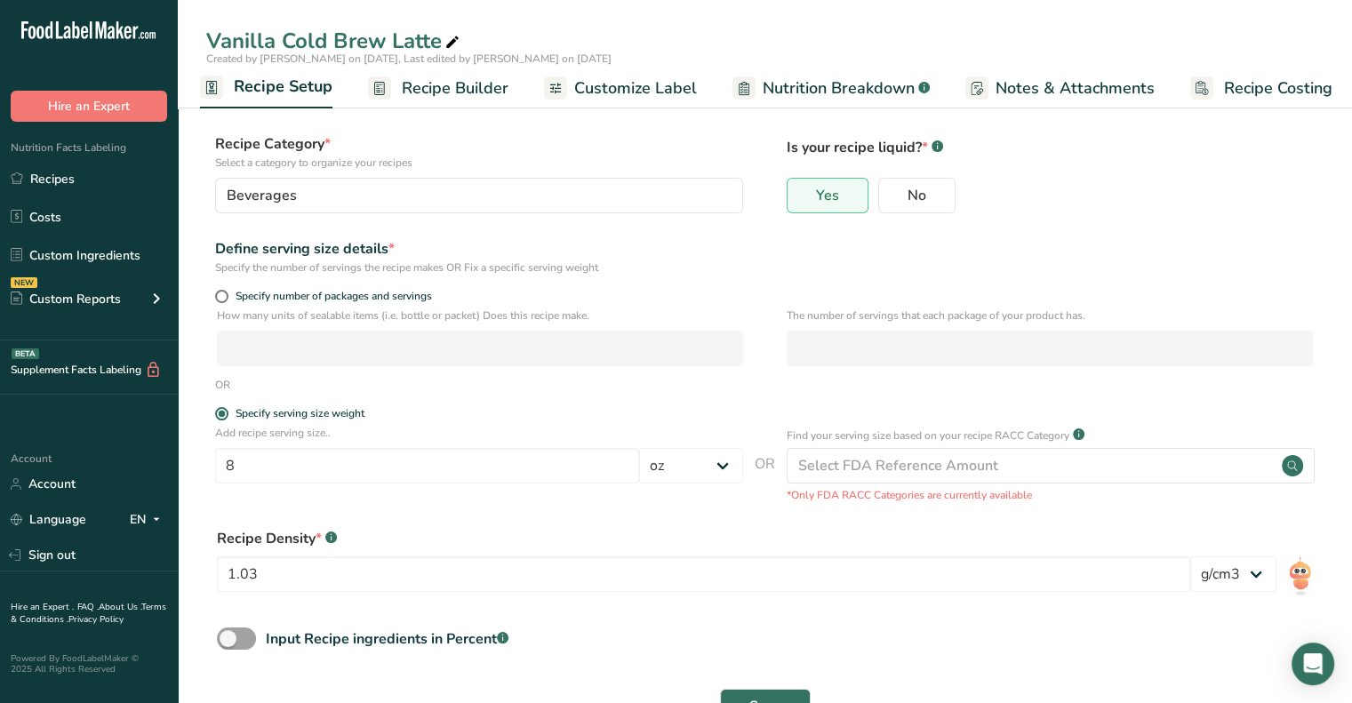
scroll to position [84, 0]
click at [619, 453] on input "8" at bounding box center [427, 465] width 424 height 36
click at [697, 455] on select "Grams kg mg mcg lb oz l mL fl oz tbsp tsp cup qt gallon" at bounding box center [691, 465] width 104 height 36
select select "18"
click at [639, 447] on select "Grams kg mg mcg lb oz l mL fl oz tbsp tsp cup qt gallon" at bounding box center [691, 465] width 104 height 36
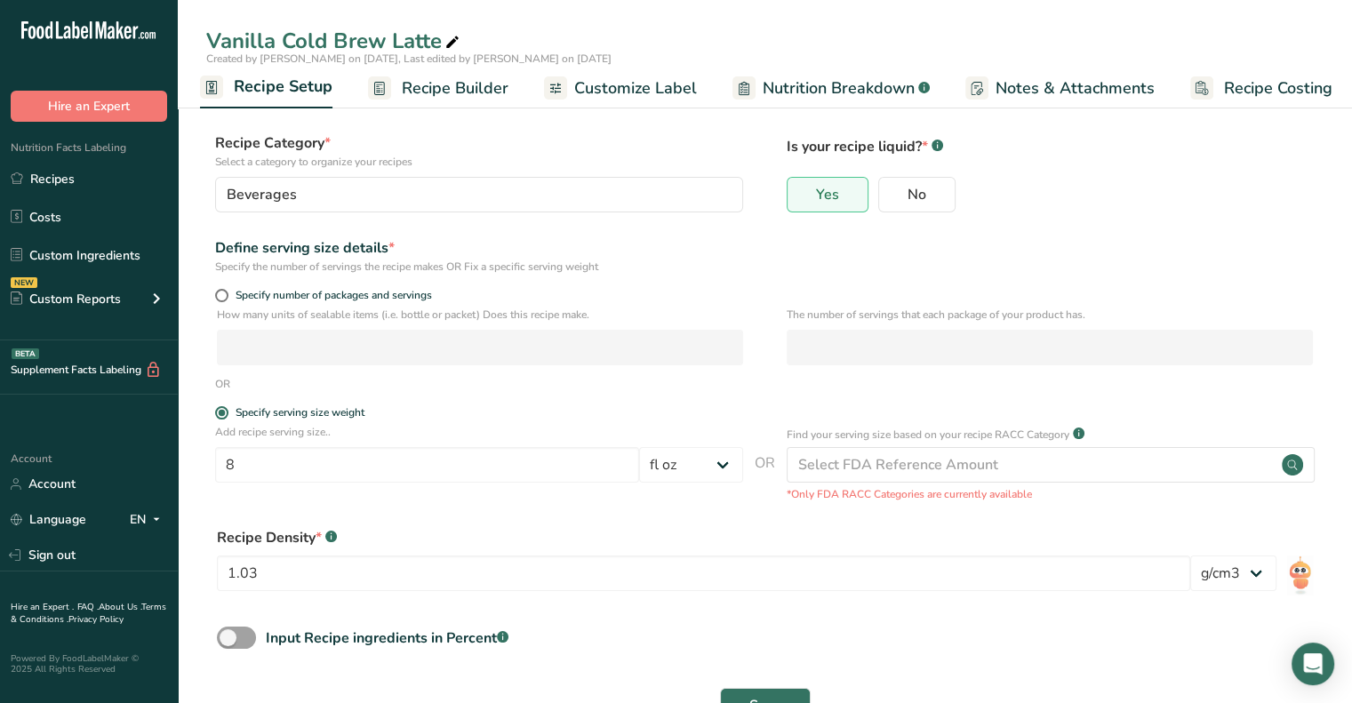
click at [649, 399] on form "Recipe name * Vanilla Cold Brew Latte Recipe code .a-a{fill:#347362;}.b-a{fill:…" at bounding box center [765, 389] width 1118 height 691
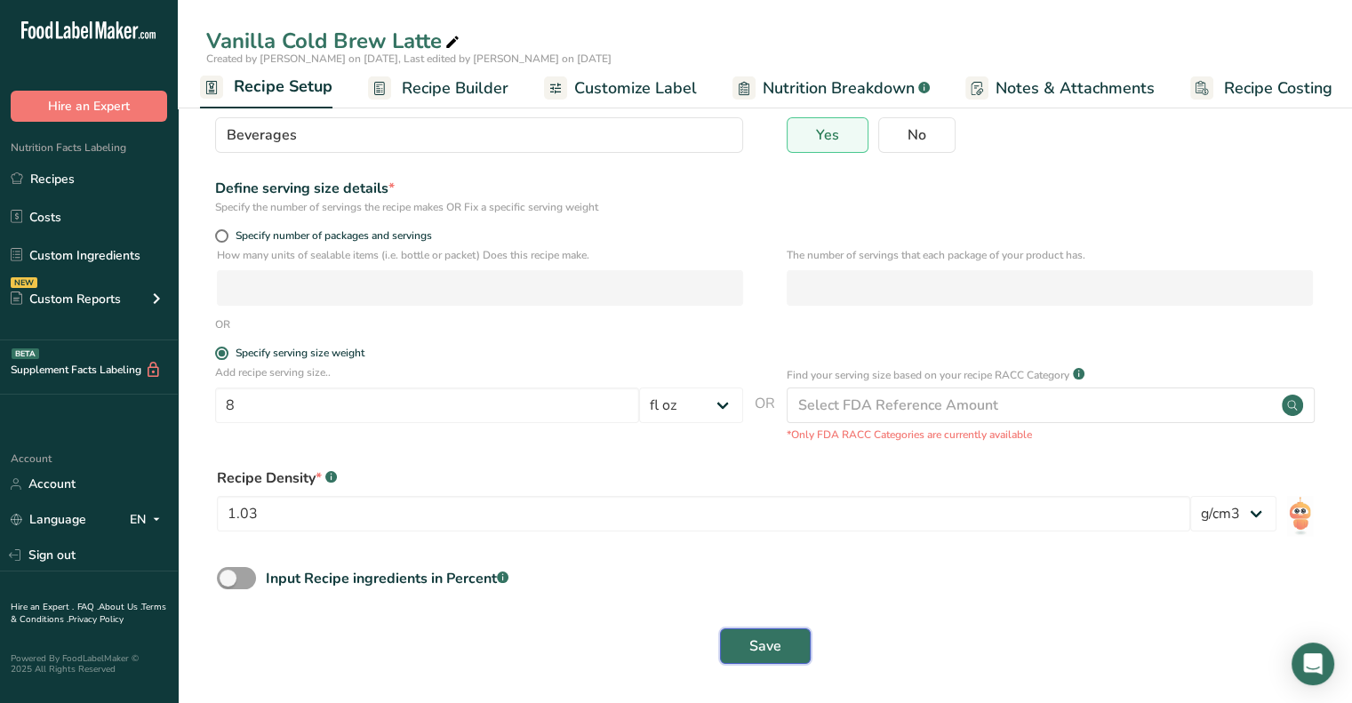
click at [743, 635] on button "Save" at bounding box center [765, 647] width 91 height 36
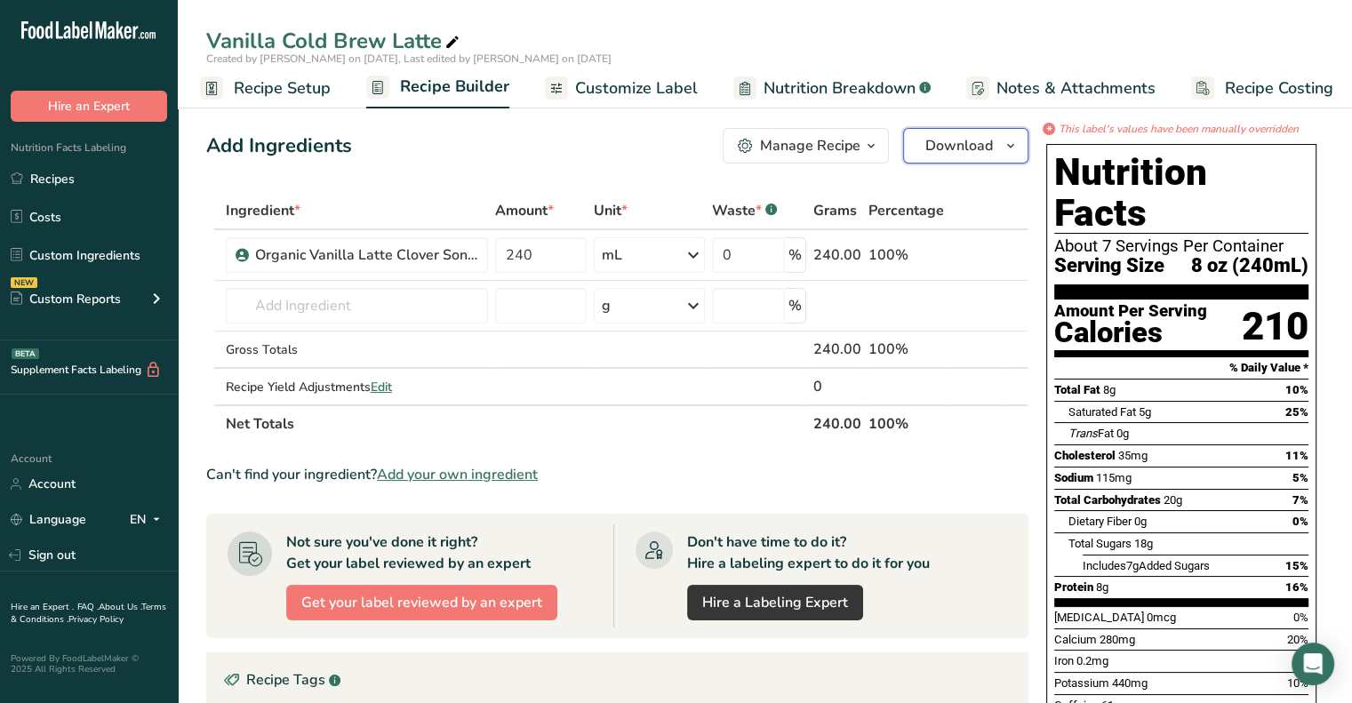
click at [1002, 148] on span "button" at bounding box center [1010, 145] width 21 height 21
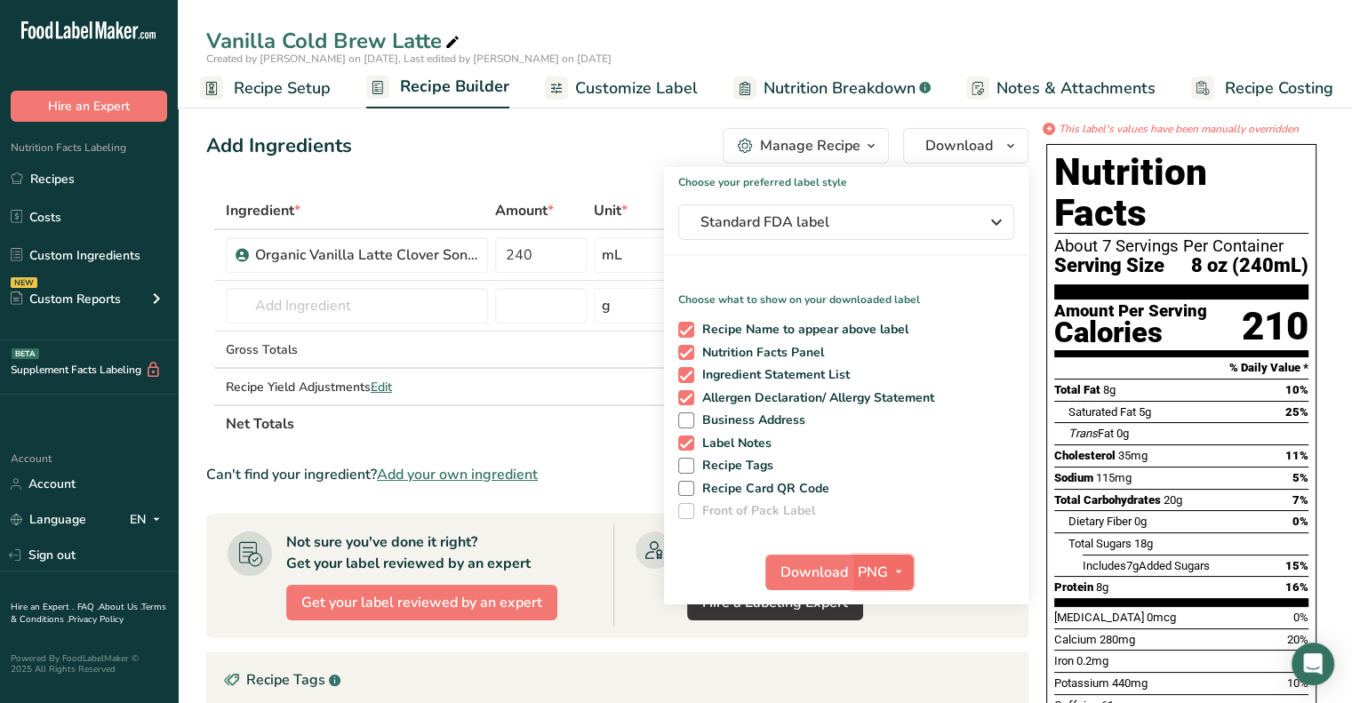
click at [892, 565] on icon "button" at bounding box center [899, 572] width 14 height 22
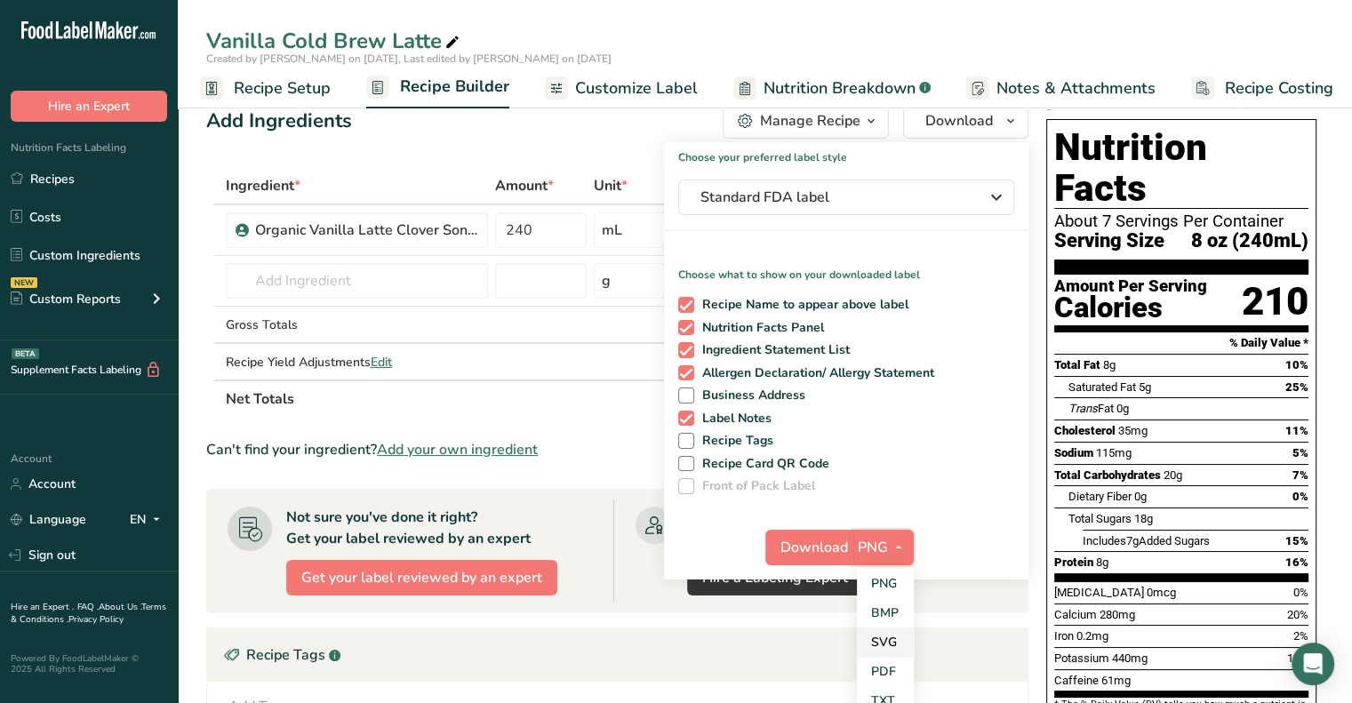
scroll to position [28, 0]
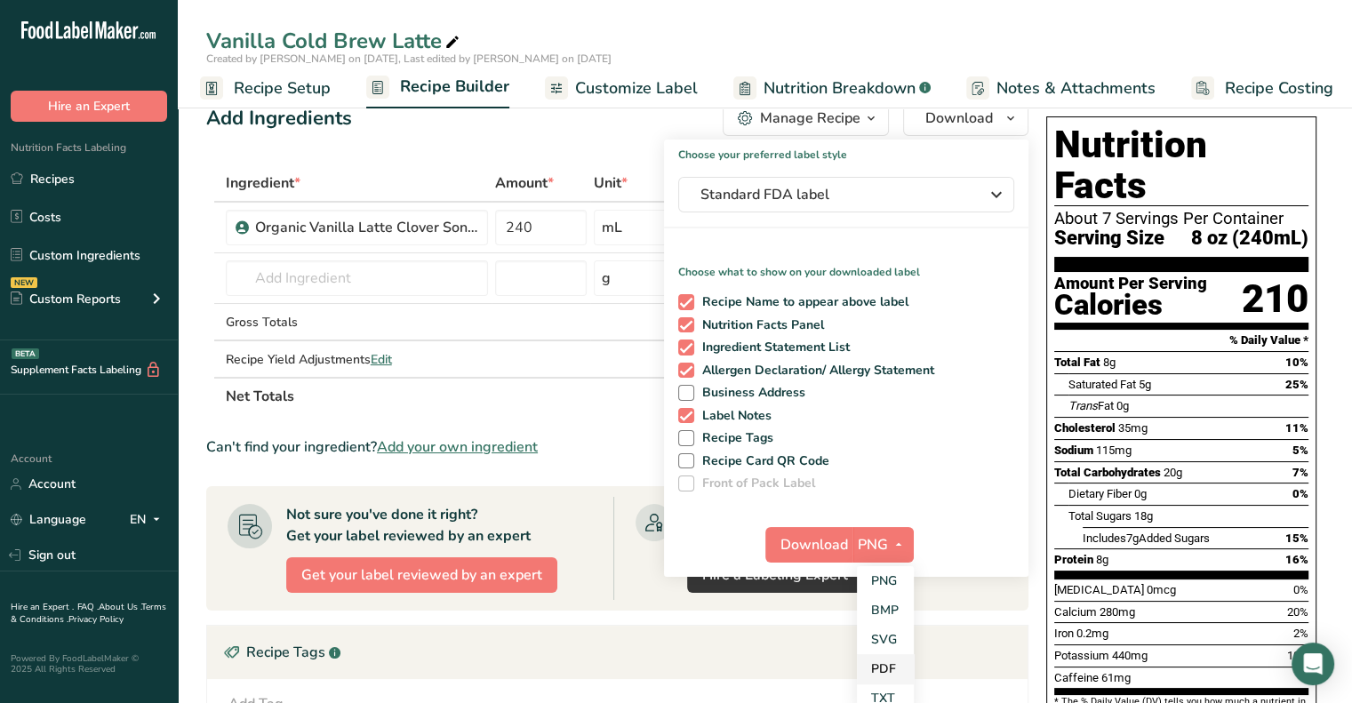
click at [886, 669] on link "PDF" at bounding box center [885, 668] width 57 height 29
click at [814, 545] on span "Download" at bounding box center [816, 544] width 68 height 21
